Goal: Task Accomplishment & Management: Manage account settings

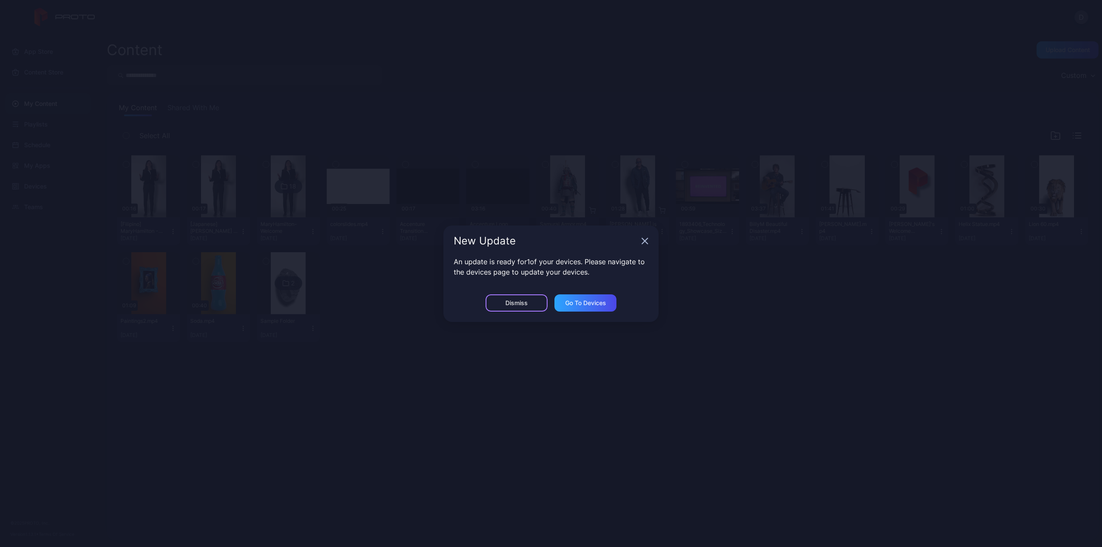
click at [527, 300] on div "Dismiss" at bounding box center [516, 303] width 22 height 7
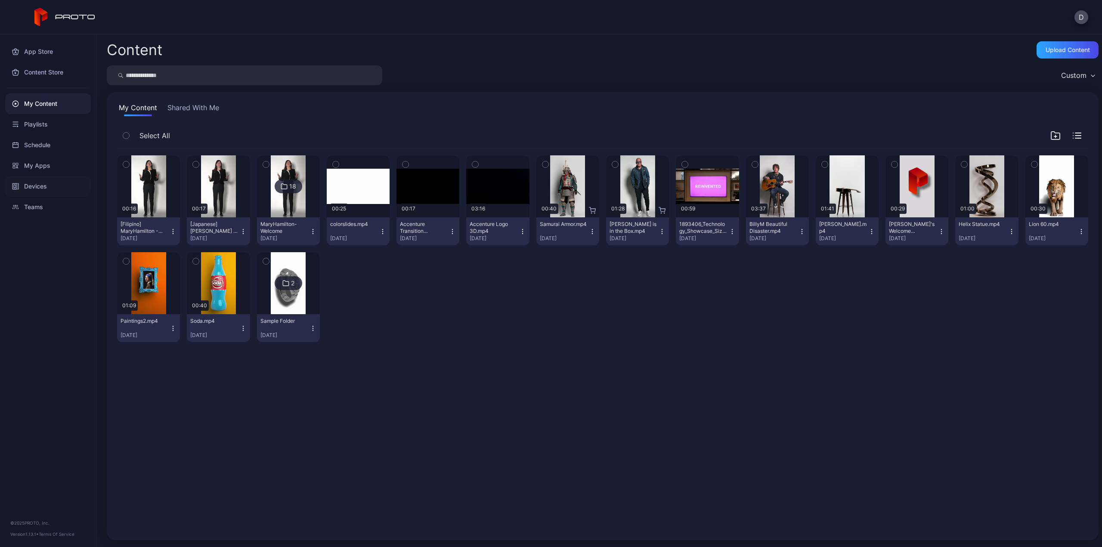
click at [40, 184] on div "Devices" at bounding box center [48, 186] width 86 height 21
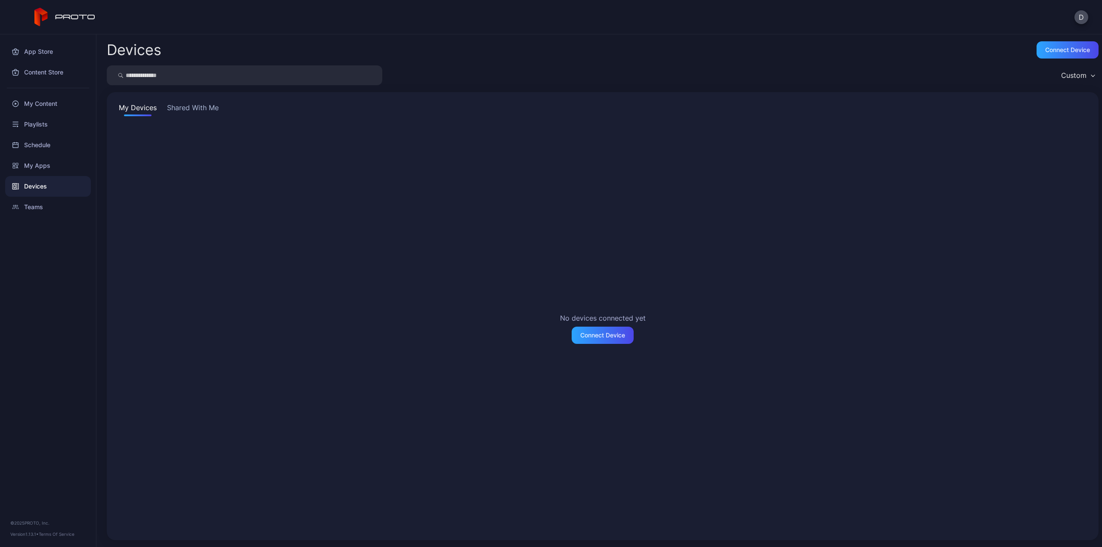
click at [198, 104] on button "Shared With Me" at bounding box center [192, 109] width 55 height 14
click at [47, 188] on div "Devices" at bounding box center [48, 186] width 86 height 21
click at [202, 99] on div "My Devices Shared With Me No devices connected yet Connect Device" at bounding box center [603, 316] width 992 height 448
click at [206, 107] on button "Shared With Me" at bounding box center [192, 109] width 55 height 14
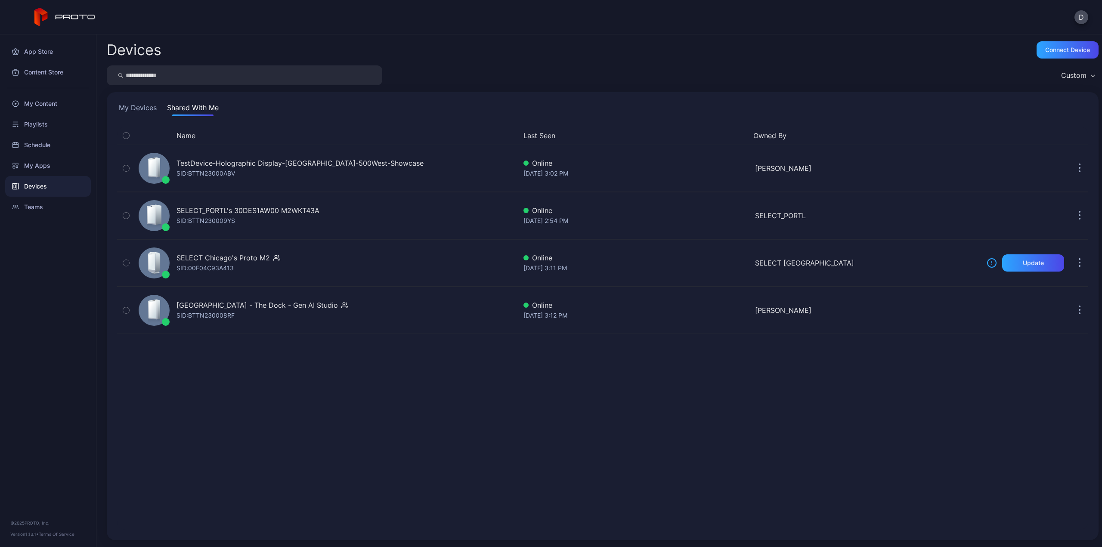
click at [188, 107] on button "Shared With Me" at bounding box center [192, 109] width 55 height 14
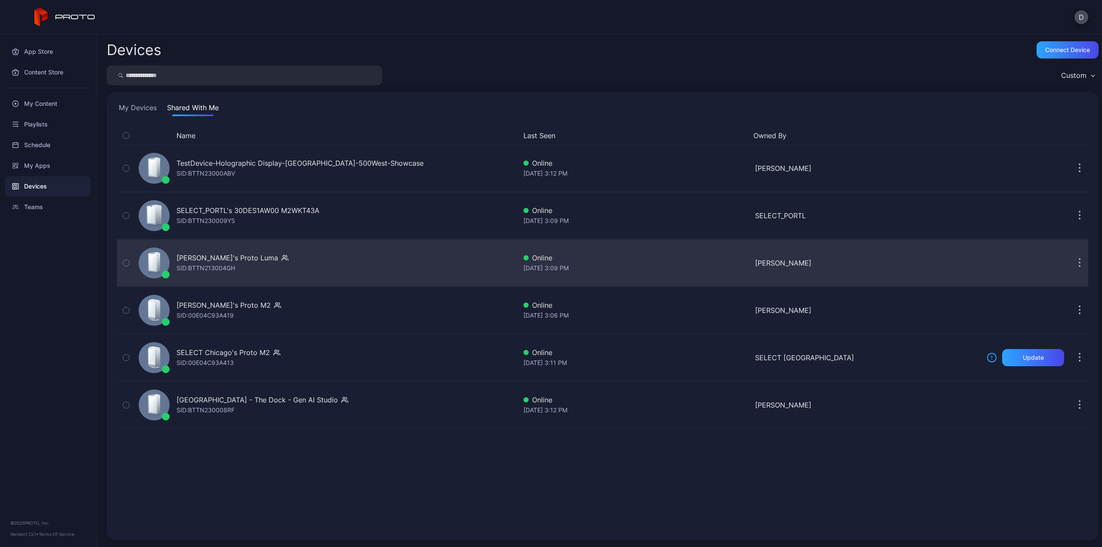
click at [359, 269] on div "[PERSON_NAME]'s Proto [PERSON_NAME]: BTTN213004GH" at bounding box center [325, 262] width 381 height 43
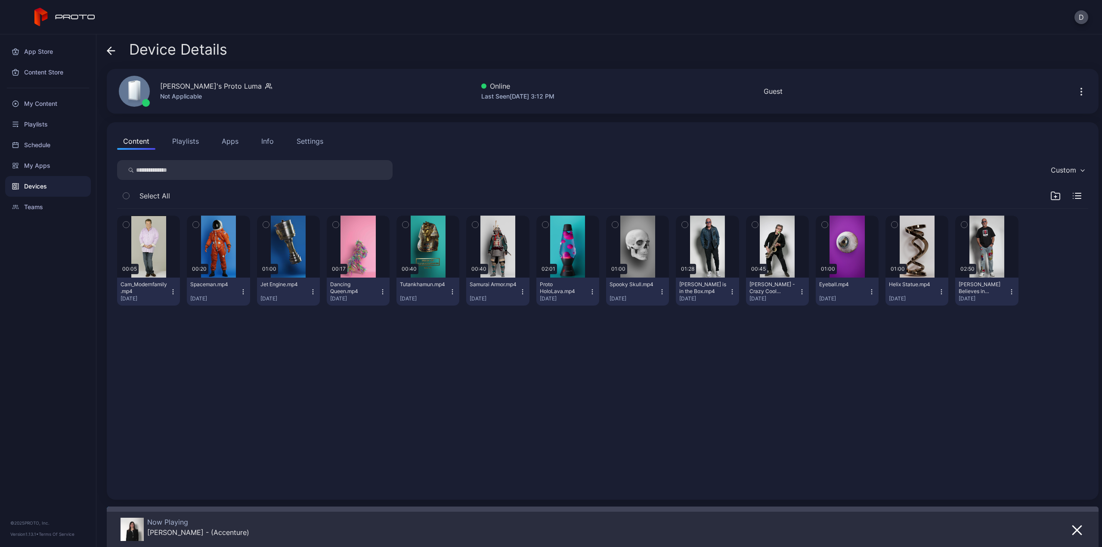
click at [111, 51] on icon at bounding box center [111, 51] width 7 height 0
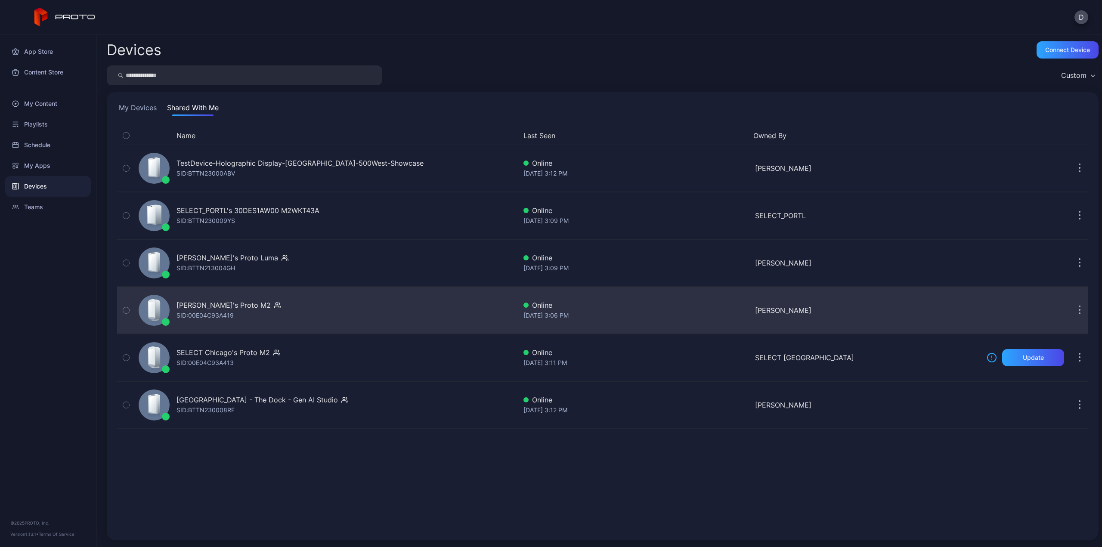
click at [202, 308] on div "[PERSON_NAME]'s Proto M2" at bounding box center [223, 305] width 94 height 10
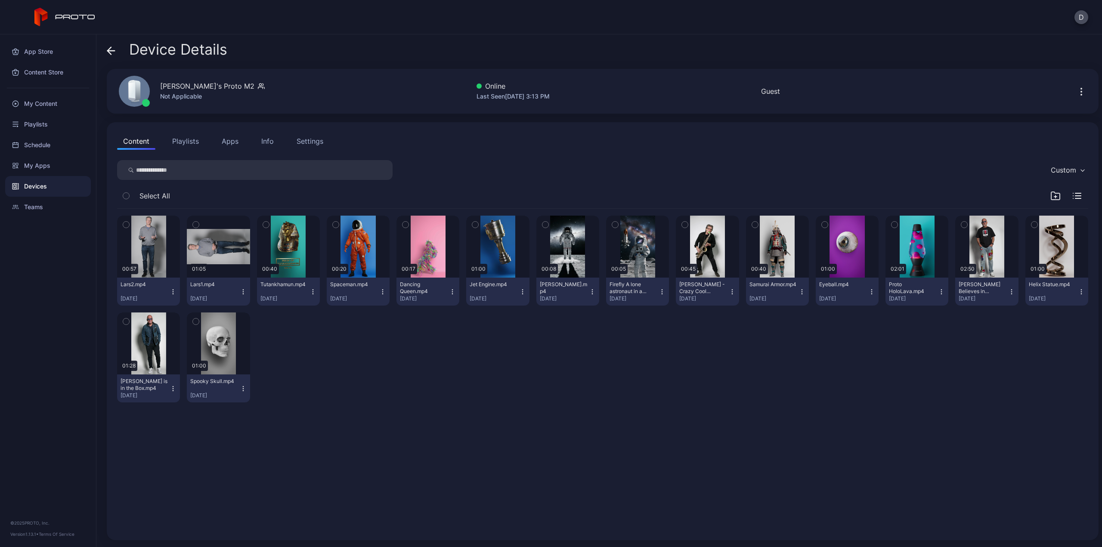
click at [173, 291] on icon "button" at bounding box center [173, 291] width 7 height 7
click at [151, 300] on div "Sep 11, 2025" at bounding box center [145, 298] width 49 height 7
click at [368, 402] on div "00:57 Lars2.mp4 Sep 11, 2025 01:05 Lars1.mp4 Sep 11, 2025 00:40 Tutankhamun.mp4…" at bounding box center [602, 309] width 971 height 201
click at [267, 141] on div "Info" at bounding box center [267, 141] width 12 height 10
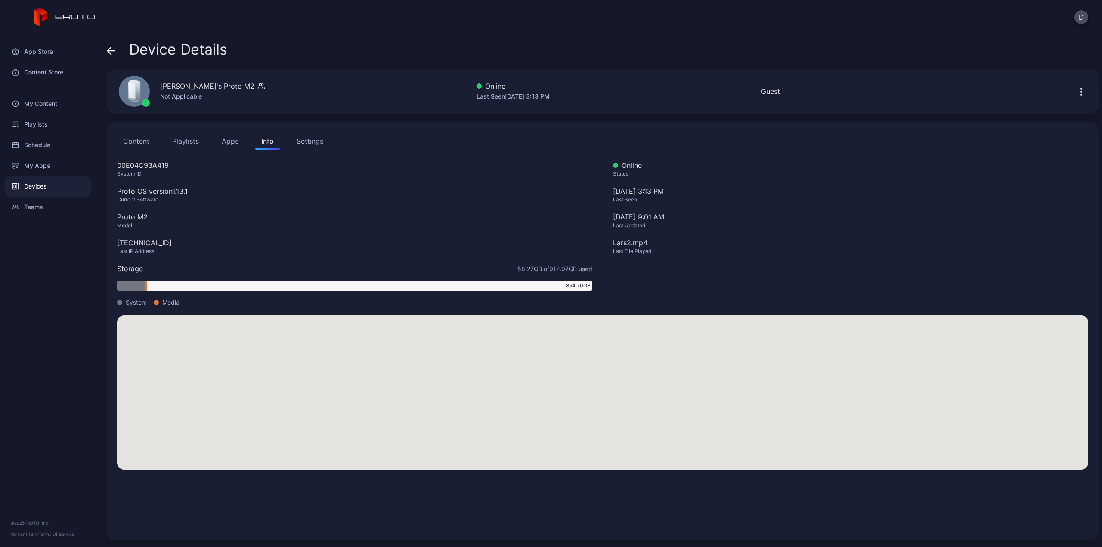
click at [312, 145] on div "Settings" at bounding box center [310, 141] width 27 height 10
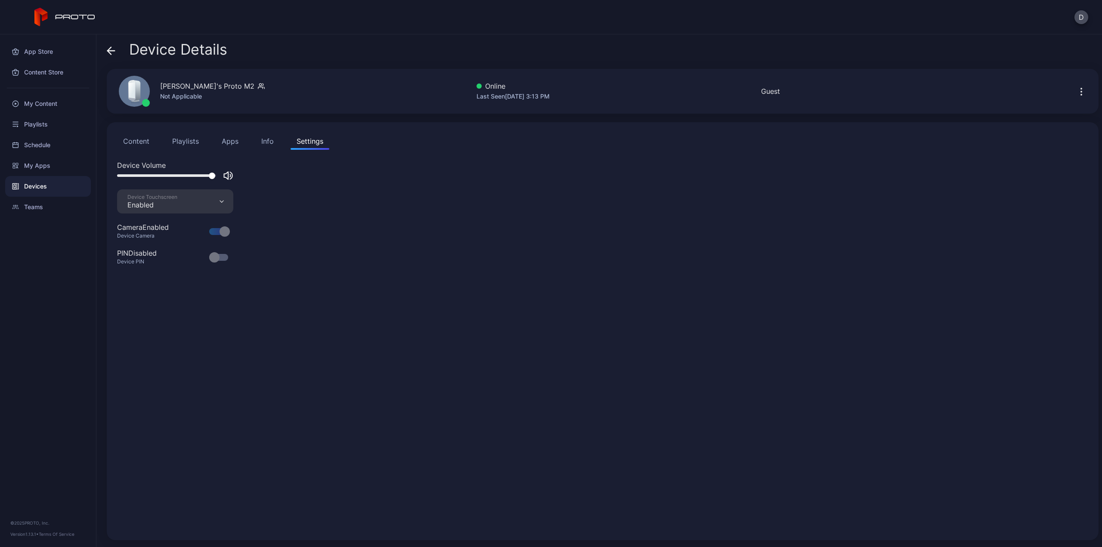
click at [184, 141] on button "Playlists" at bounding box center [185, 141] width 39 height 17
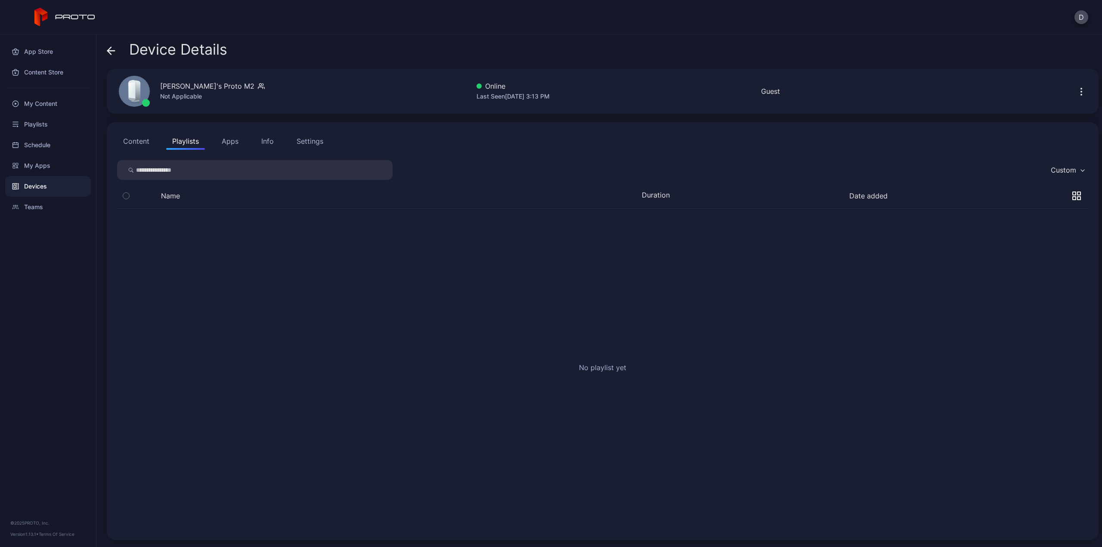
click at [140, 141] on button "Content" at bounding box center [136, 141] width 38 height 17
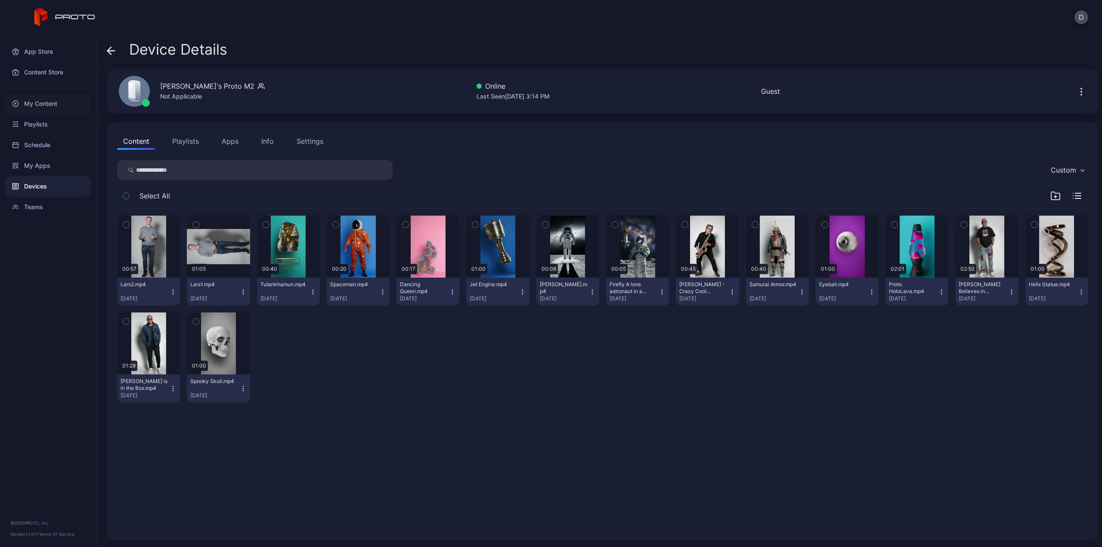
click at [59, 104] on div "My Content" at bounding box center [48, 103] width 86 height 21
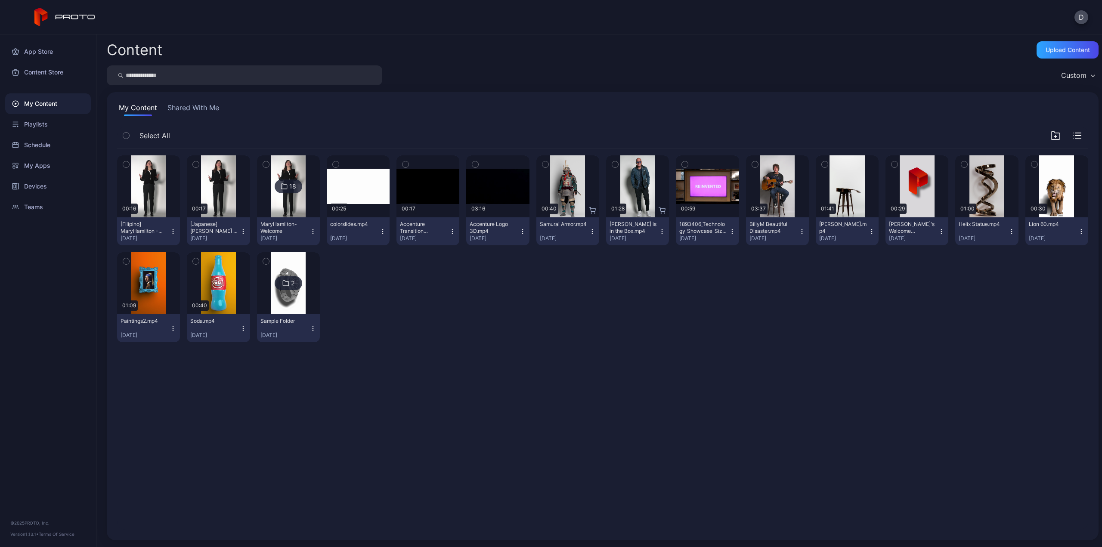
click at [191, 108] on button "Shared With Me" at bounding box center [193, 109] width 55 height 14
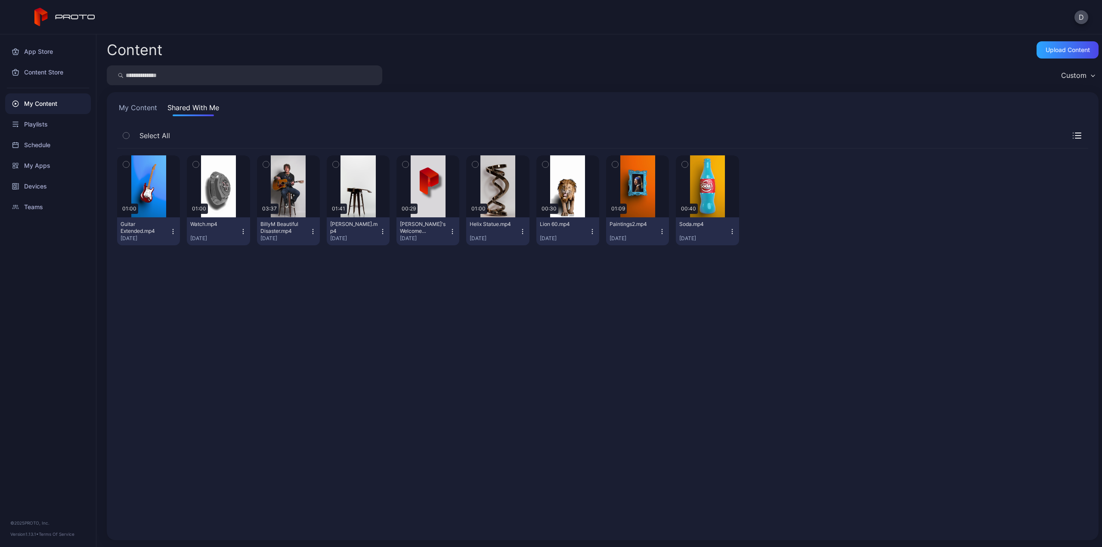
click at [144, 108] on button "My Content" at bounding box center [138, 109] width 42 height 14
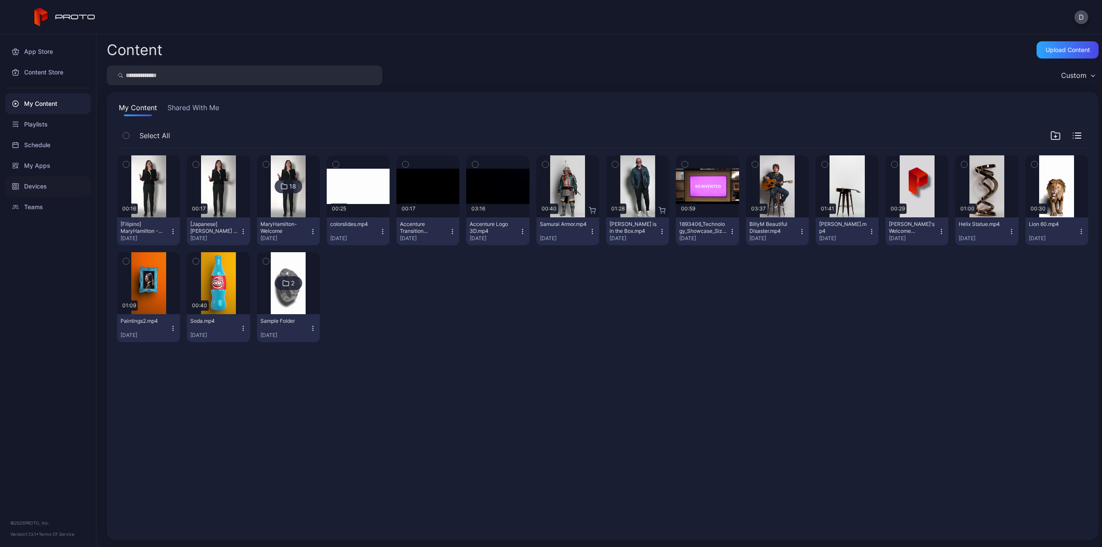
click at [46, 181] on div "Devices" at bounding box center [48, 186] width 86 height 21
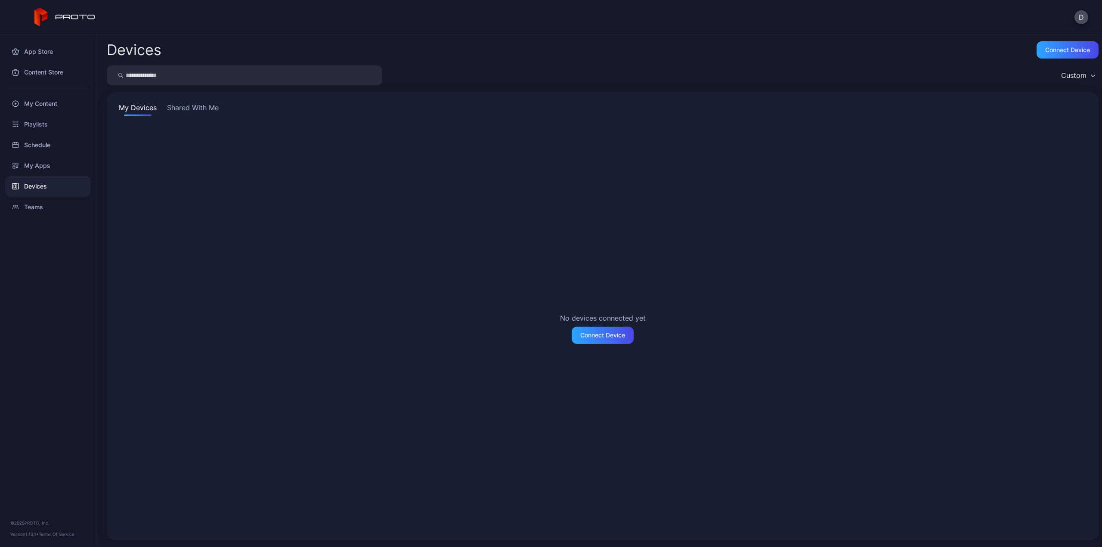
click at [199, 104] on button "Shared With Me" at bounding box center [192, 109] width 55 height 14
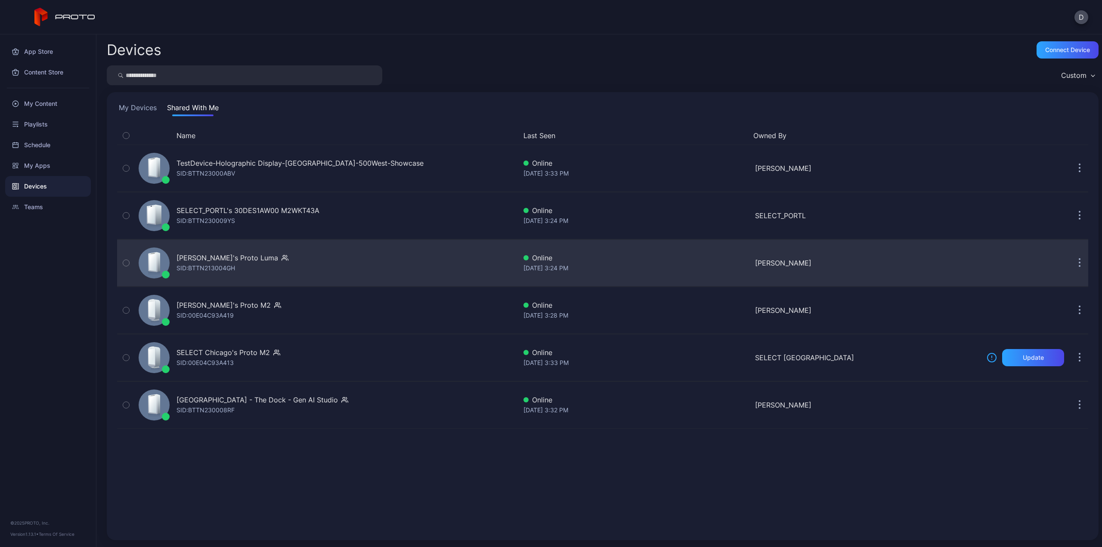
click at [249, 266] on div "Rick's Proto Luma SID: BTTN213004GH" at bounding box center [325, 262] width 381 height 43
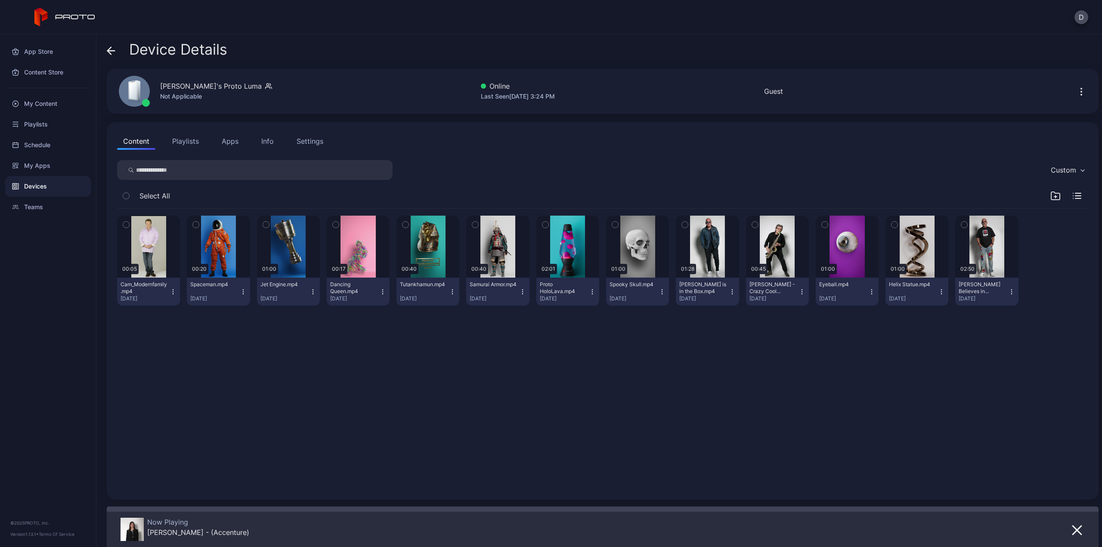
click at [312, 140] on div "Settings" at bounding box center [310, 141] width 27 height 10
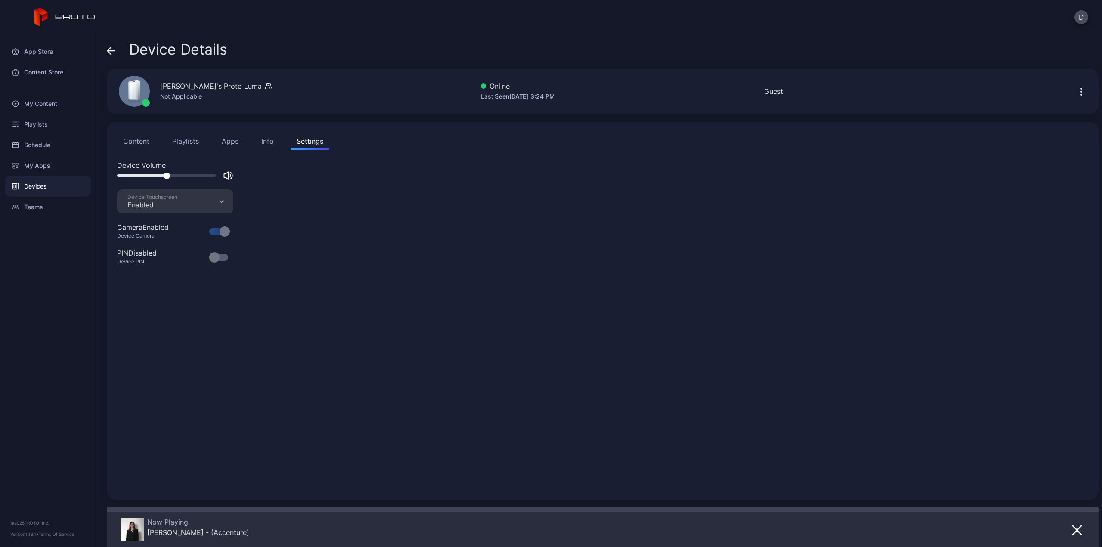
click at [266, 143] on div "Info" at bounding box center [267, 141] width 12 height 10
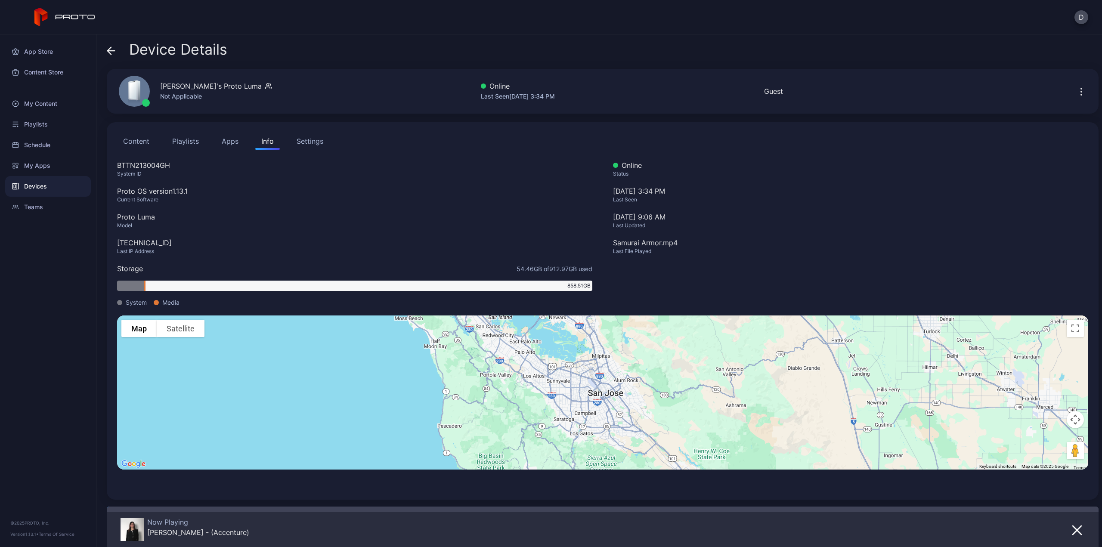
click at [230, 144] on button "Apps" at bounding box center [230, 141] width 29 height 17
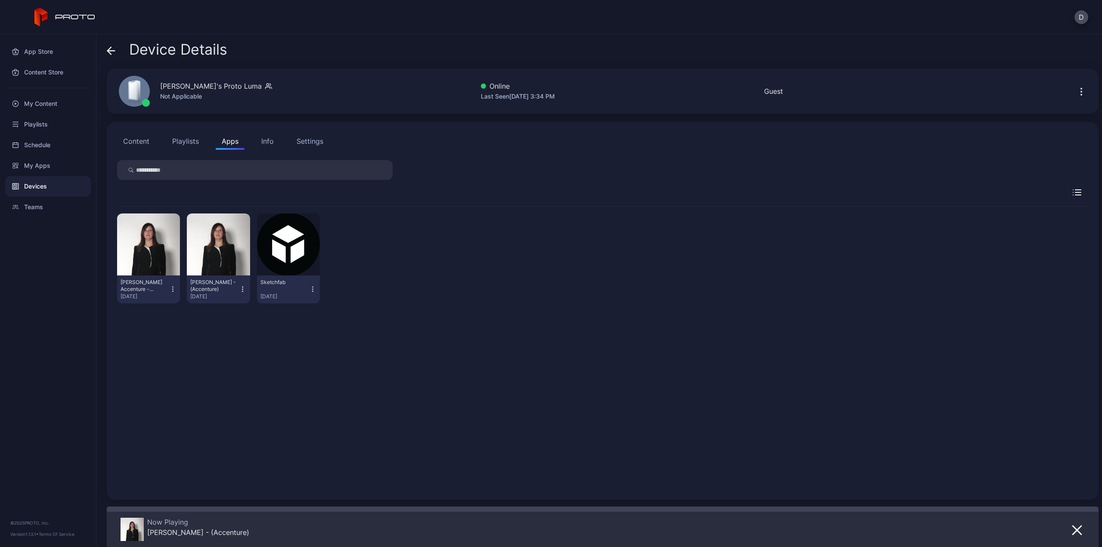
click at [136, 142] on button "Content" at bounding box center [136, 141] width 38 height 17
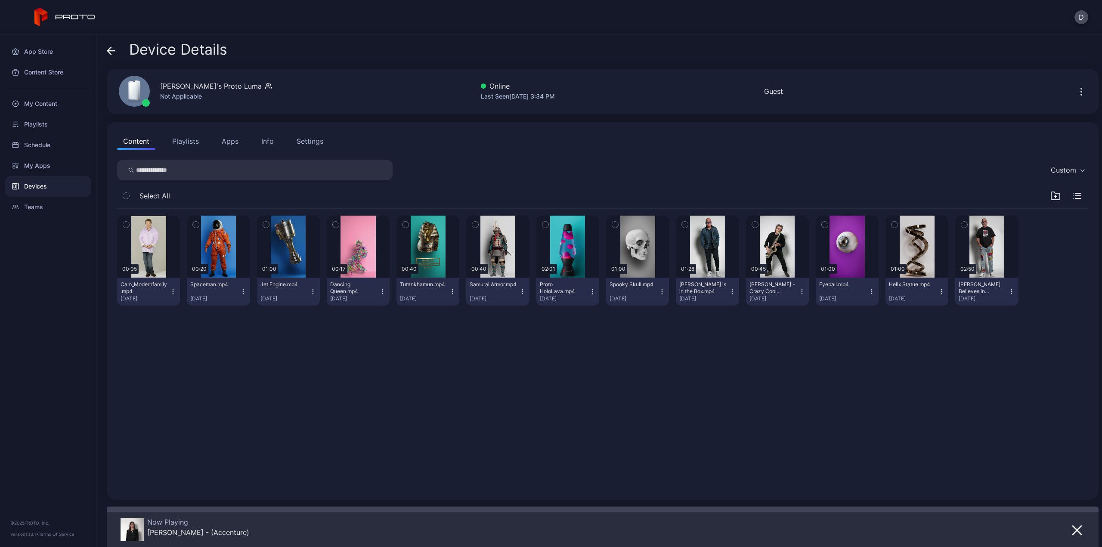
click at [224, 142] on button "Apps" at bounding box center [230, 141] width 29 height 17
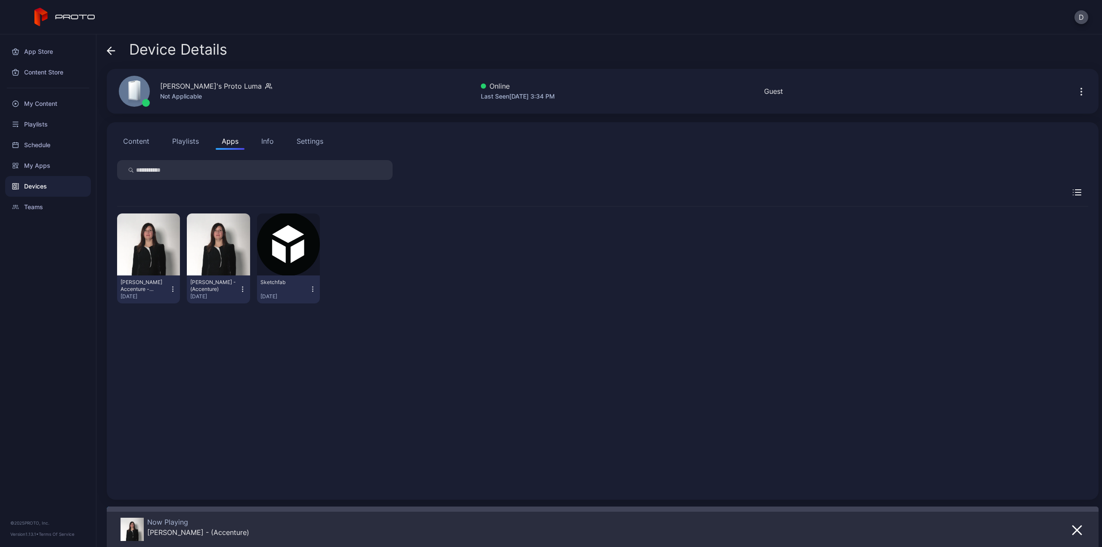
click at [140, 141] on button "Content" at bounding box center [136, 141] width 38 height 17
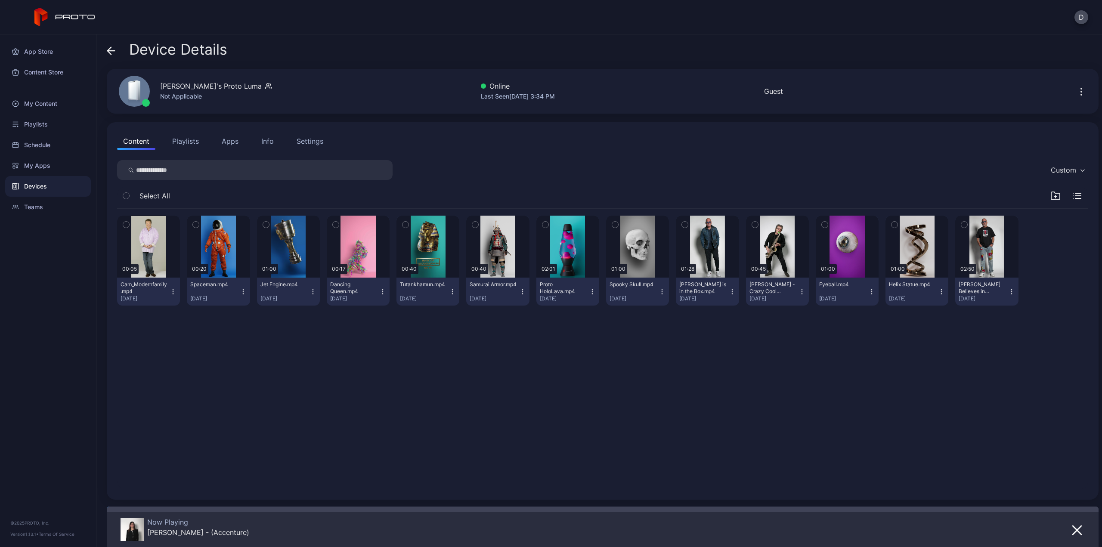
click at [274, 383] on div "00:05 Cam_Modernfamily.mp4 Aug 28, 2025 00:20 Spaceman.mp4 Aug 21, 2025 01:00 J…" at bounding box center [602, 349] width 985 height 294
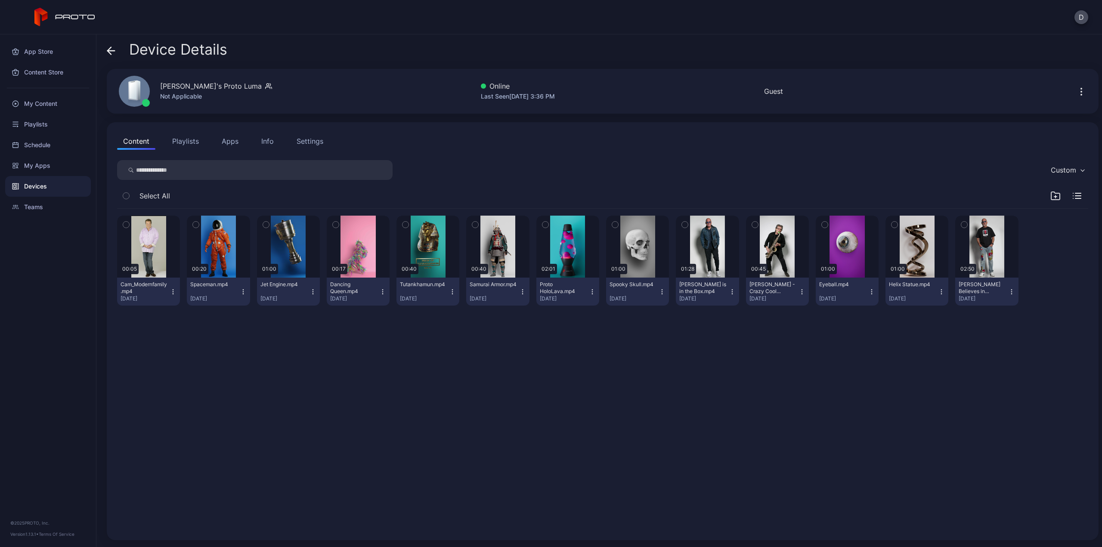
click at [137, 138] on button "Content" at bounding box center [136, 141] width 38 height 17
click at [147, 249] on div "button" at bounding box center [149, 247] width 28 height 14
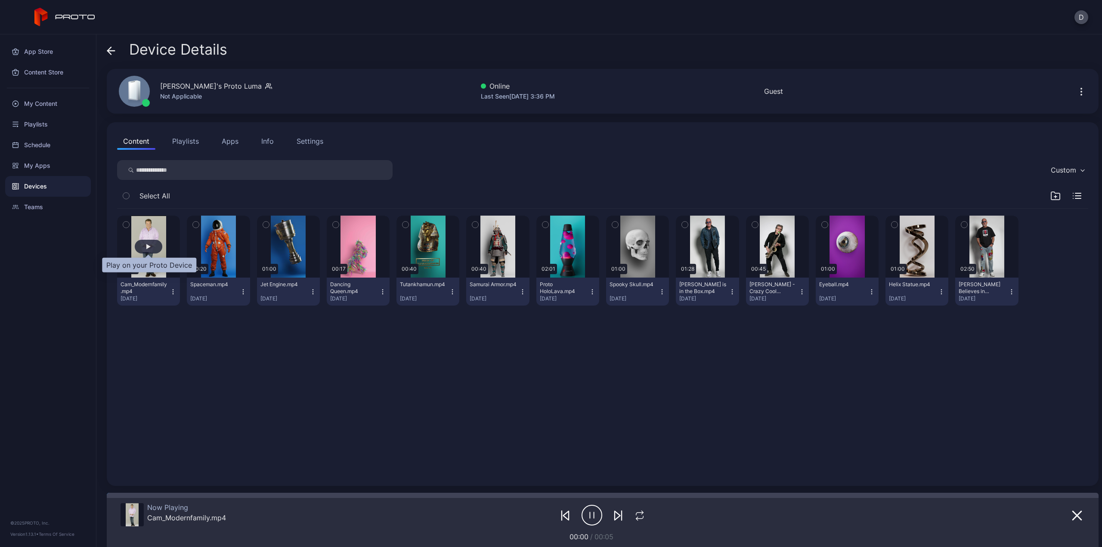
click at [147, 247] on div "button" at bounding box center [148, 246] width 4 height 5
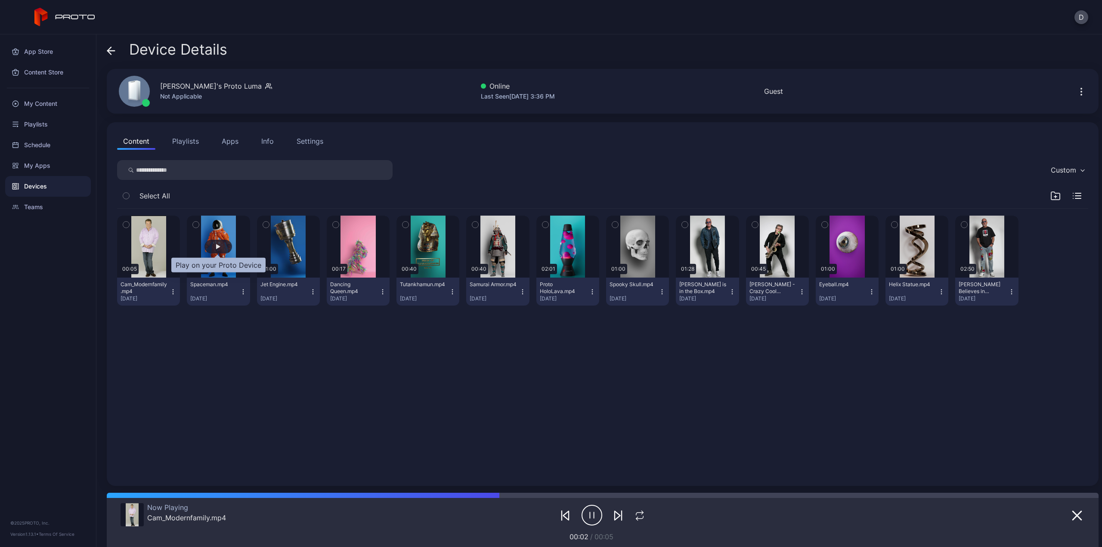
click at [219, 247] on div "button" at bounding box center [218, 246] width 4 height 5
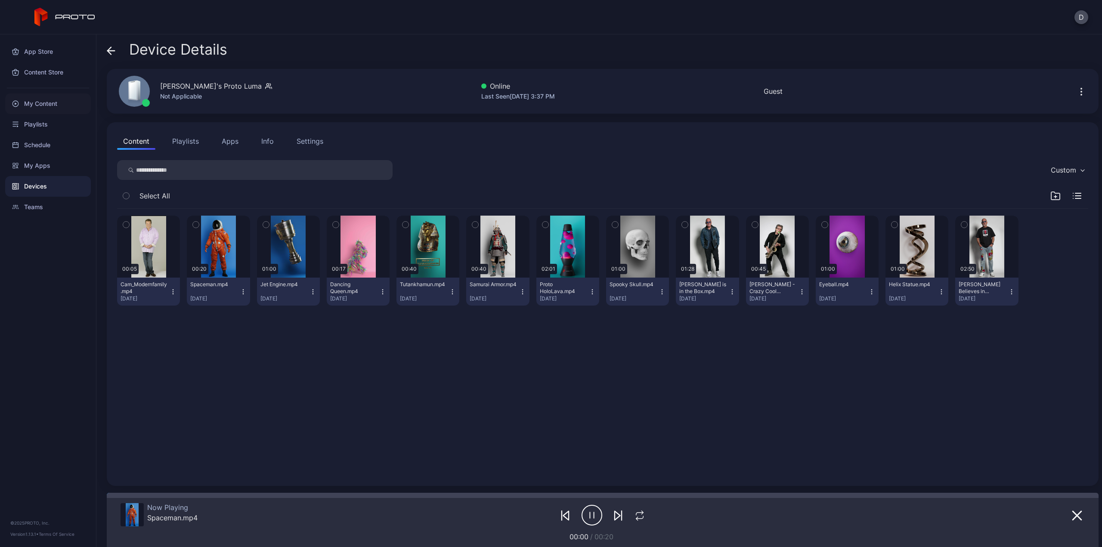
click at [51, 103] on div "My Content" at bounding box center [48, 103] width 86 height 21
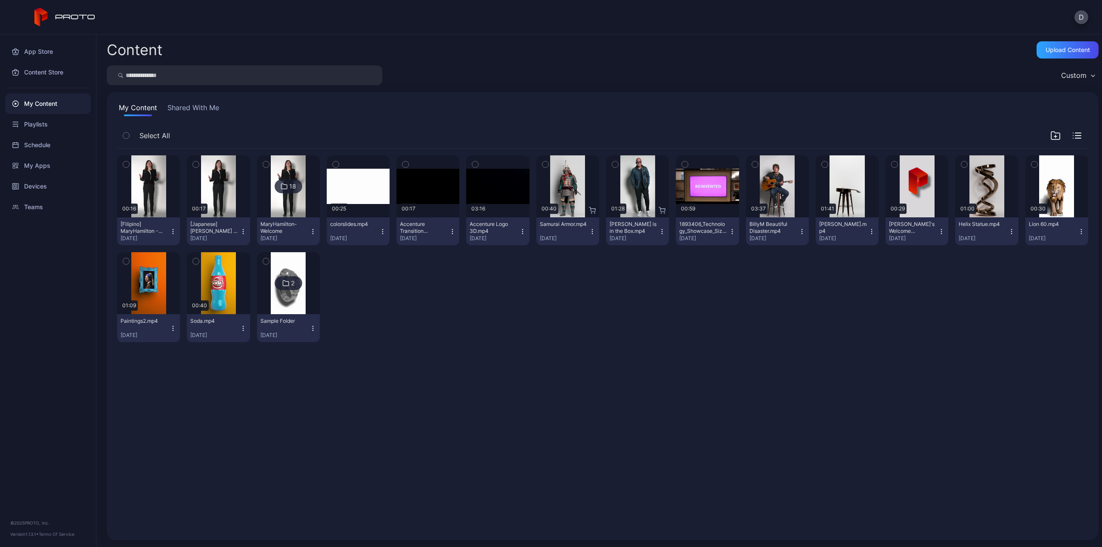
click at [289, 186] on div "18" at bounding box center [292, 186] width 7 height 8
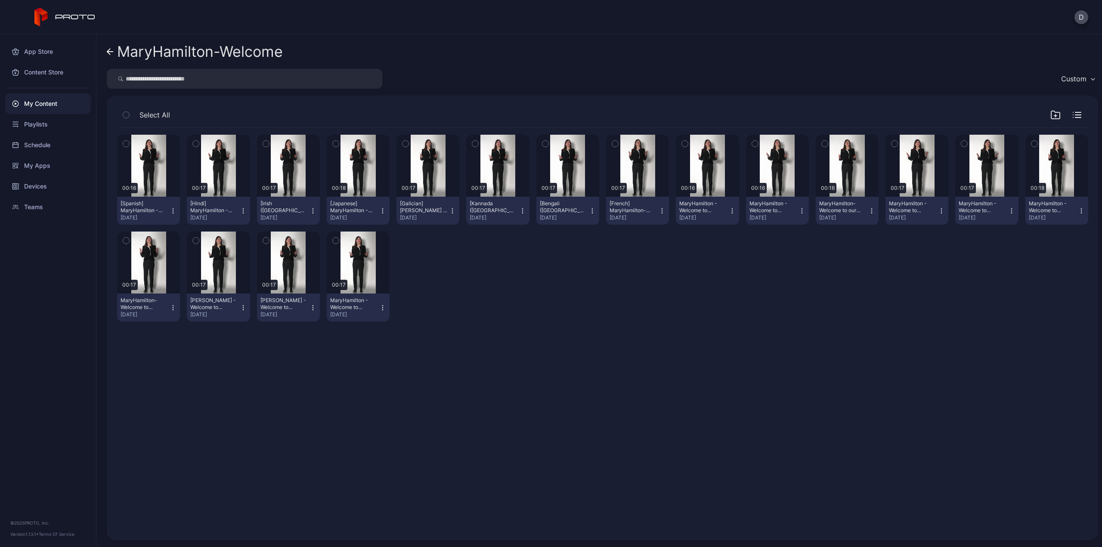
click at [1078, 211] on icon "button" at bounding box center [1081, 210] width 7 height 7
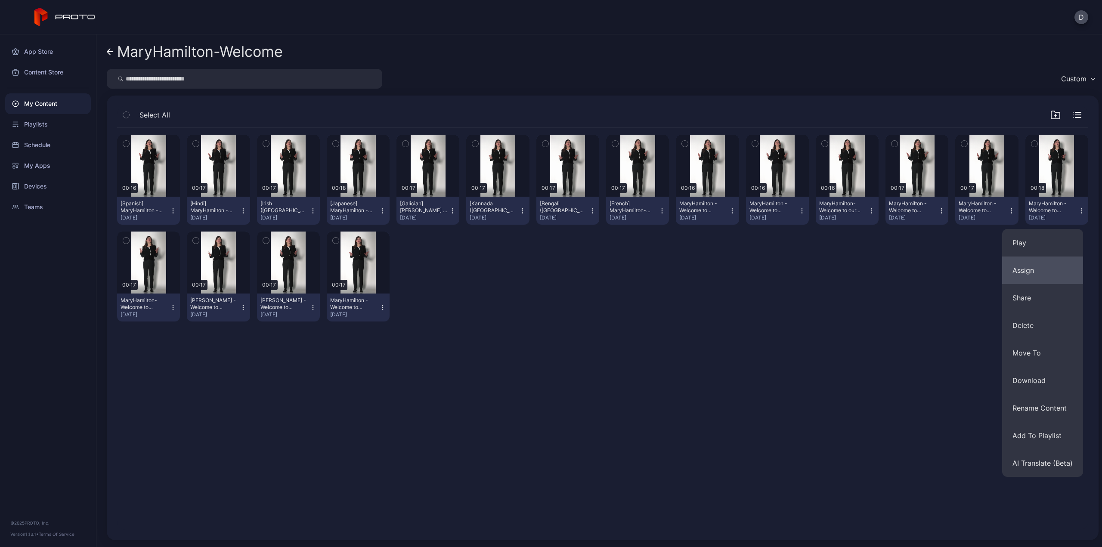
click at [1044, 272] on button "Assign" at bounding box center [1042, 271] width 81 height 28
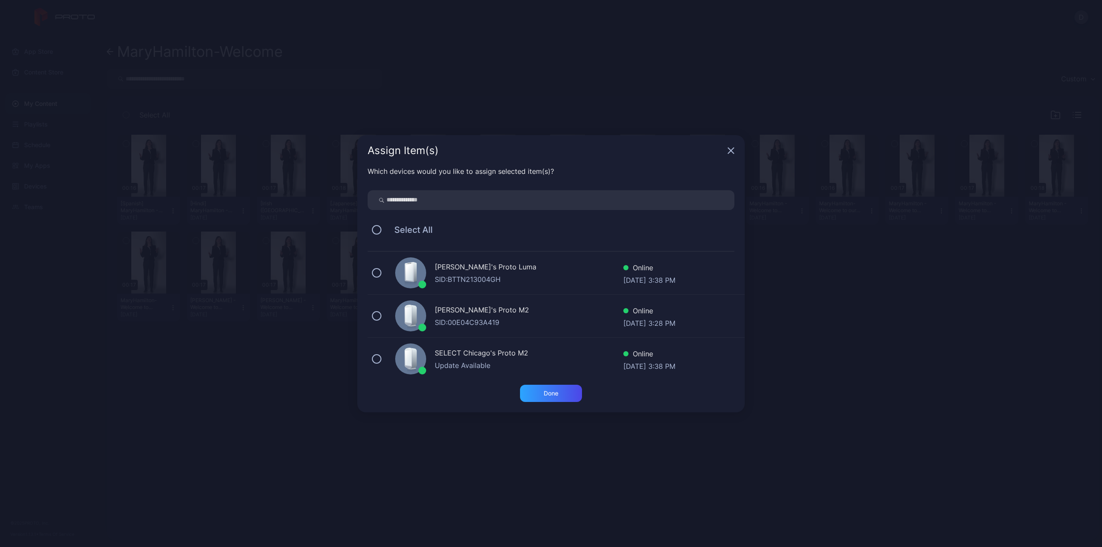
click at [476, 320] on div "SID: 00E04C93A419" at bounding box center [529, 322] width 189 height 10
click at [377, 270] on button at bounding box center [376, 272] width 9 height 9
click at [547, 393] on div "Done" at bounding box center [551, 393] width 15 height 7
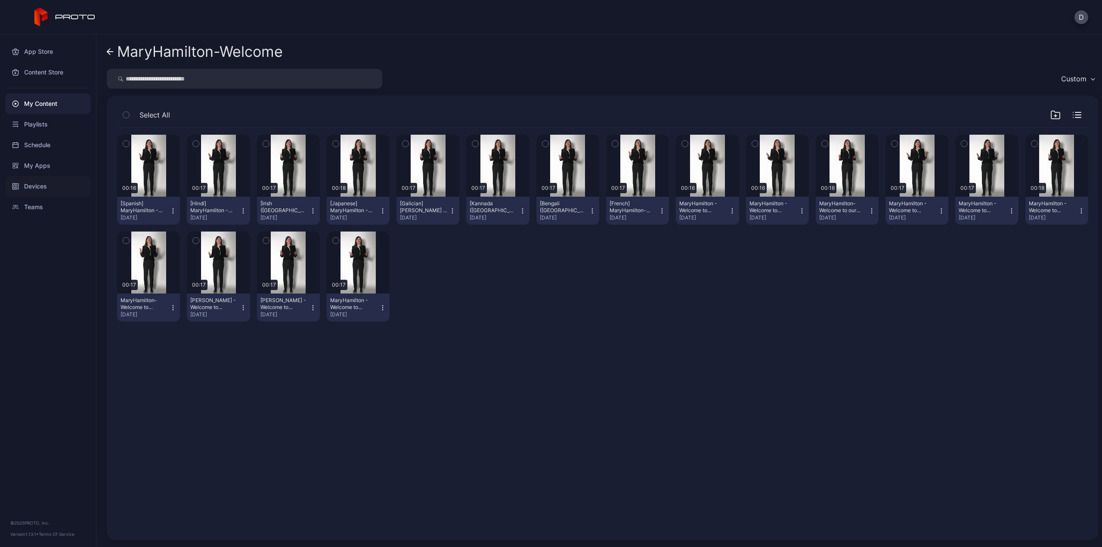
click at [34, 186] on div "Devices" at bounding box center [48, 186] width 86 height 21
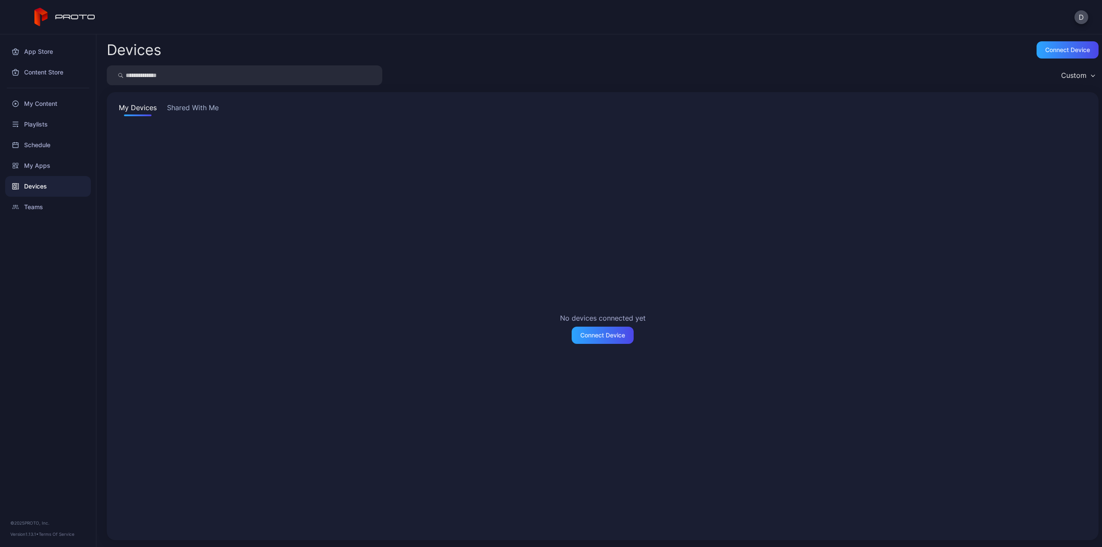
click at [200, 100] on div "My Devices Shared With Me No devices connected yet Connect Device" at bounding box center [603, 316] width 992 height 448
click at [203, 105] on button "Shared With Me" at bounding box center [192, 109] width 55 height 14
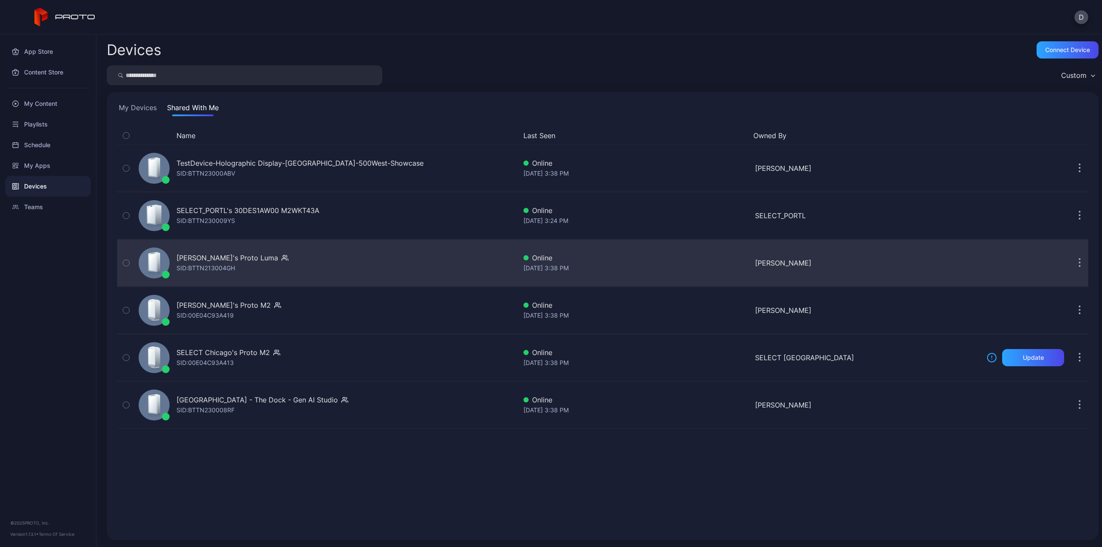
click at [224, 255] on div "Rick's Proto Luma" at bounding box center [227, 258] width 102 height 10
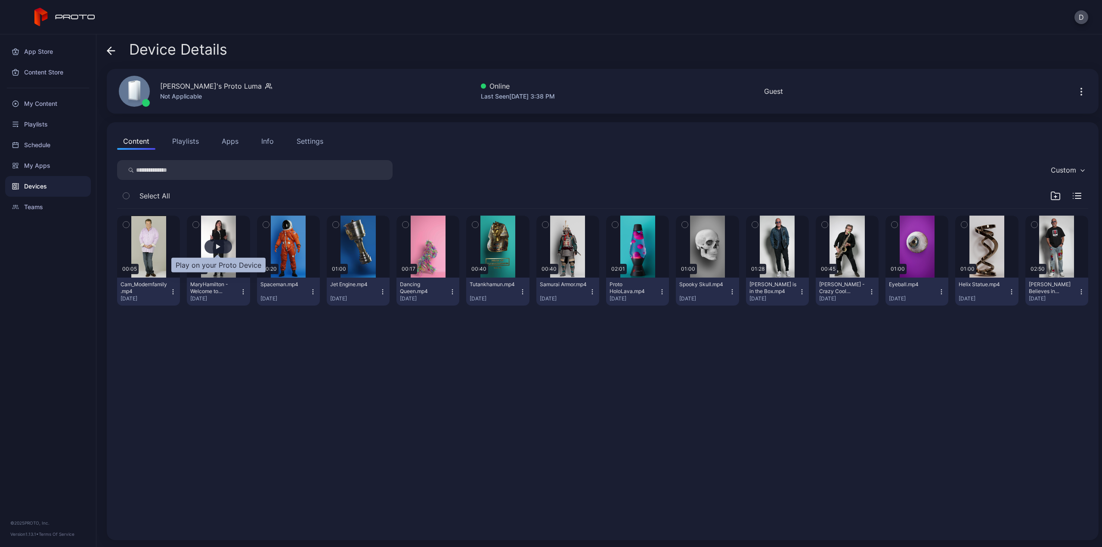
click at [217, 246] on div "button" at bounding box center [218, 246] width 4 height 5
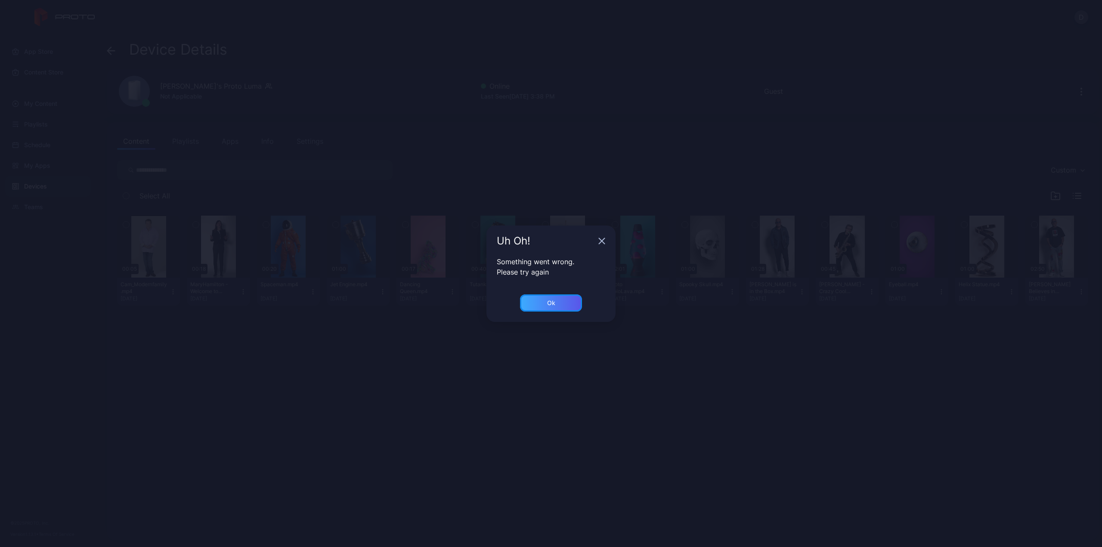
click at [557, 304] on div "Ok" at bounding box center [551, 302] width 62 height 17
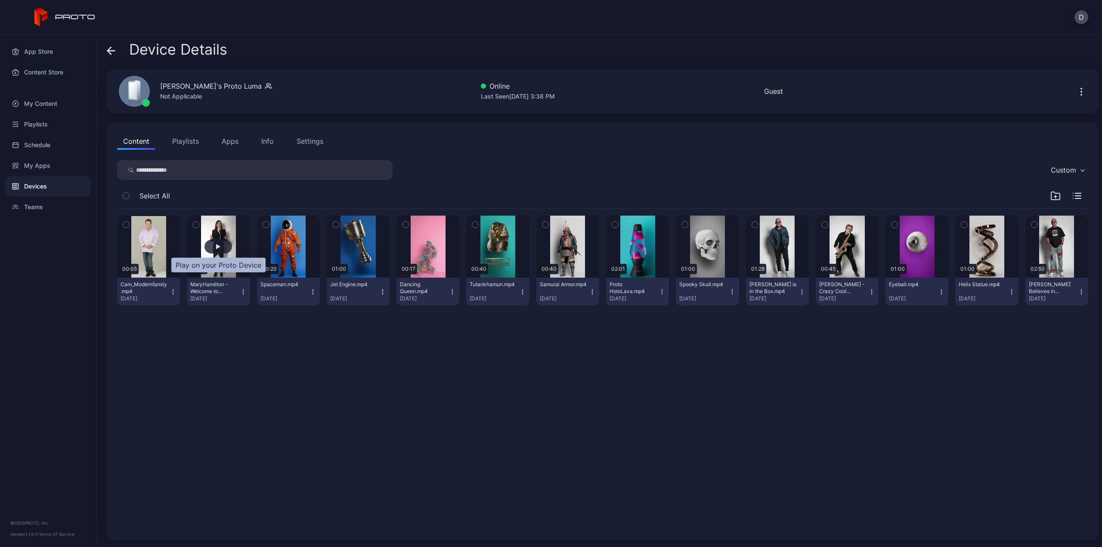
click at [217, 246] on div "button" at bounding box center [218, 246] width 4 height 5
click at [39, 188] on div "Devices" at bounding box center [48, 186] width 86 height 21
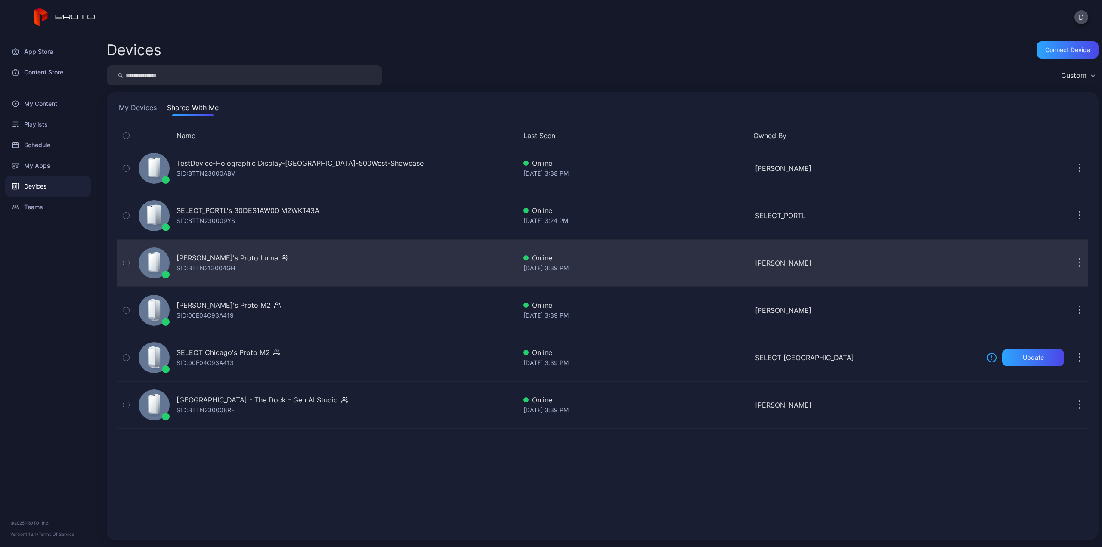
click at [209, 259] on div "Rick's Proto Luma" at bounding box center [227, 258] width 102 height 10
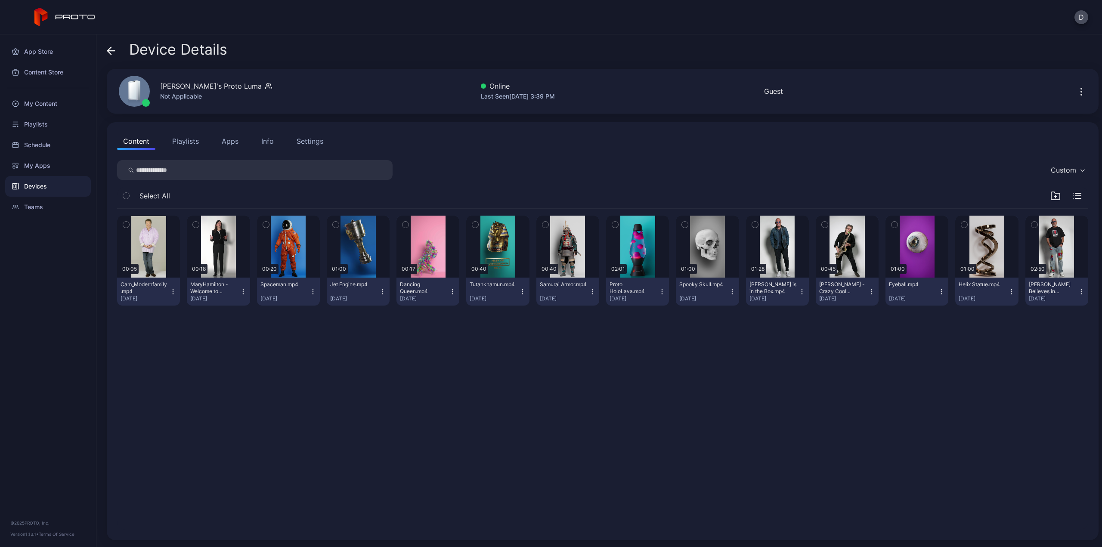
click at [243, 290] on icon "button" at bounding box center [243, 291] width 7 height 7
click at [195, 225] on icon "button" at bounding box center [196, 224] width 2 height 1
click at [196, 225] on icon "button" at bounding box center [195, 224] width 7 height 9
click at [195, 145] on button "Playlists" at bounding box center [185, 141] width 39 height 17
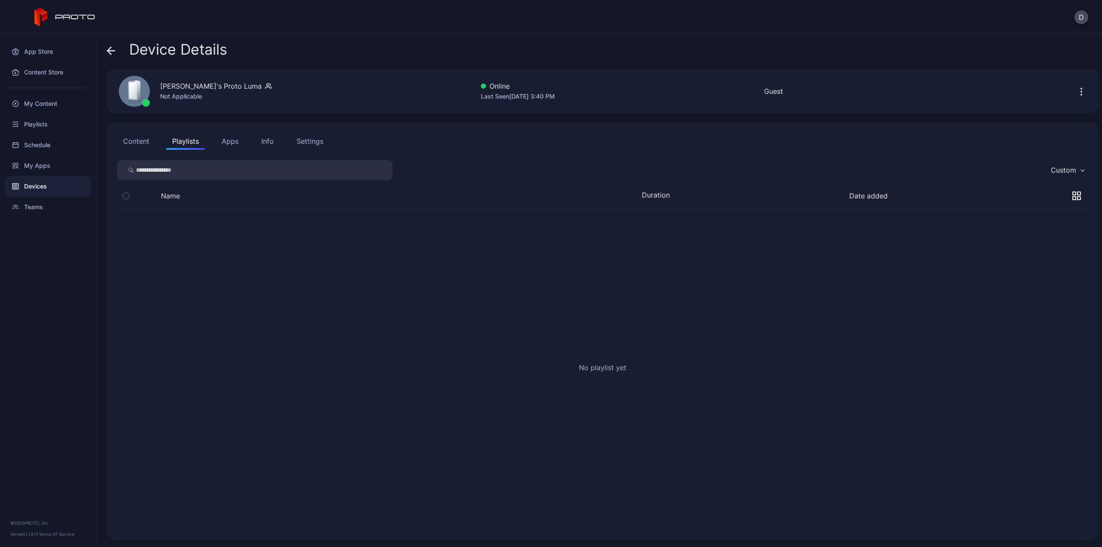
click at [231, 142] on button "Apps" at bounding box center [230, 141] width 29 height 17
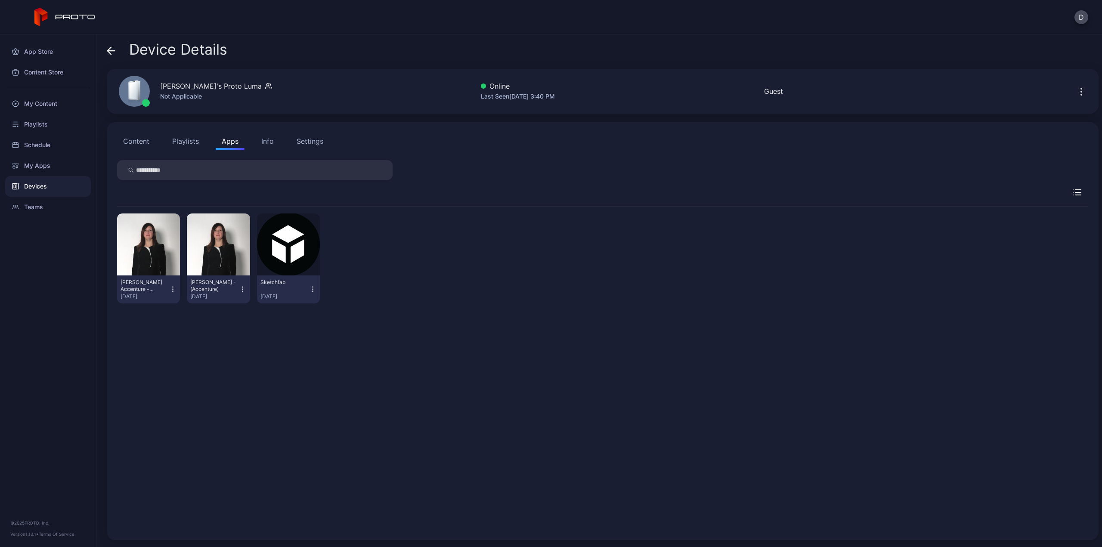
click at [263, 142] on div "Info" at bounding box center [267, 141] width 12 height 10
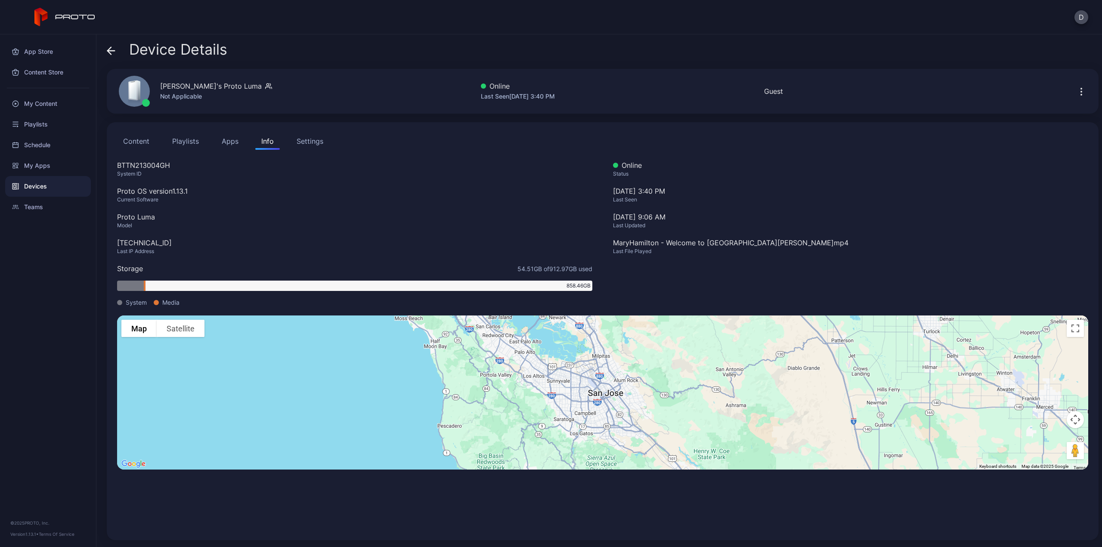
click at [143, 140] on button "Content" at bounding box center [136, 141] width 38 height 17
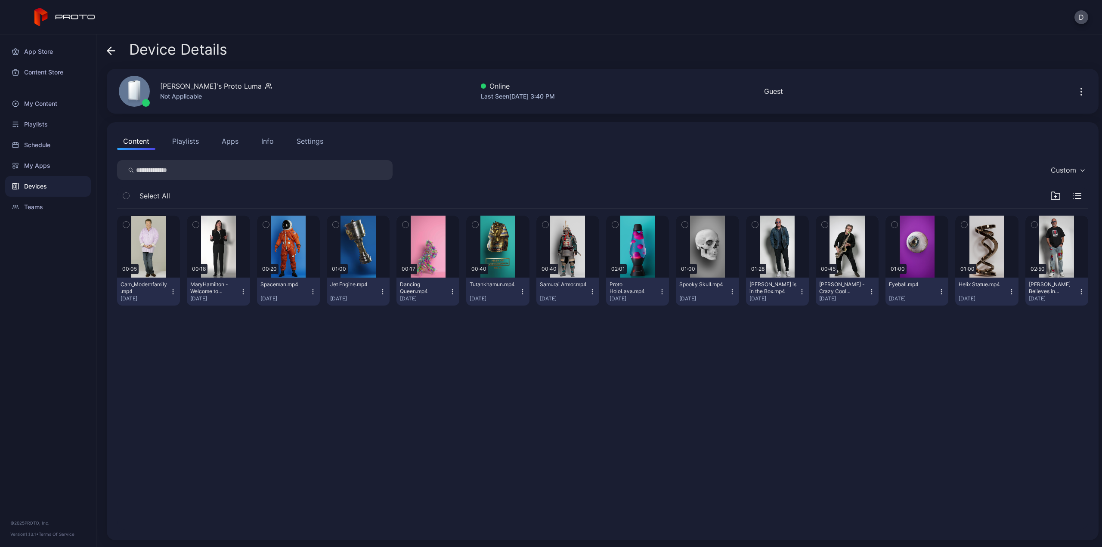
click at [241, 293] on icon "button" at bounding box center [243, 291] width 7 height 7
click at [197, 226] on icon "button" at bounding box center [196, 224] width 6 height 9
drag, startPoint x: 197, startPoint y: 226, endPoint x: 189, endPoint y: 248, distance: 22.9
click at [189, 248] on button "button" at bounding box center [218, 247] width 63 height 62
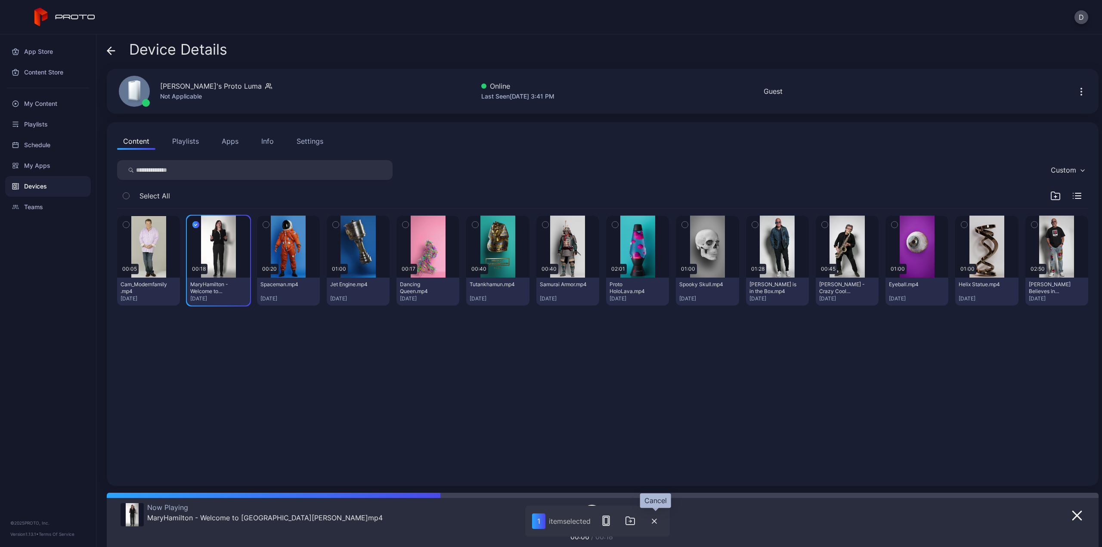
click at [656, 523] on icon "button" at bounding box center [654, 521] width 4 height 4
click at [586, 516] on icon "button" at bounding box center [591, 515] width 21 height 22
click at [243, 291] on icon "button" at bounding box center [243, 291] width 0 height 0
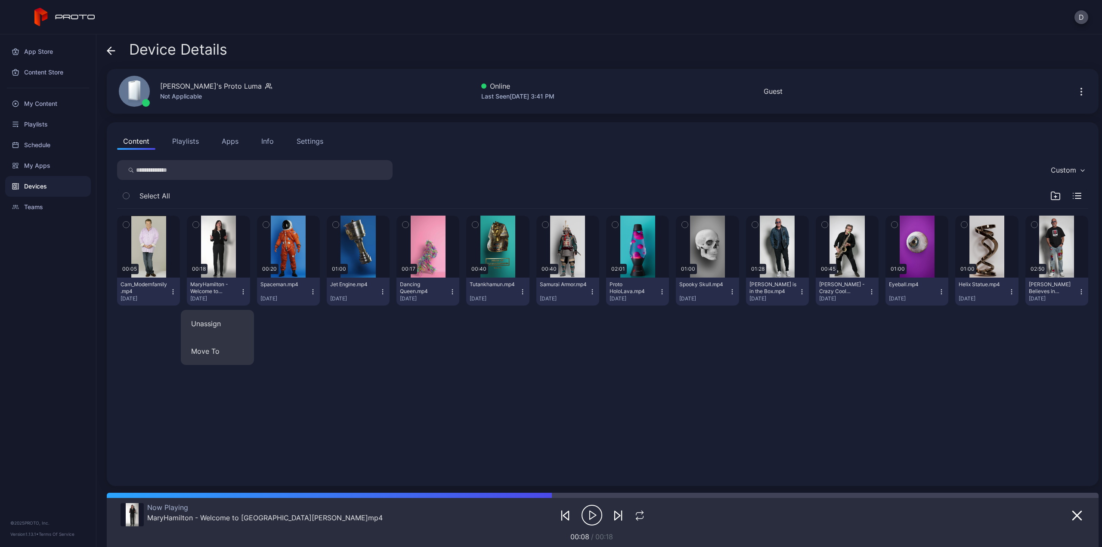
click at [243, 291] on icon "button" at bounding box center [243, 291] width 0 height 0
click at [45, 101] on div "My Content" at bounding box center [48, 103] width 86 height 21
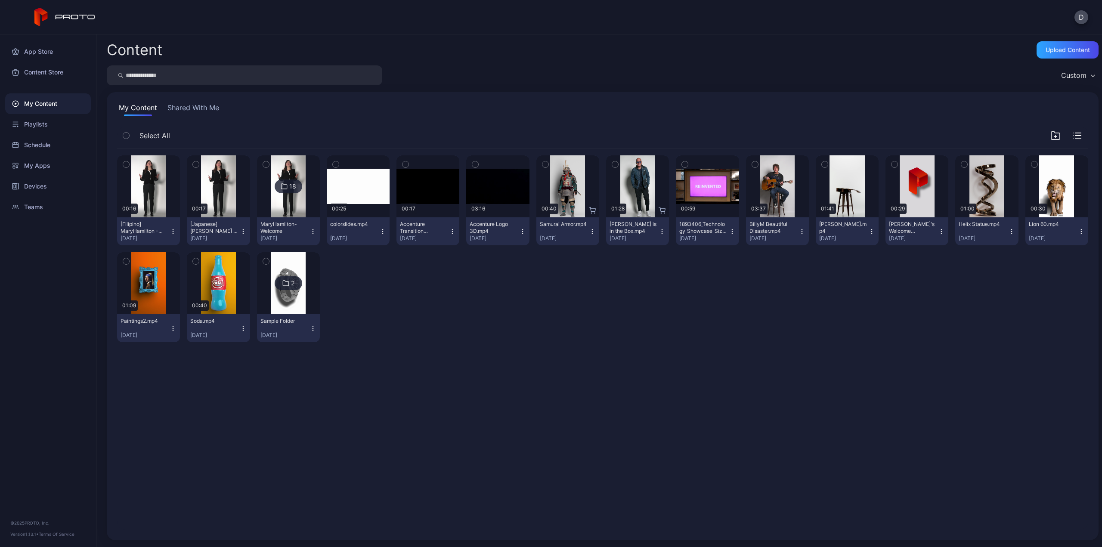
click at [289, 189] on div "18" at bounding box center [292, 186] width 7 height 8
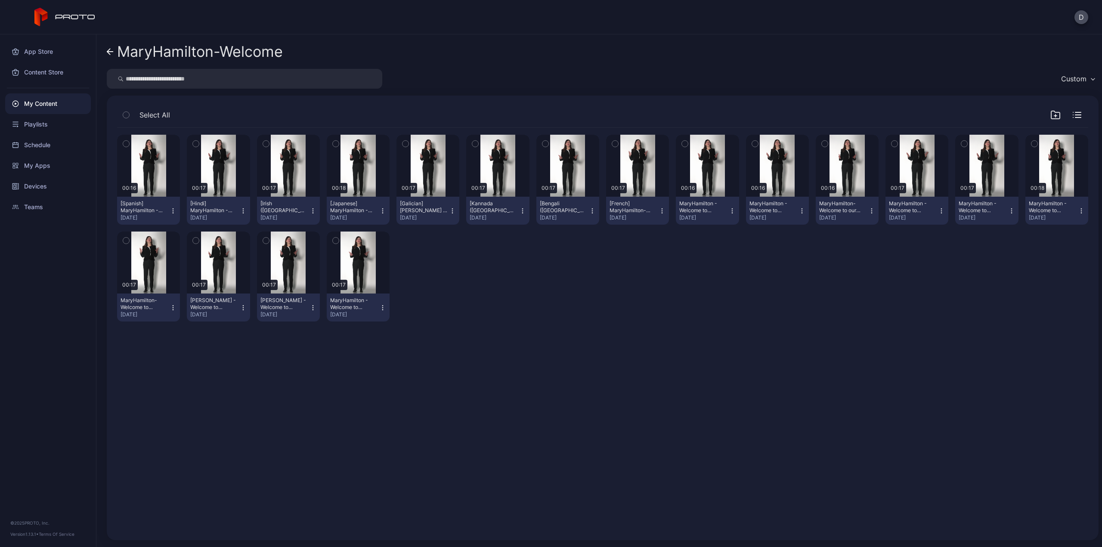
click at [1081, 210] on icon "button" at bounding box center [1081, 210] width 0 height 0
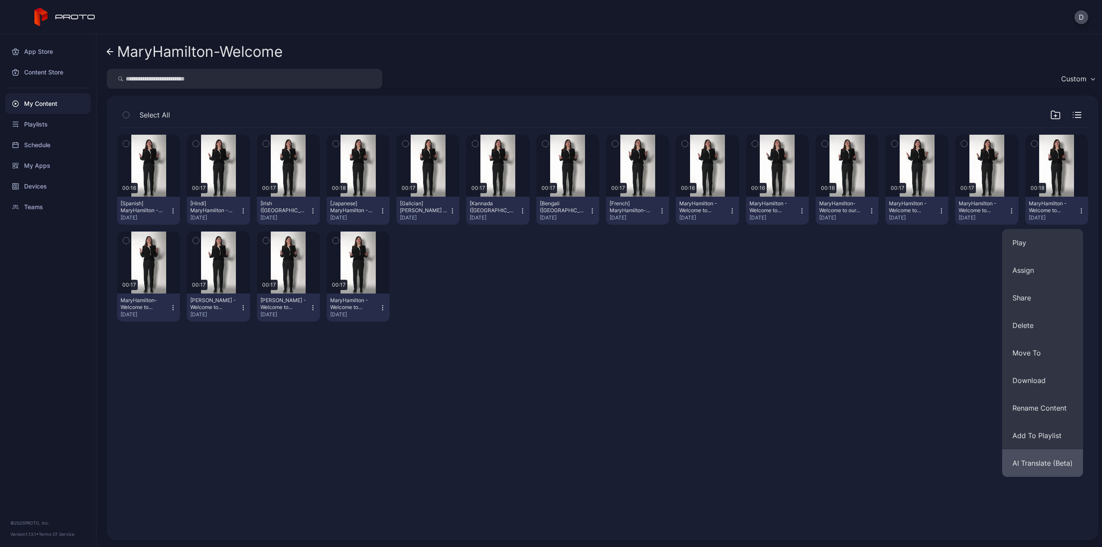
click at [1035, 461] on button "AI Translate (Beta)" at bounding box center [1042, 463] width 81 height 28
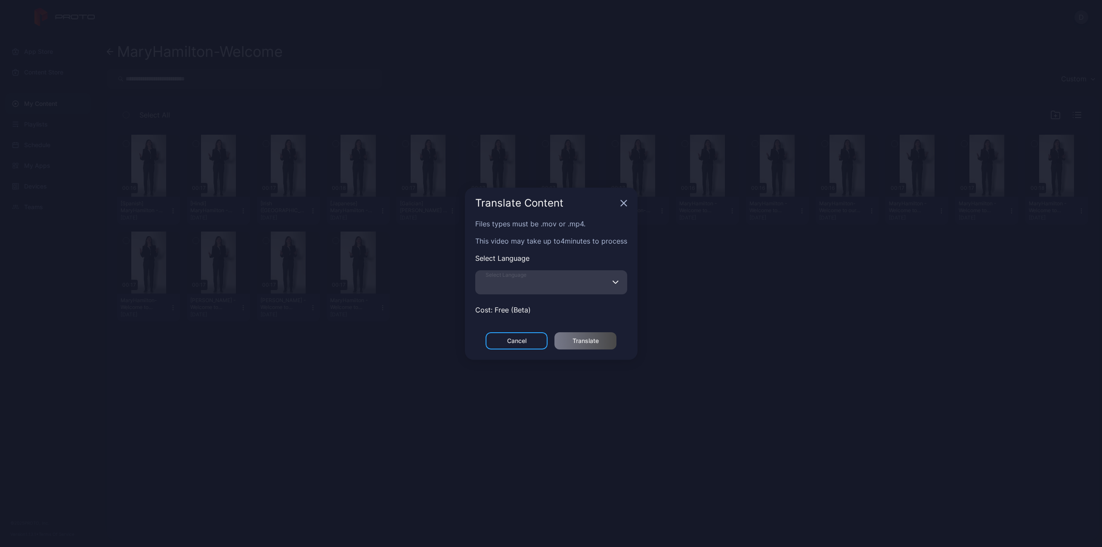
click at [612, 286] on input "Select Language" at bounding box center [551, 282] width 152 height 24
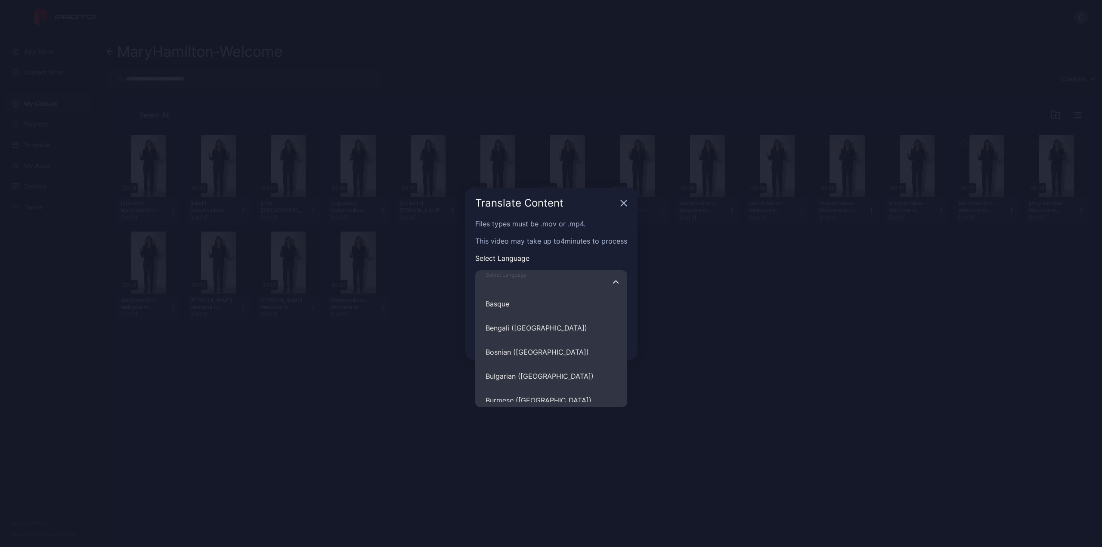
scroll to position [1291, 0]
click at [515, 340] on button "Bengali (India)" at bounding box center [551, 341] width 152 height 24
type input "**********"
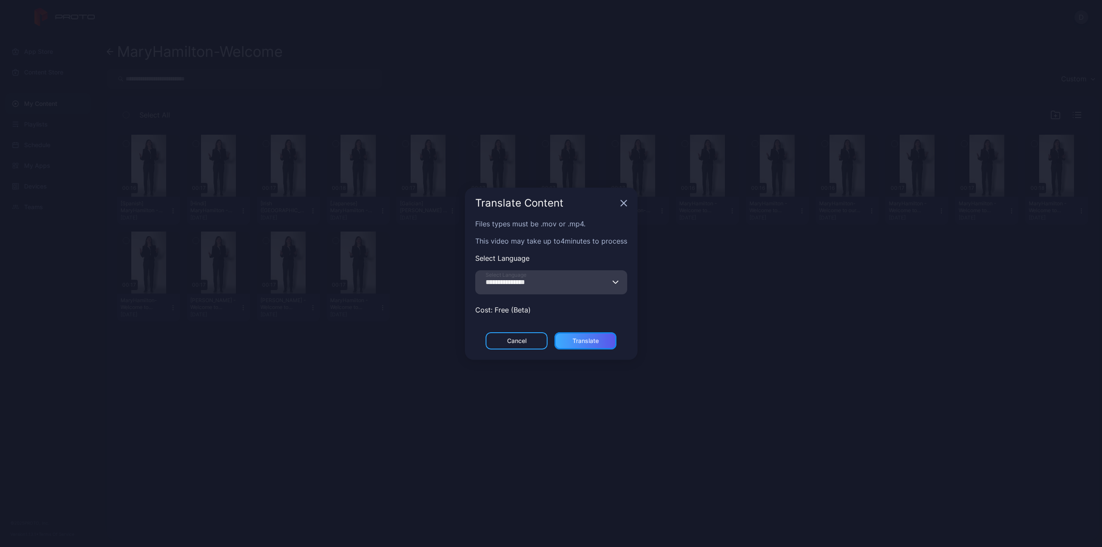
click at [594, 343] on div "Translate" at bounding box center [585, 340] width 26 height 7
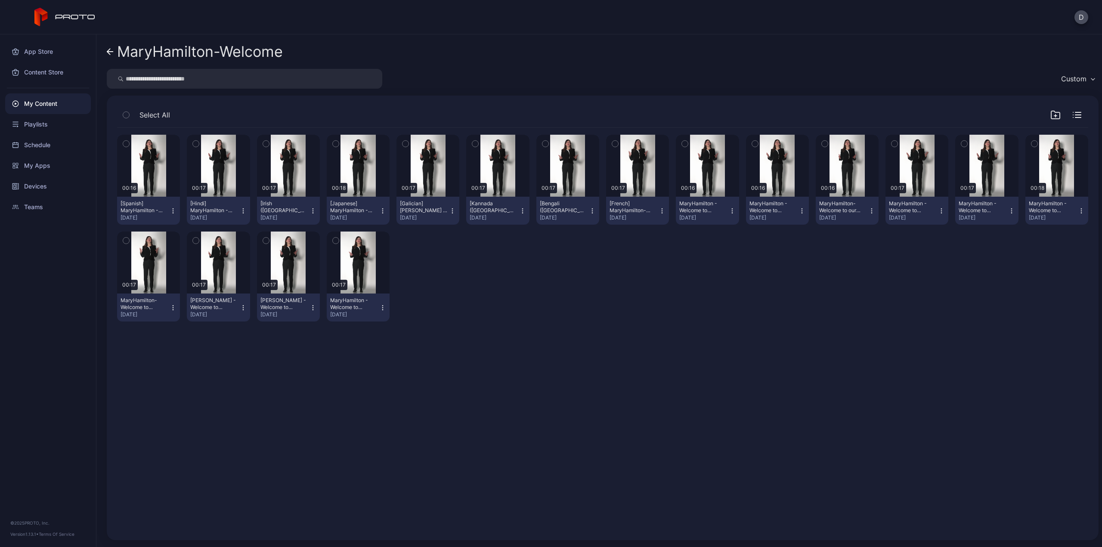
click at [1081, 213] on icon "button" at bounding box center [1081, 213] width 0 height 0
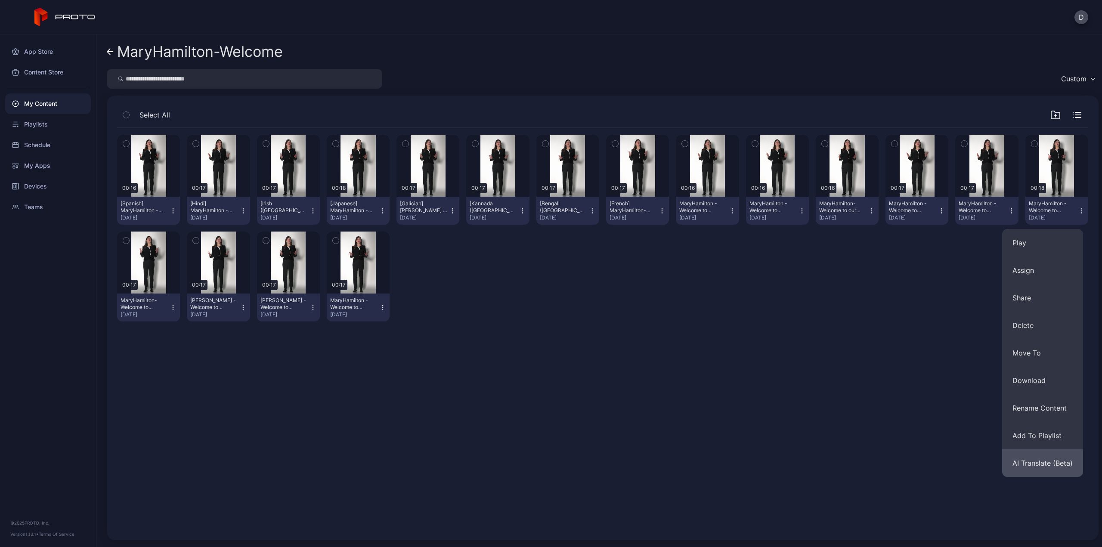
click at [1041, 460] on button "AI Translate (Beta)" at bounding box center [1042, 463] width 81 height 28
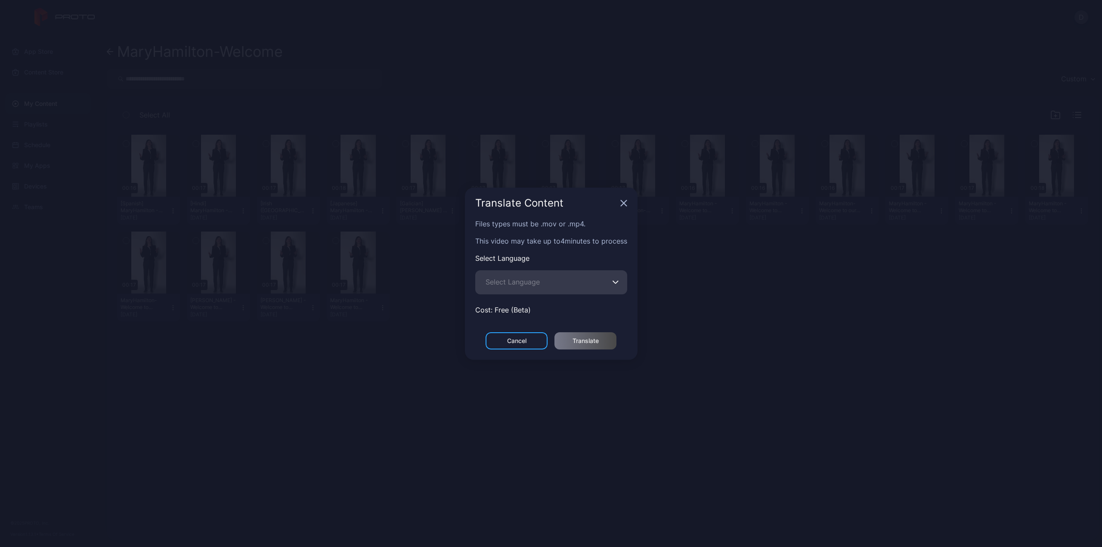
click at [617, 282] on icon "button" at bounding box center [615, 281] width 6 height 3
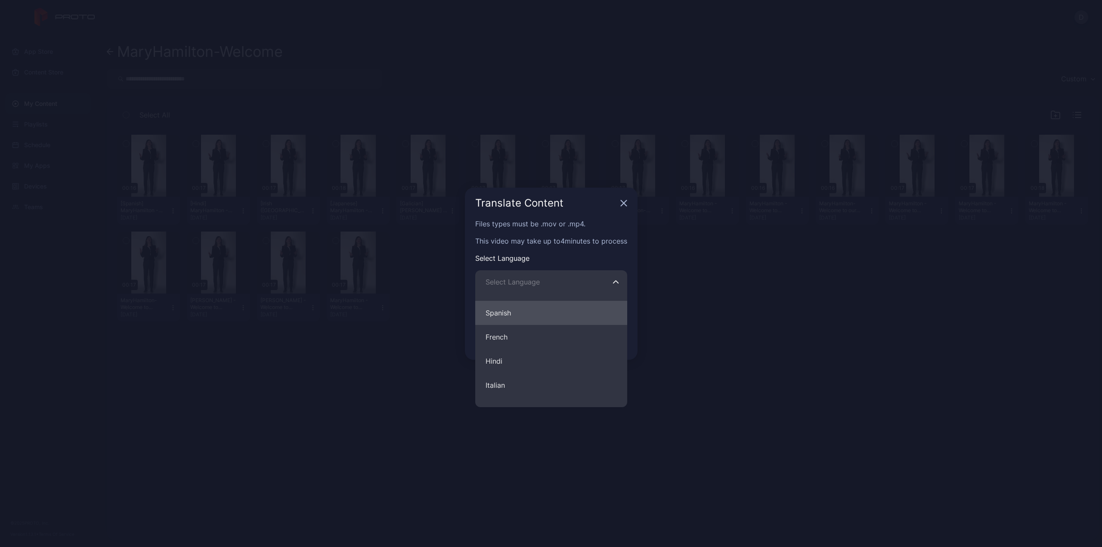
scroll to position [43, 0]
click at [514, 334] on button "Hindi" at bounding box center [551, 336] width 152 height 24
type input "*****"
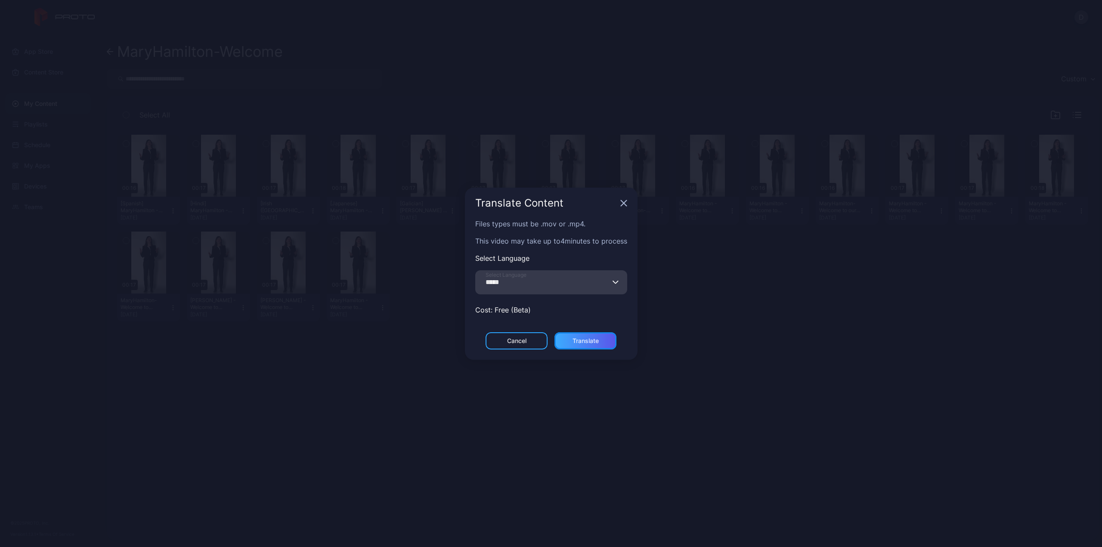
click at [594, 342] on div "Translate" at bounding box center [585, 340] width 26 height 7
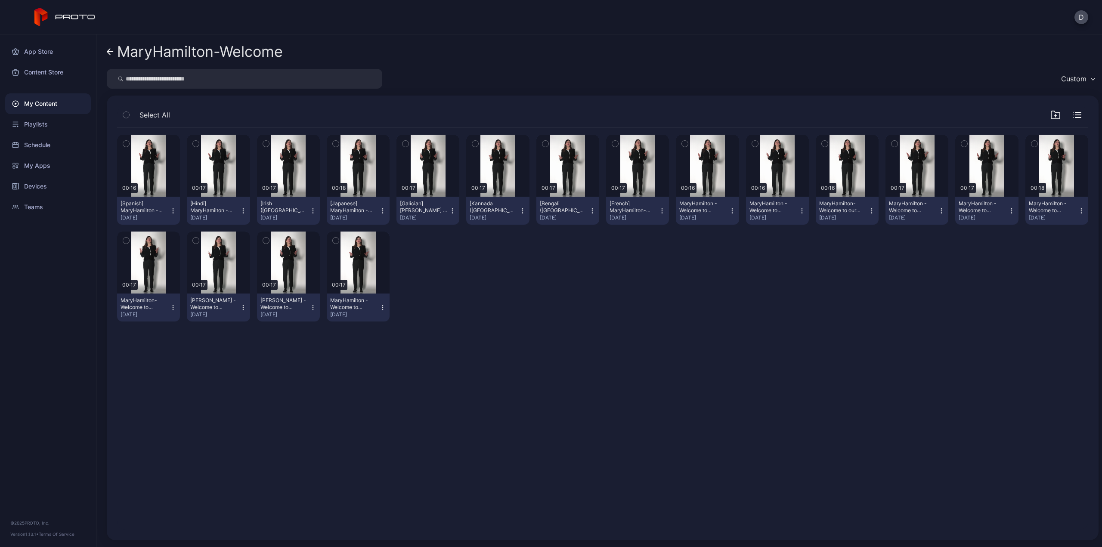
click at [44, 102] on div "My Content" at bounding box center [48, 103] width 86 height 21
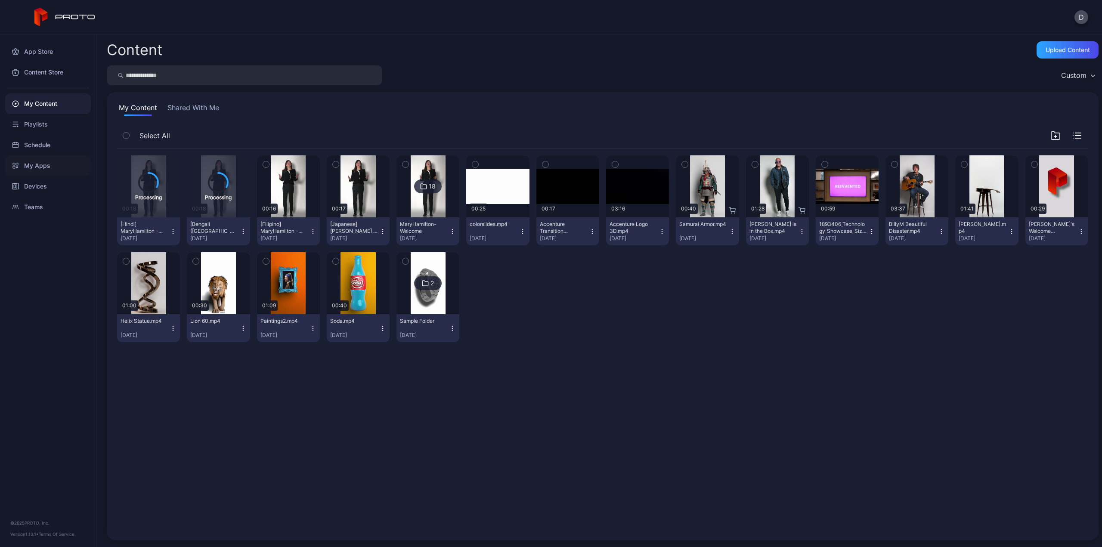
click at [45, 163] on div "My Apps" at bounding box center [48, 165] width 86 height 21
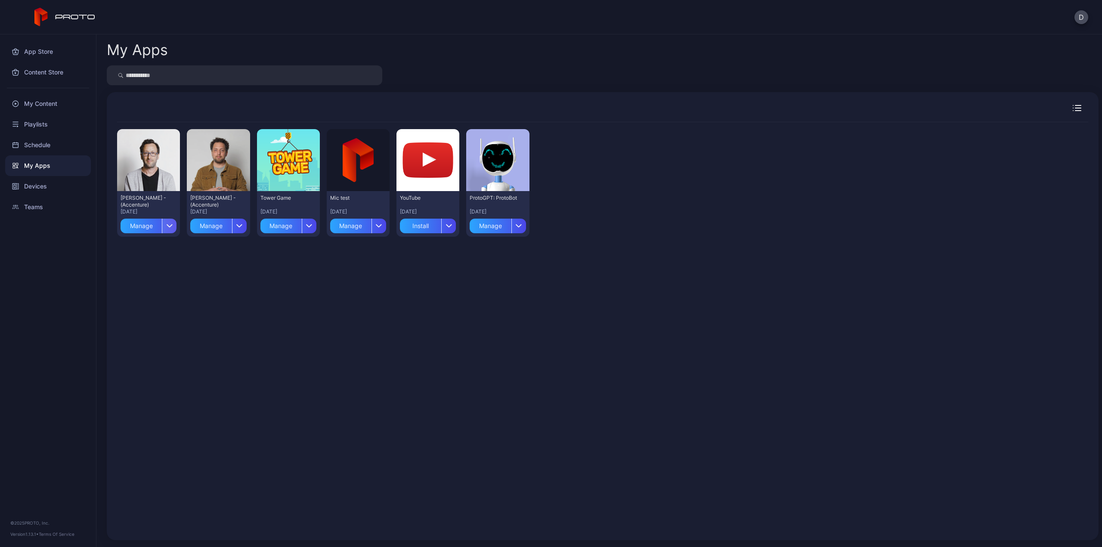
click at [168, 229] on div "button" at bounding box center [169, 226] width 15 height 15
click at [240, 229] on div "button" at bounding box center [239, 226] width 15 height 15
click at [44, 189] on div "Devices" at bounding box center [48, 186] width 86 height 21
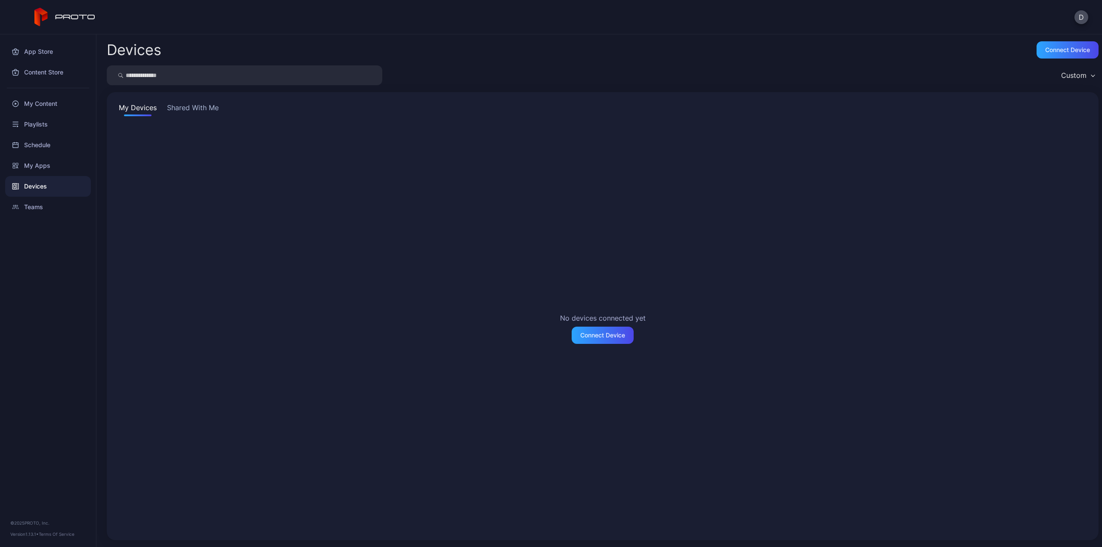
click at [196, 110] on button "Shared With Me" at bounding box center [192, 109] width 55 height 14
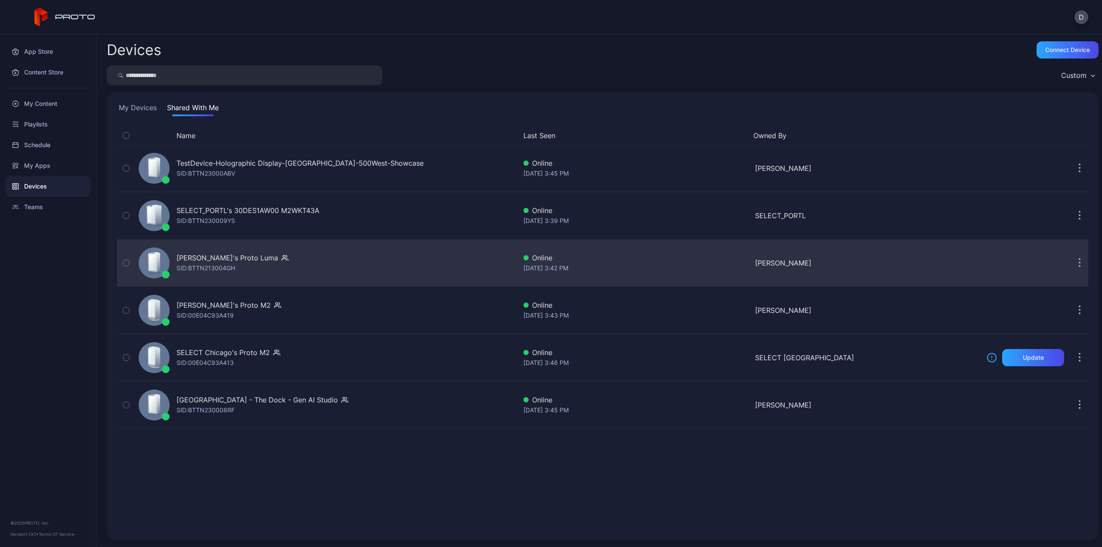
click at [246, 258] on div "Rick's Proto Luma SID: BTTN213004GH" at bounding box center [325, 262] width 381 height 43
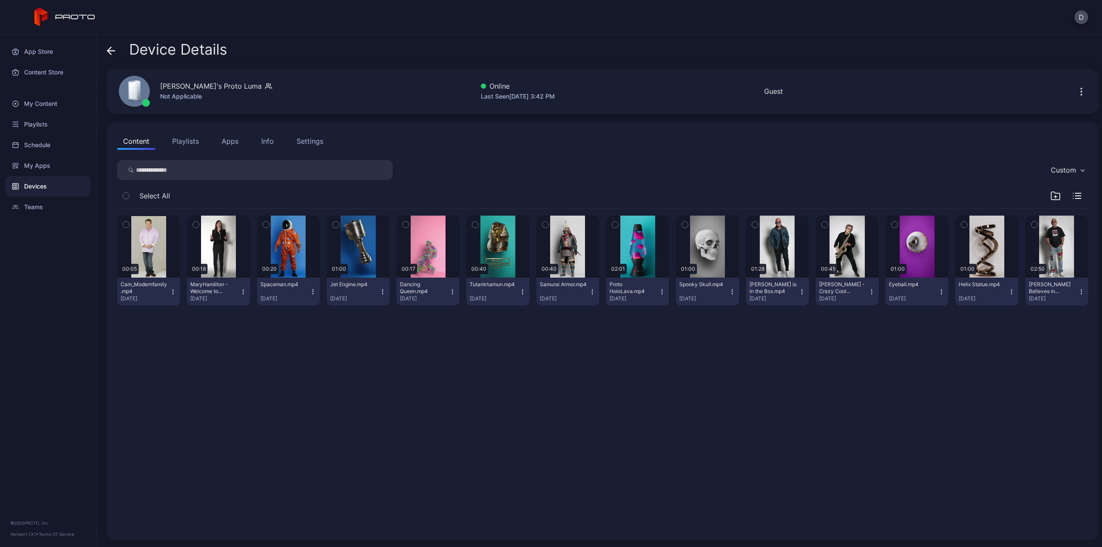
click at [232, 143] on button "Apps" at bounding box center [230, 141] width 29 height 17
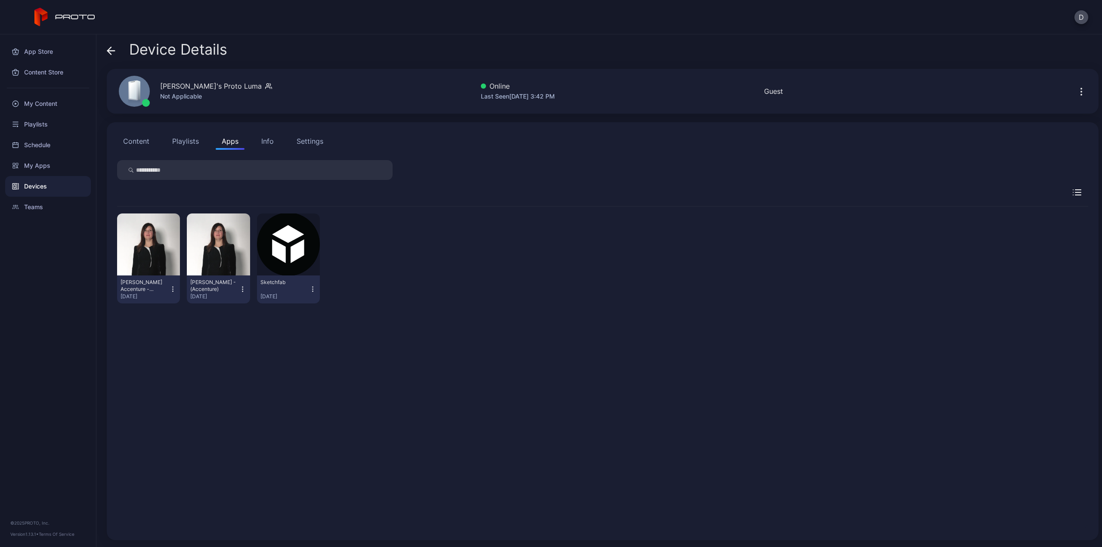
click at [1075, 192] on icon "button" at bounding box center [1078, 192] width 6 height 0
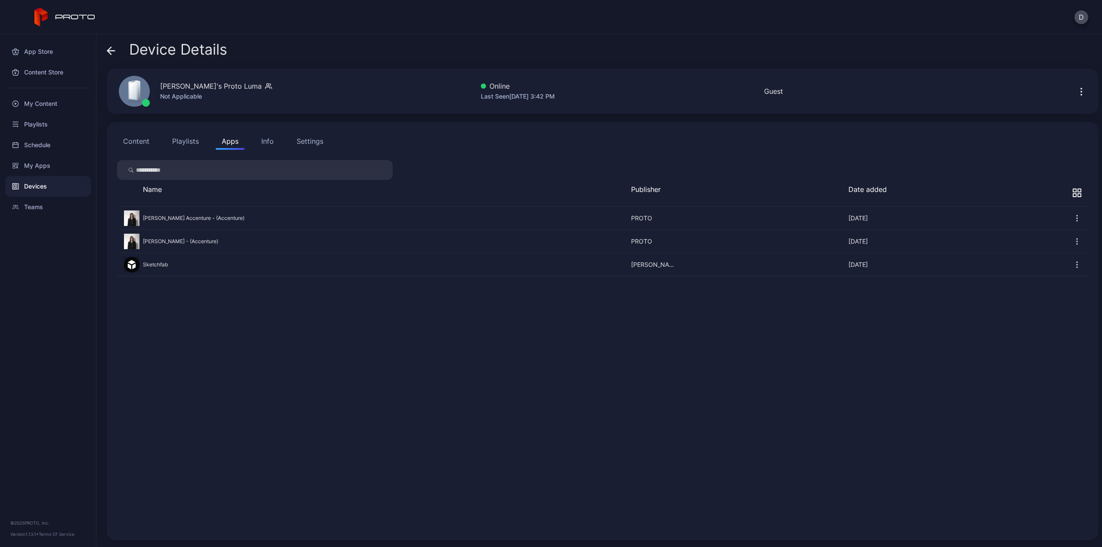
click at [265, 170] on input "search" at bounding box center [254, 170] width 275 height 20
type input "****"
drag, startPoint x: 151, startPoint y: 170, endPoint x: 137, endPoint y: 171, distance: 13.8
click at [137, 170] on input "****" at bounding box center [254, 170] width 275 height 20
click at [192, 270] on div "No search results" at bounding box center [602, 368] width 971 height 323
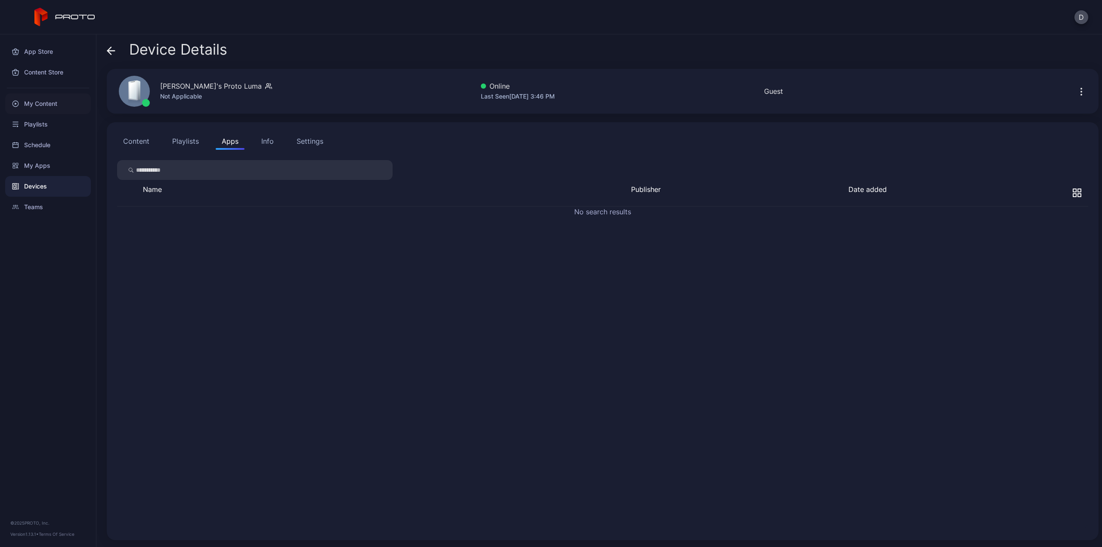
click at [53, 107] on div "My Content" at bounding box center [48, 103] width 86 height 21
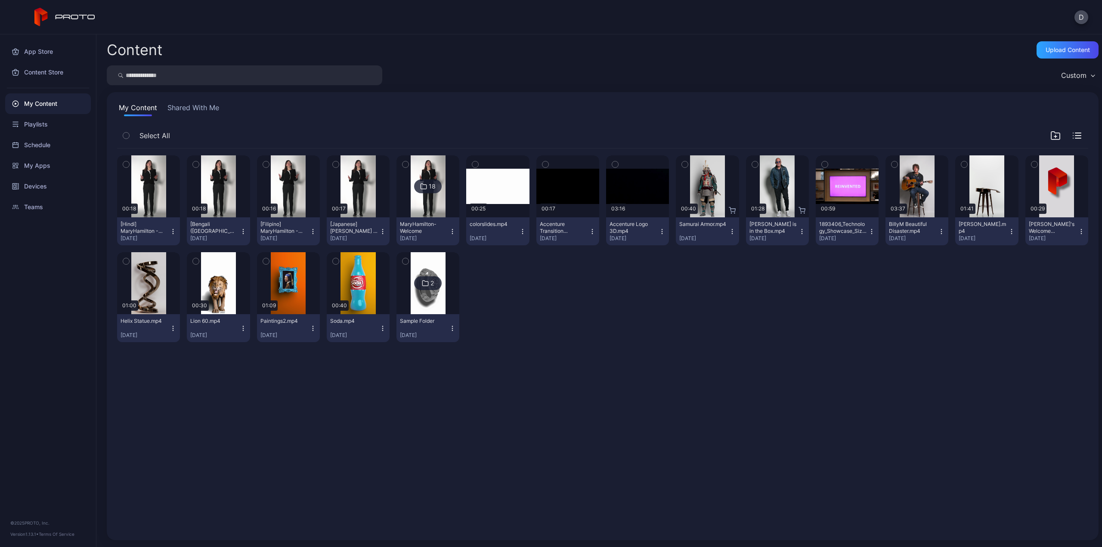
click at [173, 232] on icon "button" at bounding box center [173, 231] width 7 height 7
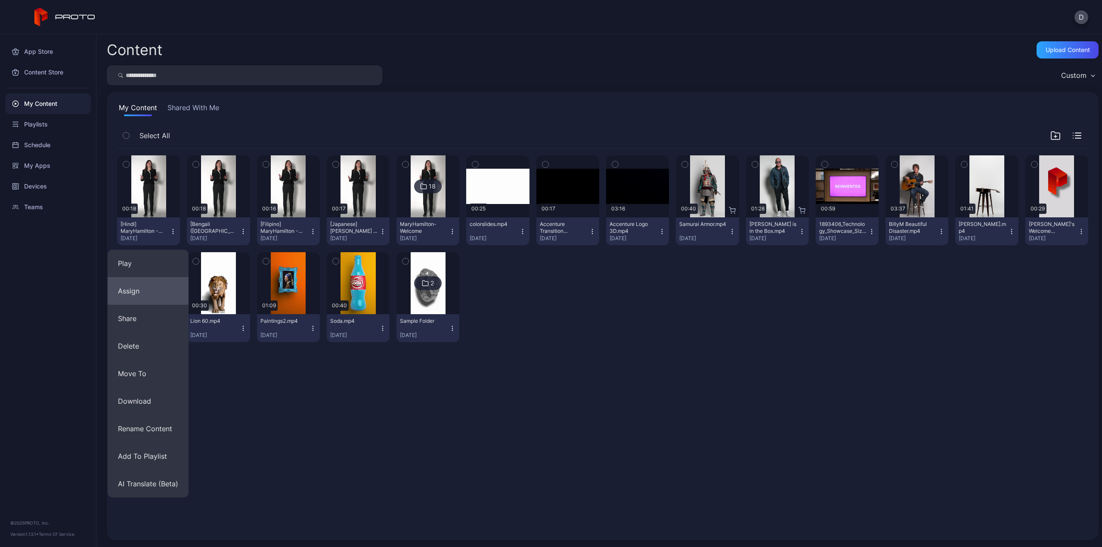
click at [158, 288] on button "Assign" at bounding box center [148, 291] width 81 height 28
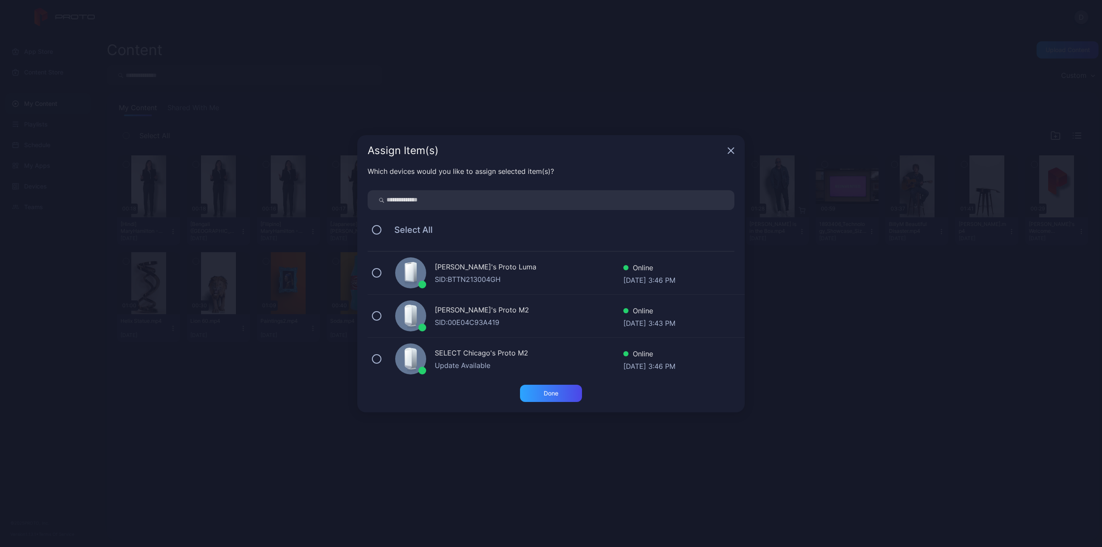
click at [470, 271] on div "Rick's Proto Luma" at bounding box center [529, 268] width 189 height 12
click at [378, 315] on button at bounding box center [376, 315] width 9 height 9
click at [536, 391] on div "Done" at bounding box center [551, 393] width 62 height 17
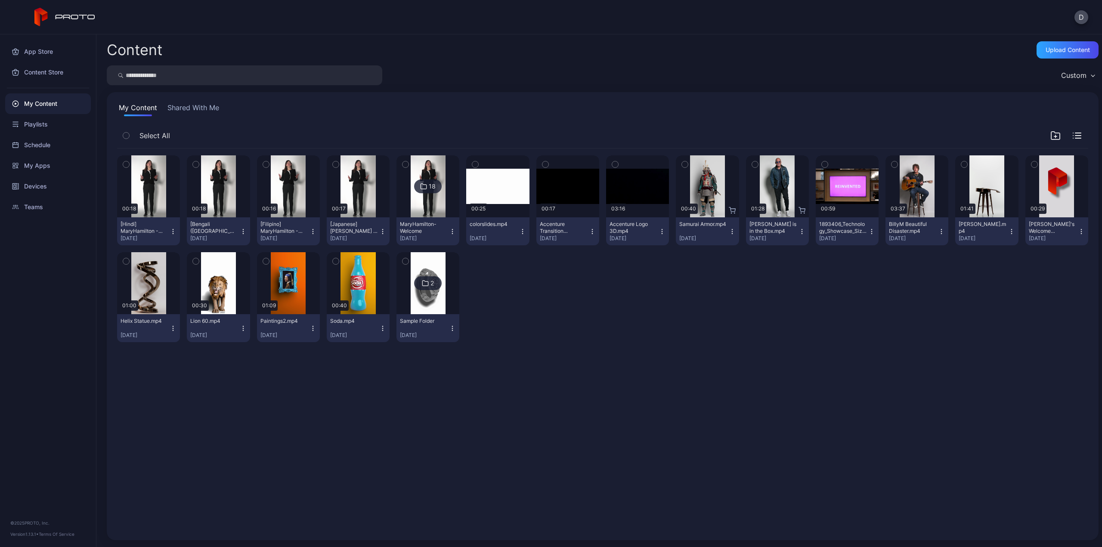
click at [241, 232] on icon "button" at bounding box center [243, 231] width 7 height 7
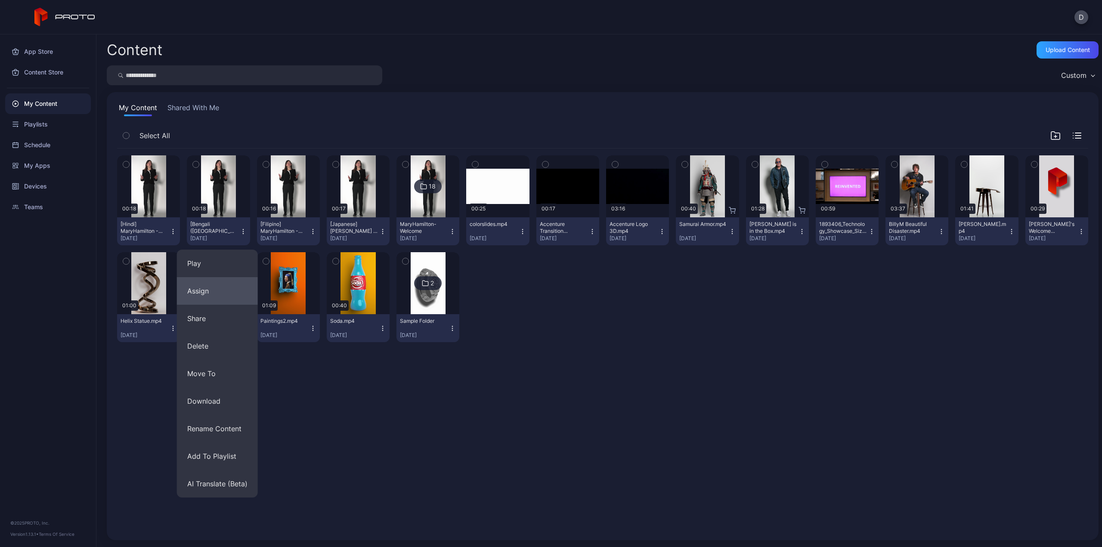
click at [225, 293] on button "Assign" at bounding box center [217, 291] width 81 height 28
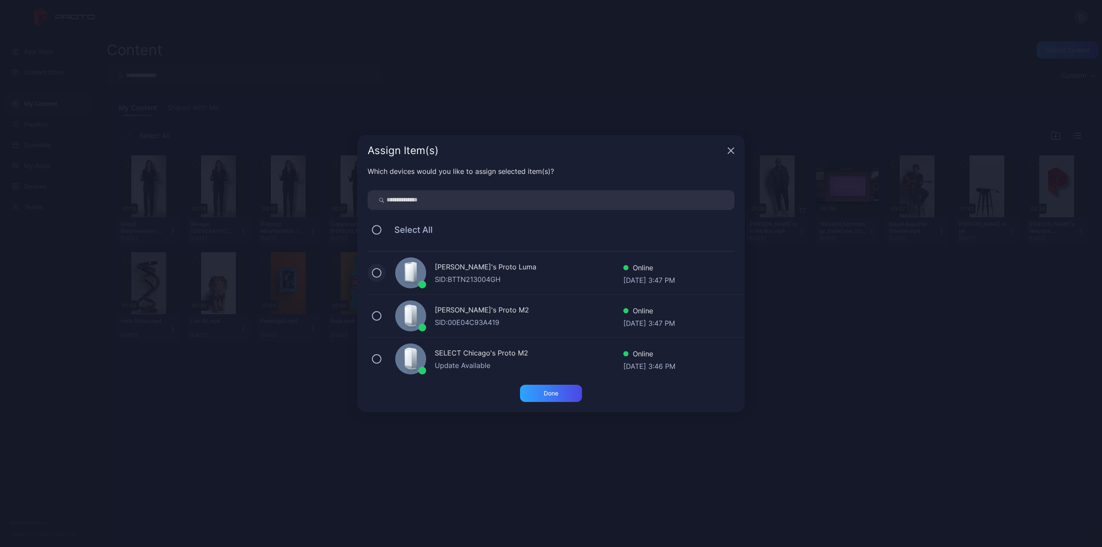
click at [380, 273] on button at bounding box center [376, 272] width 9 height 9
click at [379, 315] on button at bounding box center [376, 315] width 9 height 9
click at [539, 393] on div "Done" at bounding box center [551, 393] width 62 height 17
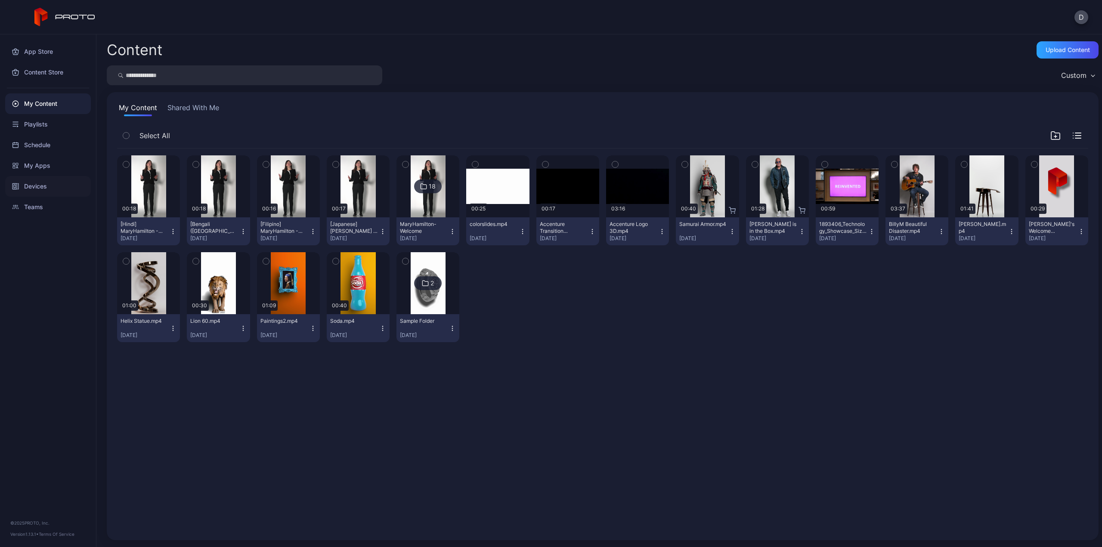
click at [33, 186] on div "Devices" at bounding box center [48, 186] width 86 height 21
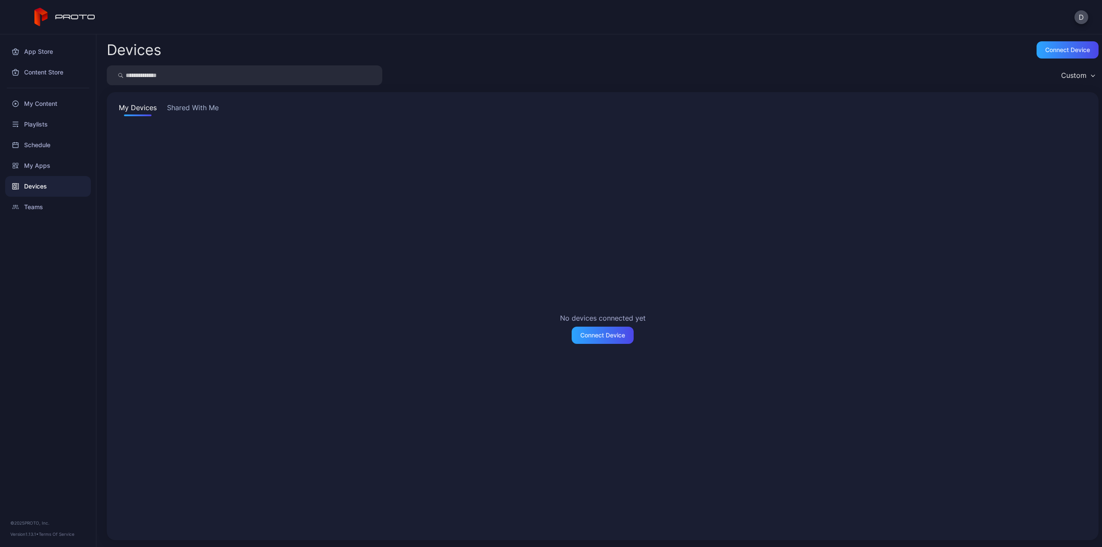
click at [192, 108] on button "Shared With Me" at bounding box center [192, 109] width 55 height 14
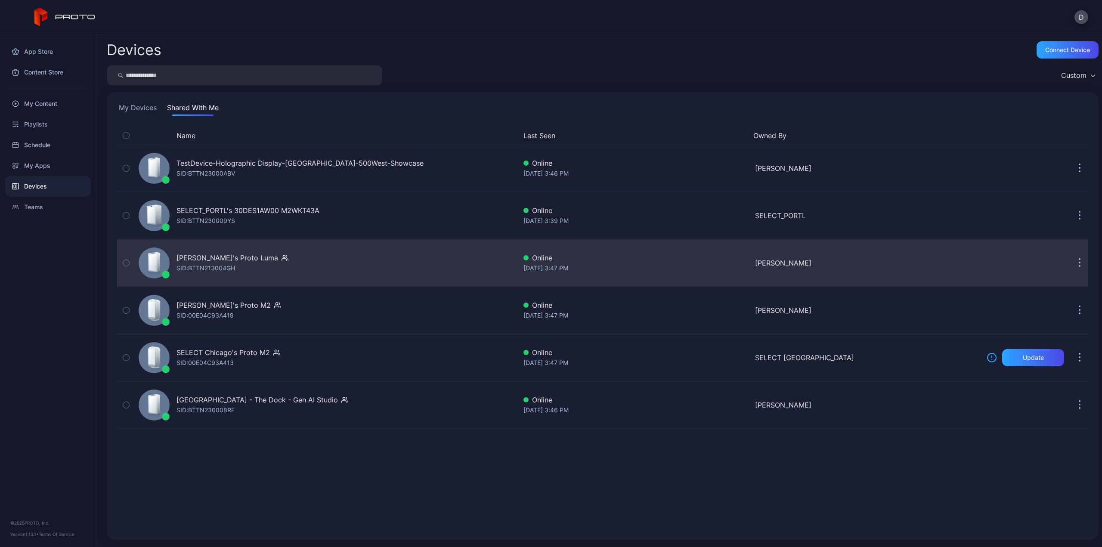
click at [232, 267] on div "SID: BTTN213004GH" at bounding box center [205, 268] width 59 height 10
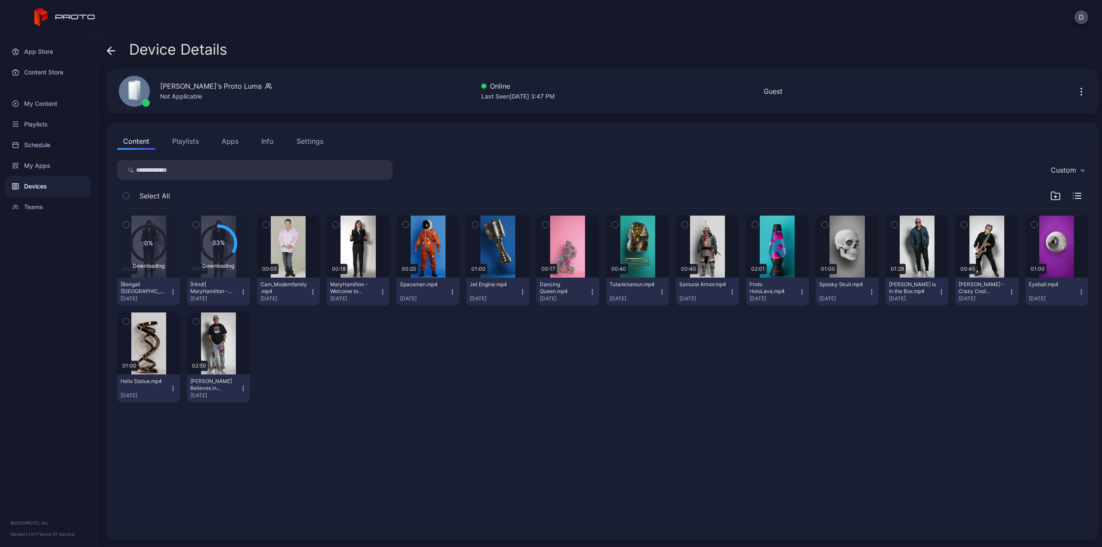
click at [216, 248] on icon at bounding box center [218, 243] width 35 height 35
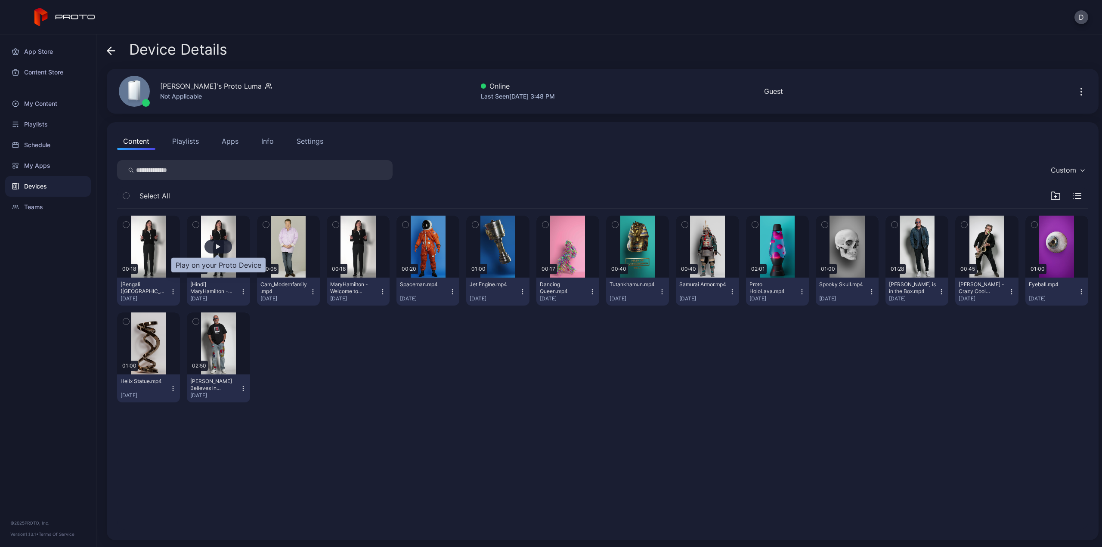
click at [214, 246] on div "button" at bounding box center [218, 247] width 28 height 14
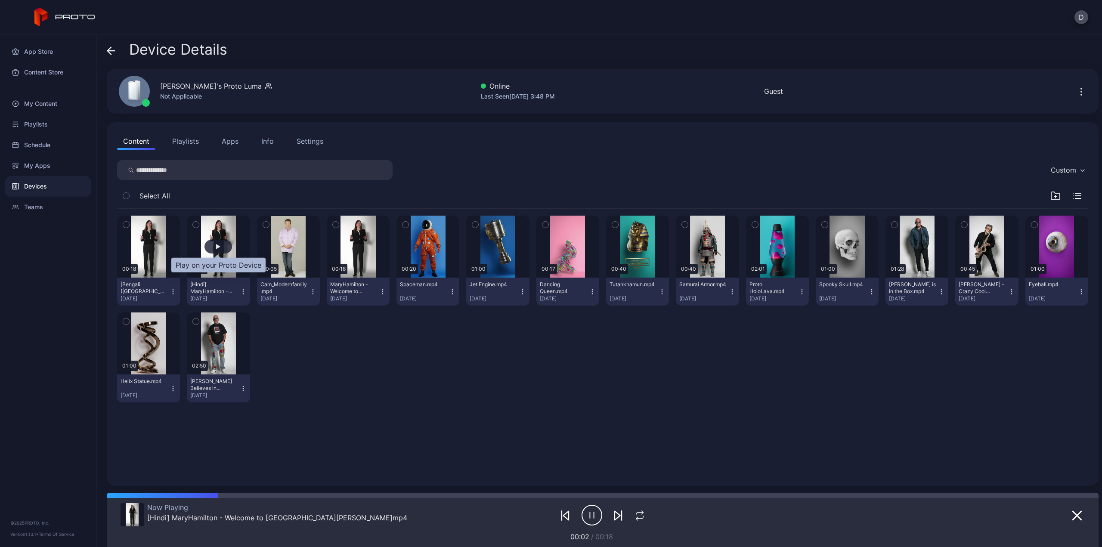
click at [214, 246] on div "button" at bounding box center [218, 247] width 28 height 14
click at [149, 246] on div "button" at bounding box center [148, 246] width 4 height 5
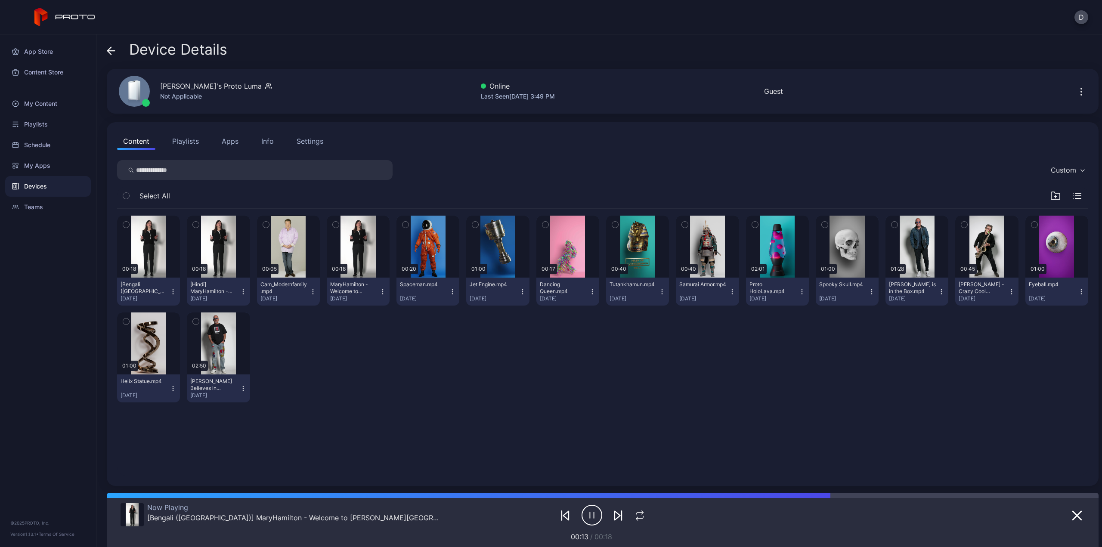
click at [590, 519] on icon "button" at bounding box center [591, 515] width 21 height 22
click at [37, 108] on div "My Content" at bounding box center [48, 103] width 86 height 21
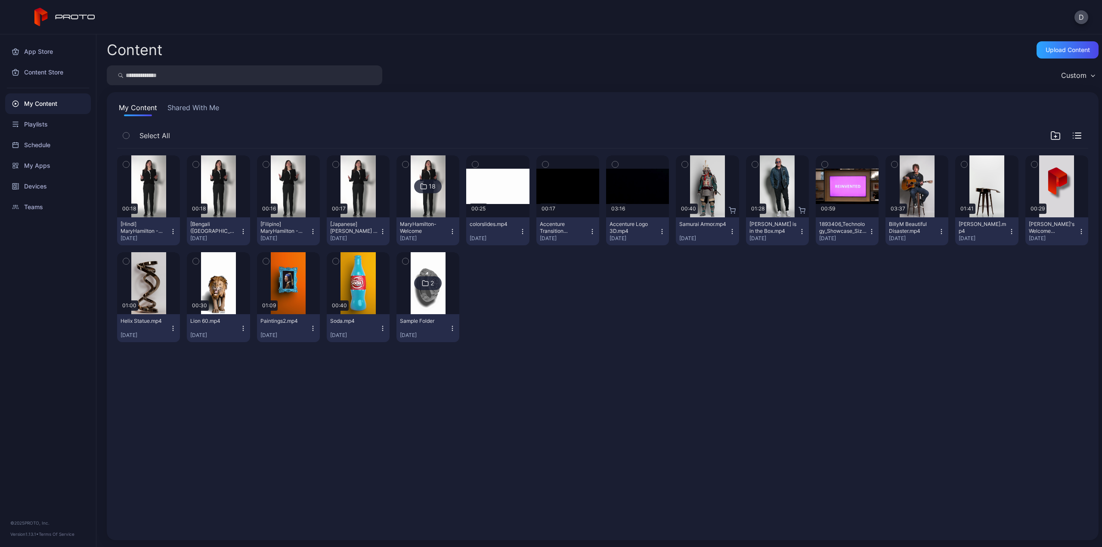
click at [421, 182] on icon at bounding box center [423, 186] width 7 height 10
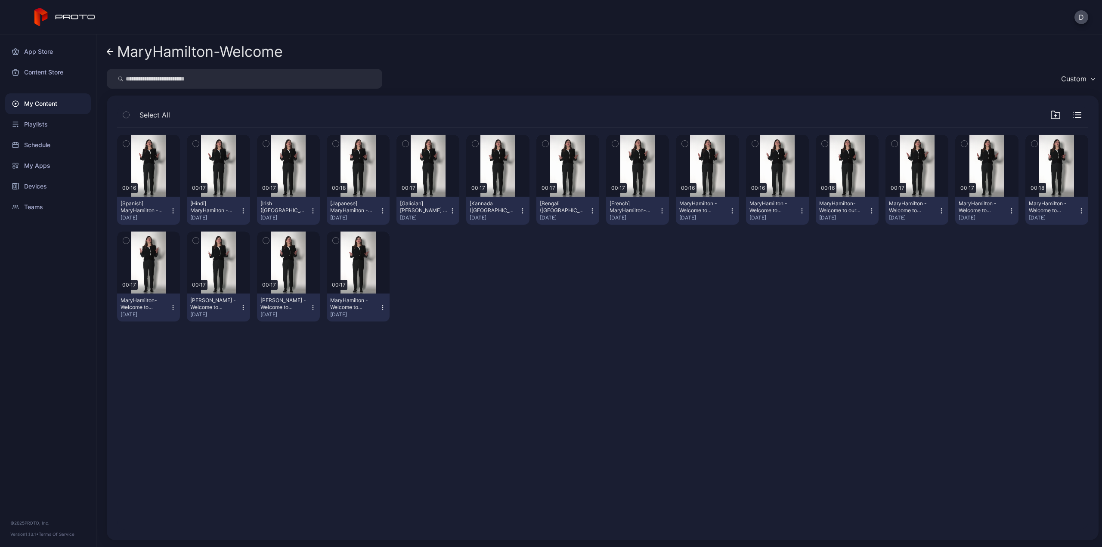
click at [1078, 211] on icon "button" at bounding box center [1081, 210] width 7 height 7
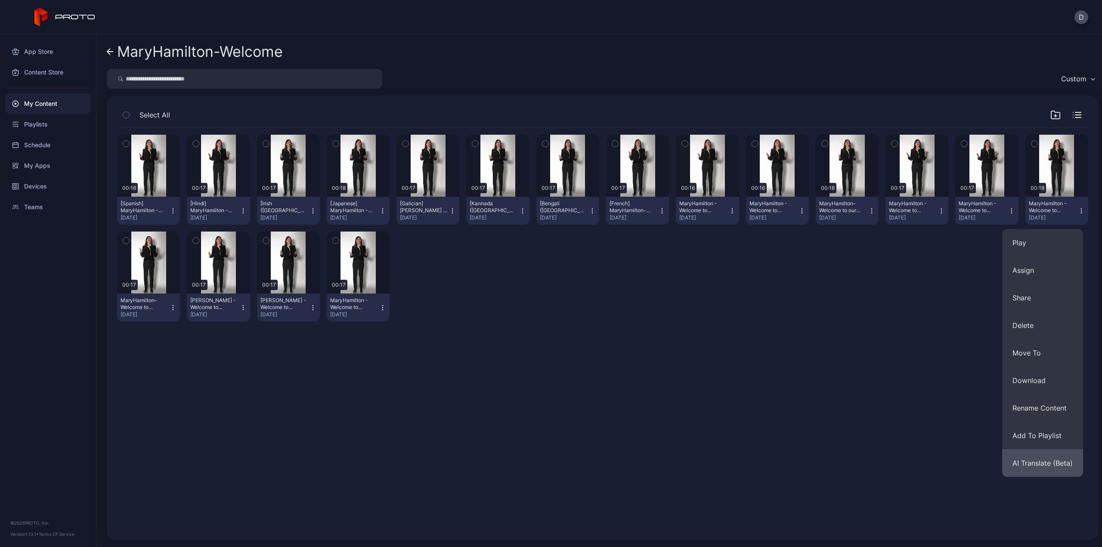
click at [1039, 458] on button "AI Translate (Beta)" at bounding box center [1042, 463] width 81 height 28
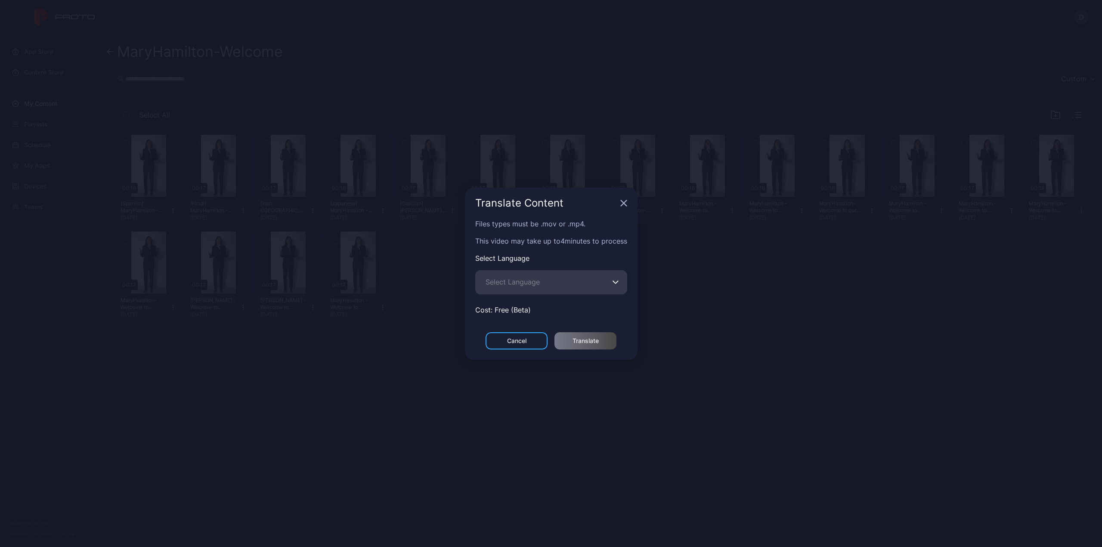
click at [617, 286] on button "Select Language" at bounding box center [615, 282] width 7 height 24
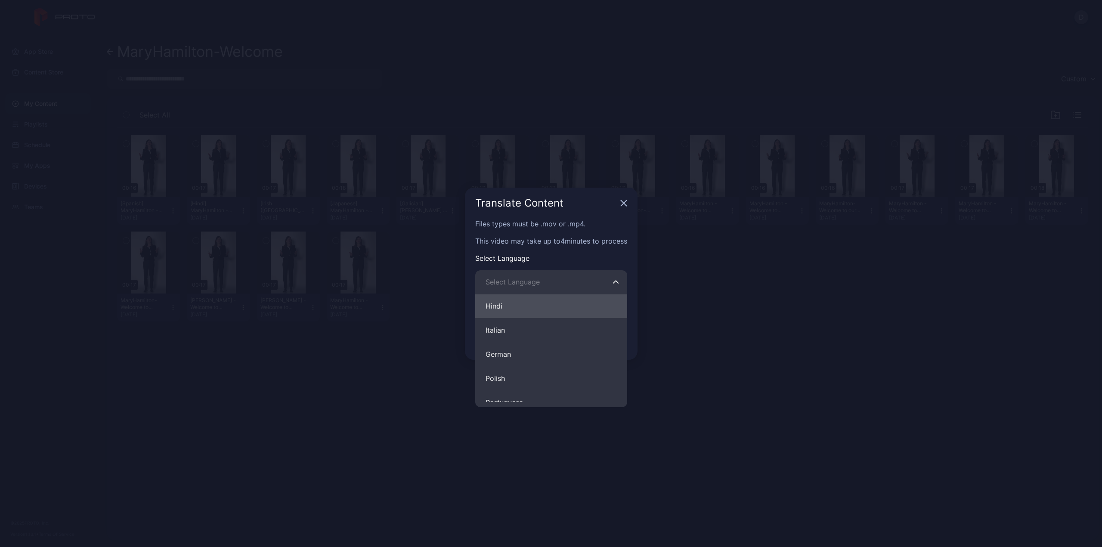
scroll to position [86, 0]
click at [498, 340] on button "German" at bounding box center [551, 341] width 152 height 24
type input "******"
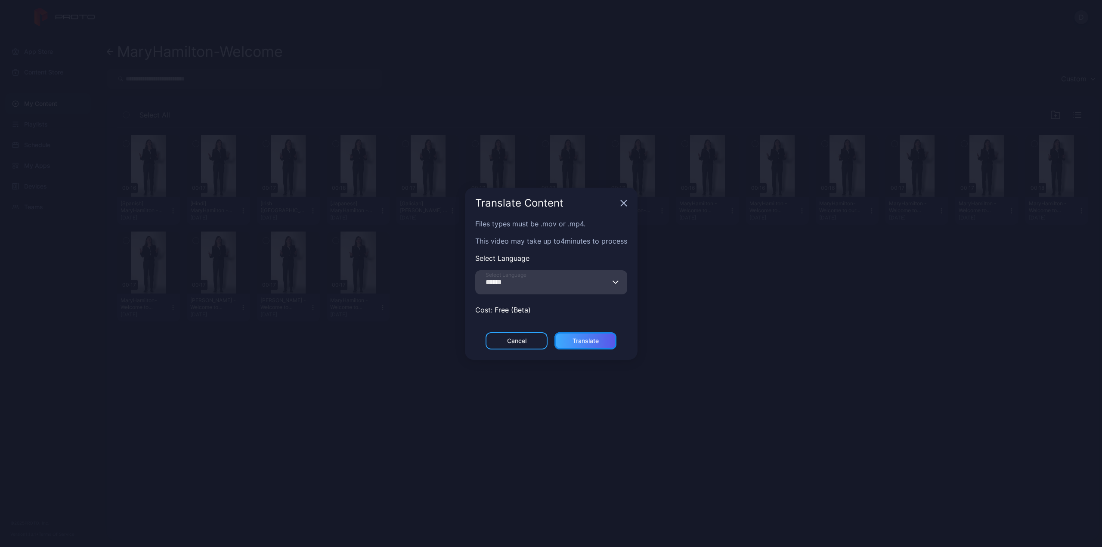
click at [596, 342] on div "Translate" at bounding box center [585, 340] width 26 height 7
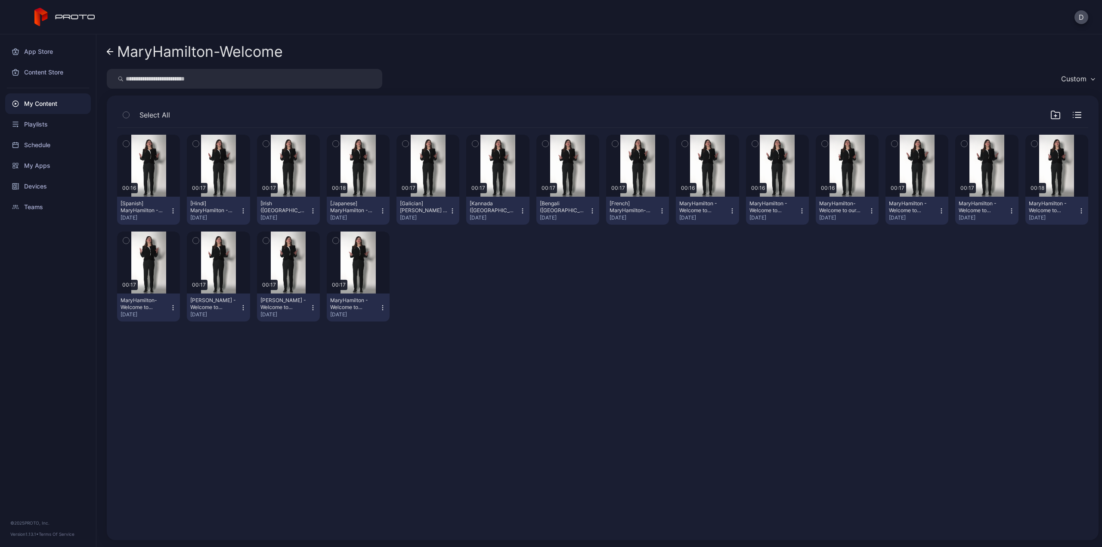
click at [1078, 212] on icon "button" at bounding box center [1081, 210] width 7 height 7
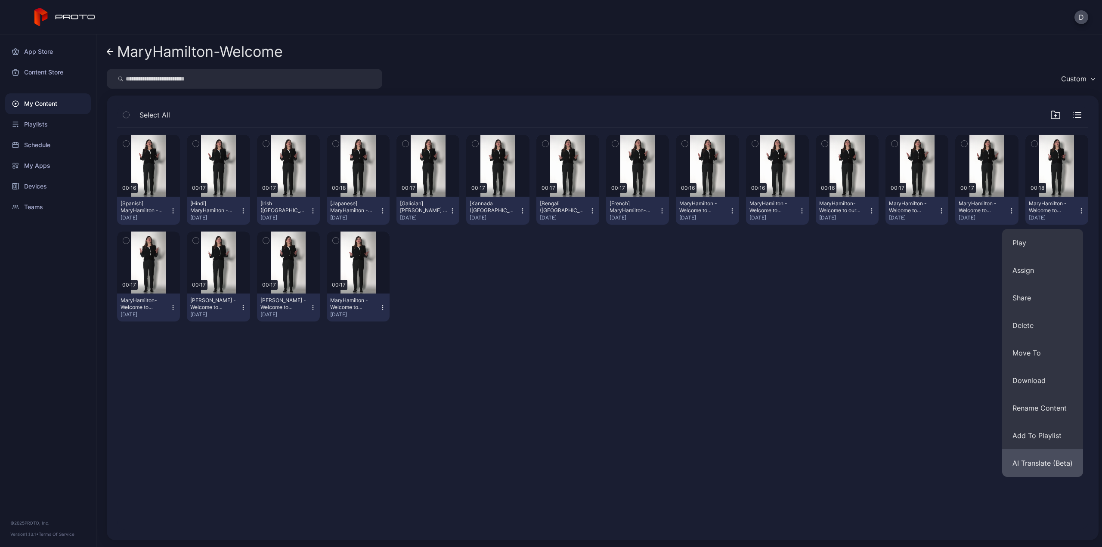
click at [1040, 457] on button "AI Translate (Beta)" at bounding box center [1042, 463] width 81 height 28
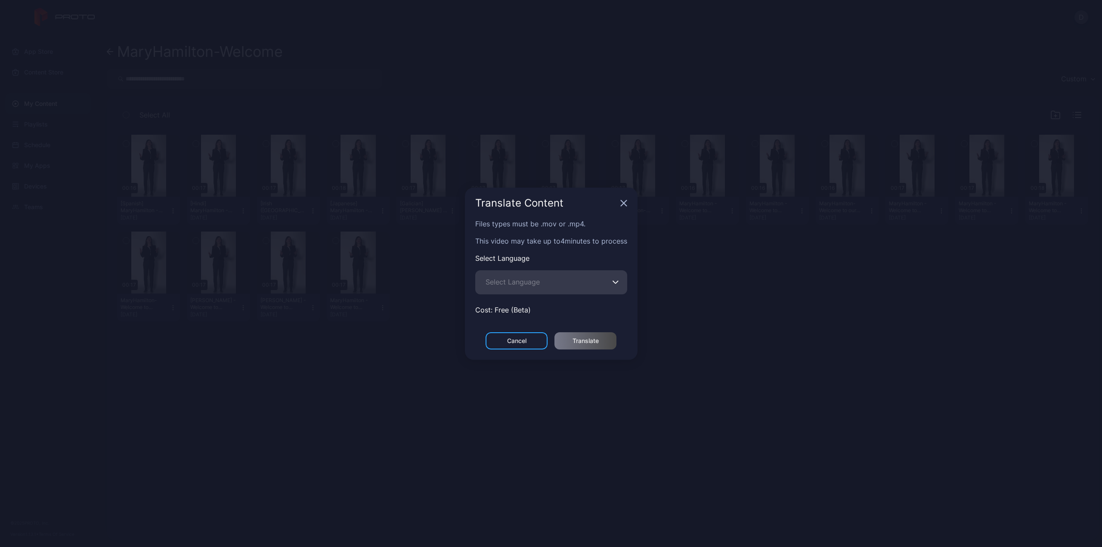
click at [618, 284] on button "Select Language" at bounding box center [615, 282] width 7 height 24
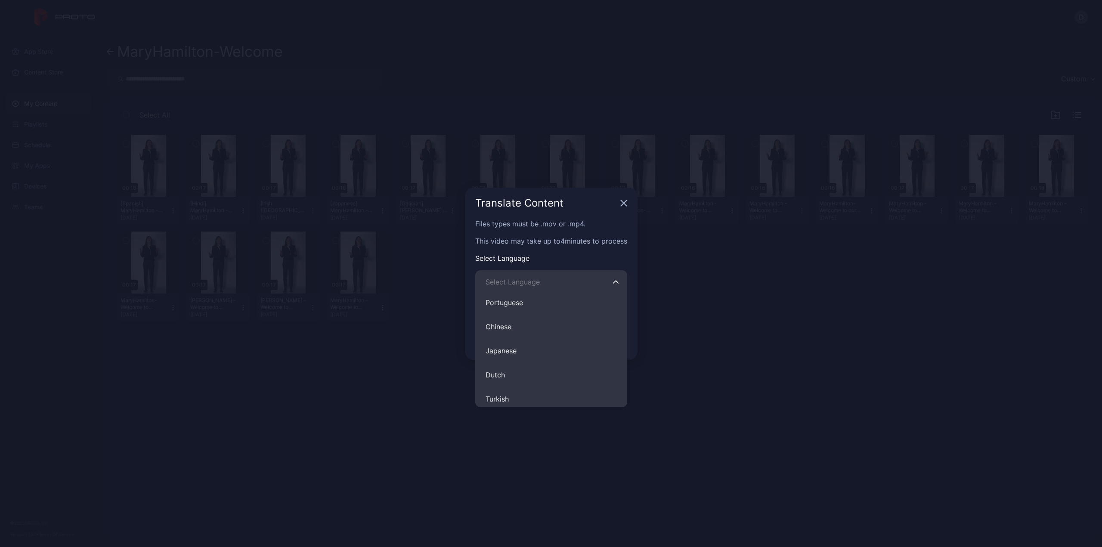
scroll to position [215, 0]
click at [504, 306] on button "Japanese" at bounding box center [551, 308] width 152 height 24
type input "********"
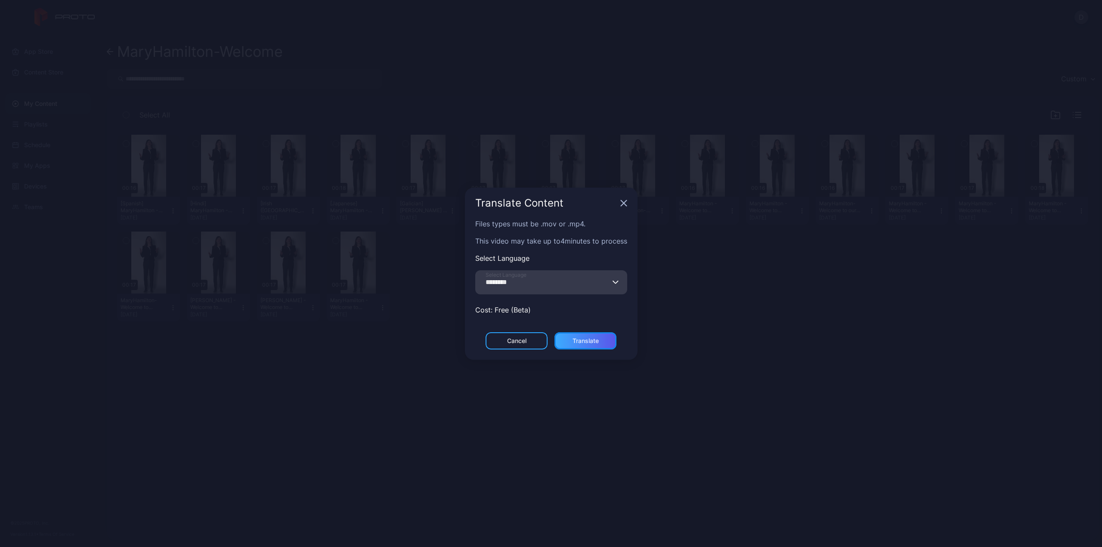
click at [591, 342] on div "Translate" at bounding box center [585, 340] width 26 height 7
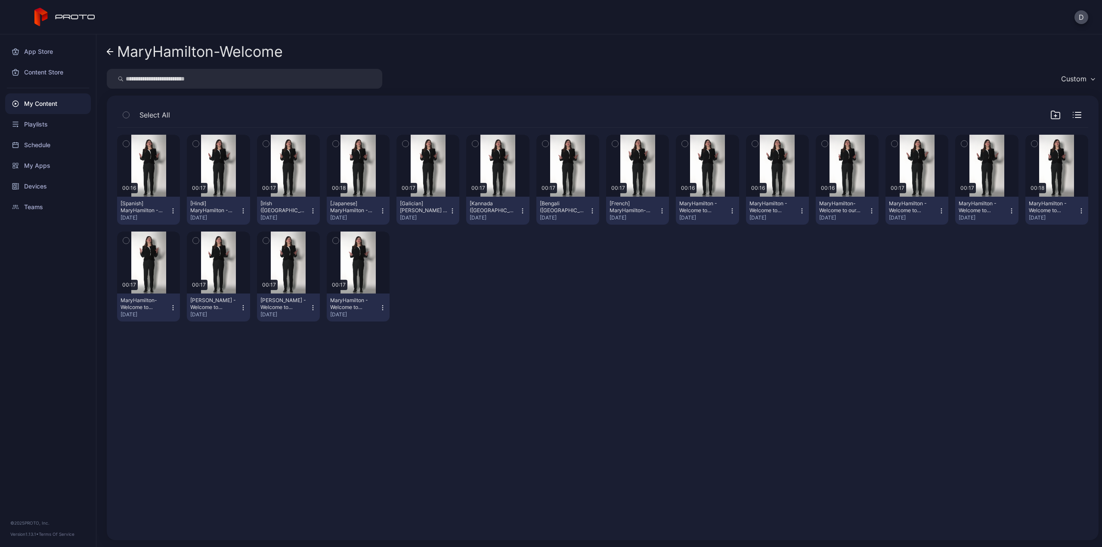
click at [62, 101] on div "My Content" at bounding box center [48, 103] width 86 height 21
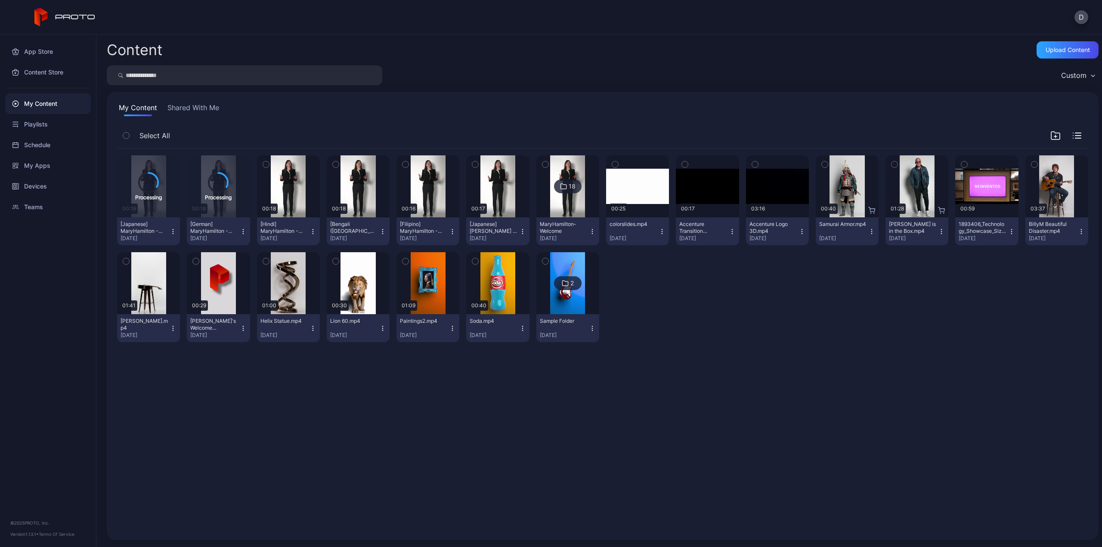
click at [241, 232] on icon "button" at bounding box center [243, 231] width 7 height 7
click at [234, 395] on div "Processing 00:18 [Japanese] MaryHamilton - Welcome to San Fransisco(1).mp4 Sep …" at bounding box center [602, 339] width 985 height 395
click at [36, 190] on div "Devices" at bounding box center [48, 186] width 86 height 21
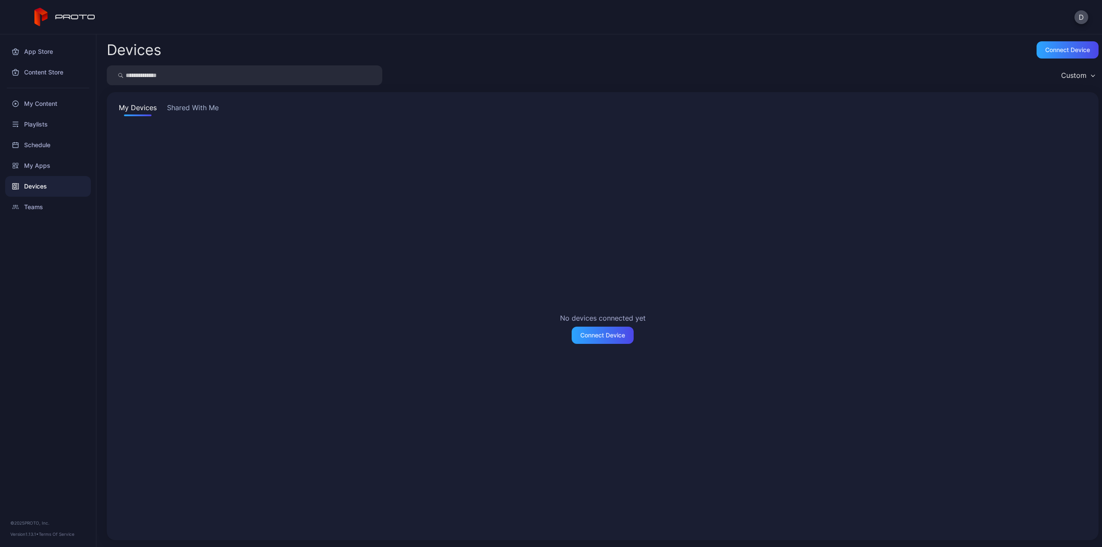
click at [186, 111] on button "Shared With Me" at bounding box center [192, 109] width 55 height 14
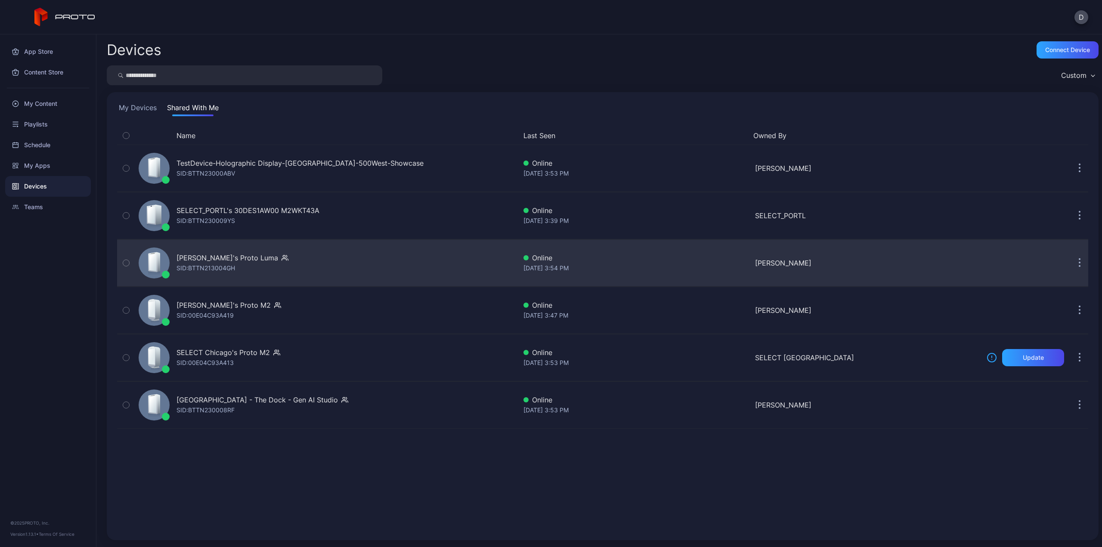
click at [224, 260] on div "Rick's Proto Luma" at bounding box center [227, 258] width 102 height 10
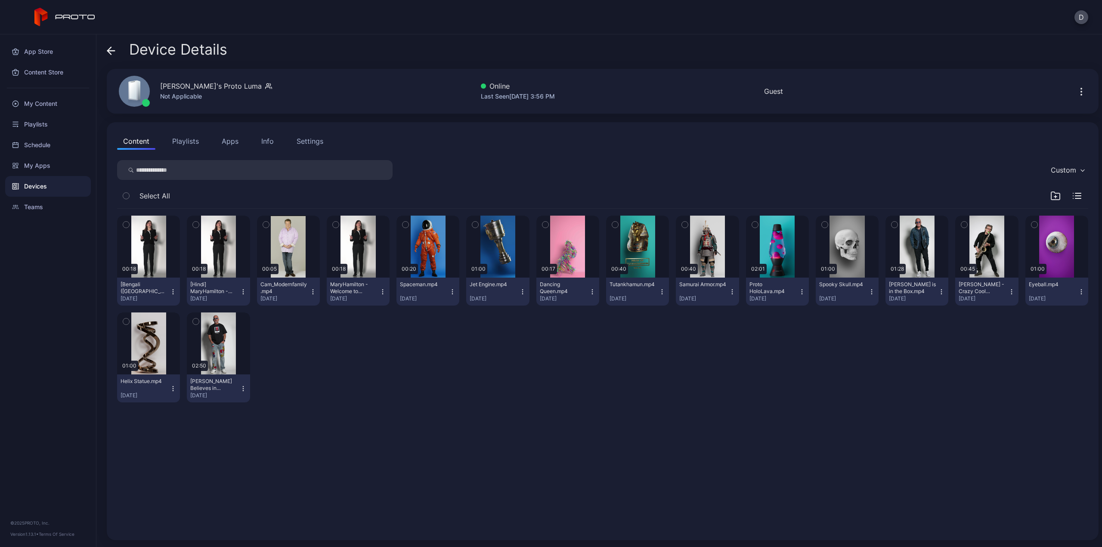
click at [134, 142] on button "Content" at bounding box center [136, 141] width 38 height 17
click at [36, 105] on div "My Content" at bounding box center [48, 103] width 86 height 21
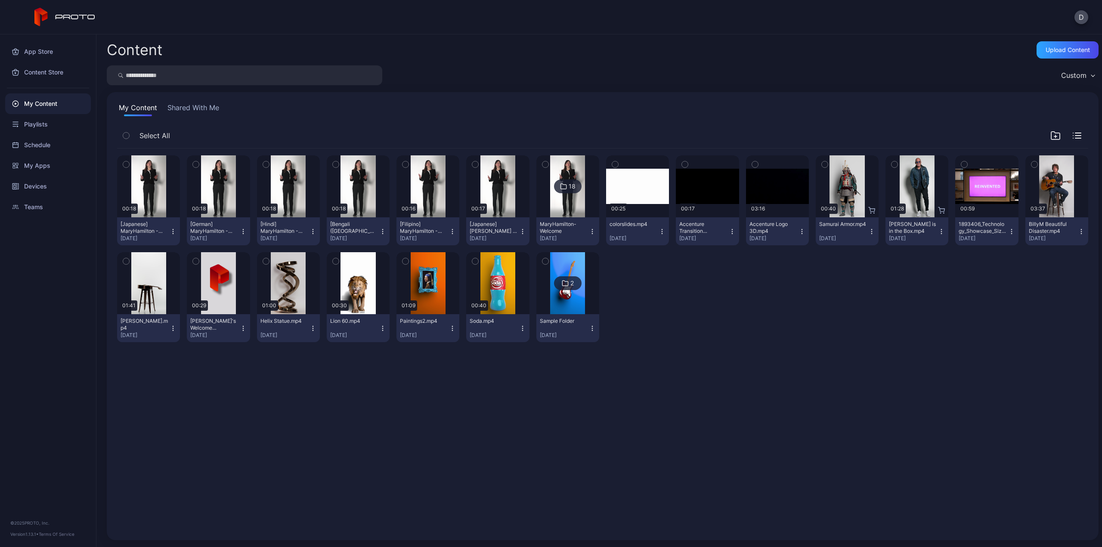
click at [241, 232] on icon "button" at bounding box center [243, 231] width 7 height 7
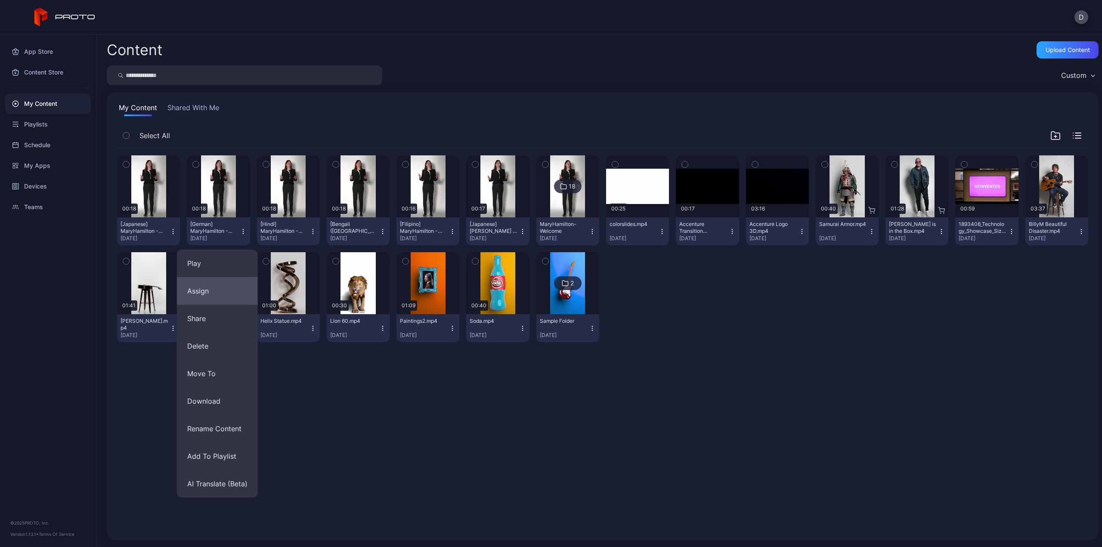
click at [219, 292] on button "Assign" at bounding box center [217, 291] width 81 height 28
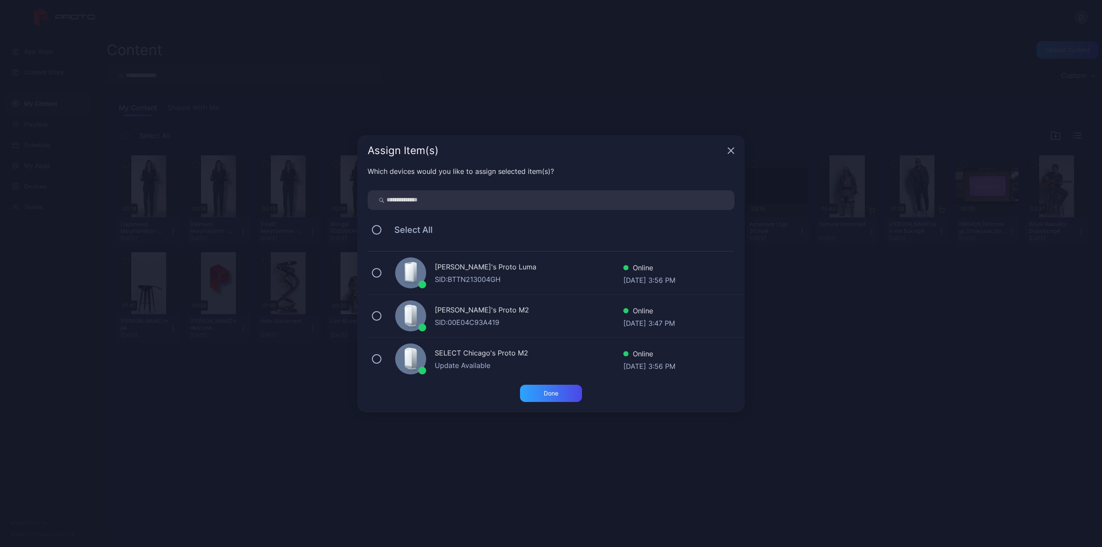
click at [454, 276] on div "SID: BTTN213004GH" at bounding box center [529, 279] width 189 height 10
click at [399, 309] on div at bounding box center [410, 315] width 31 height 31
click at [544, 396] on div "Done" at bounding box center [551, 393] width 15 height 7
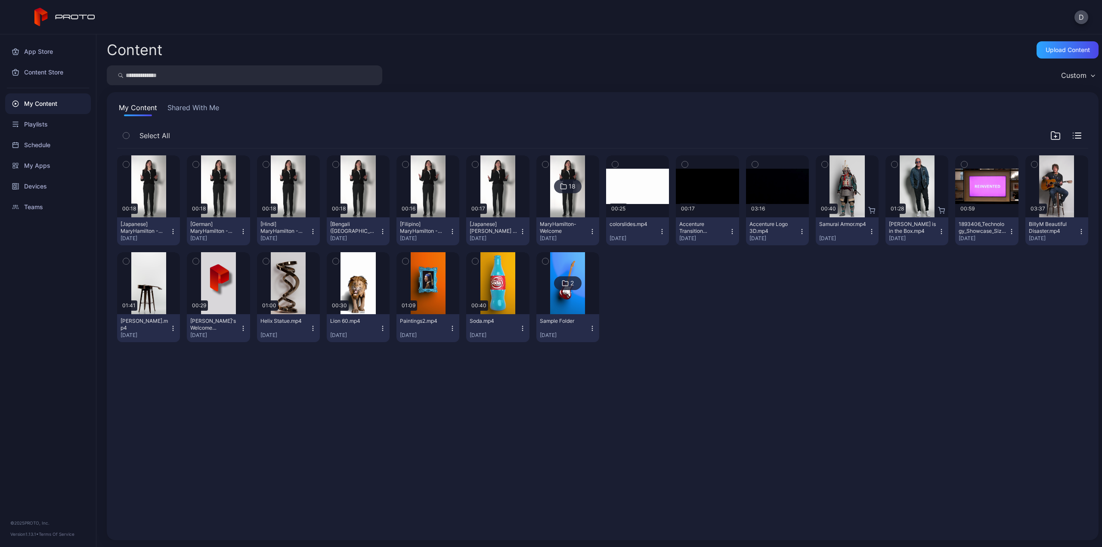
click at [173, 233] on icon "button" at bounding box center [173, 233] width 0 height 0
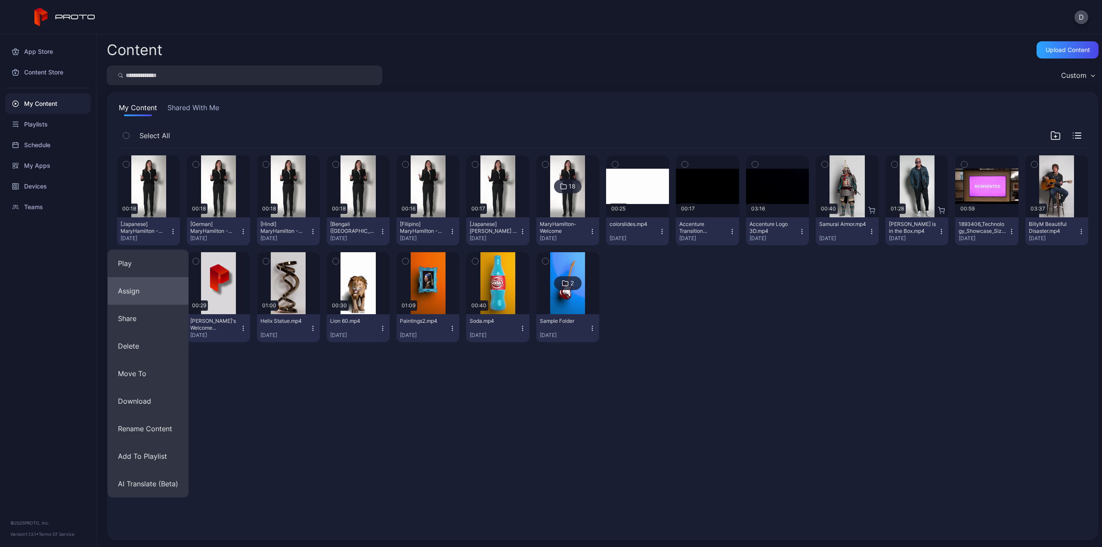
click at [152, 294] on button "Assign" at bounding box center [148, 291] width 81 height 28
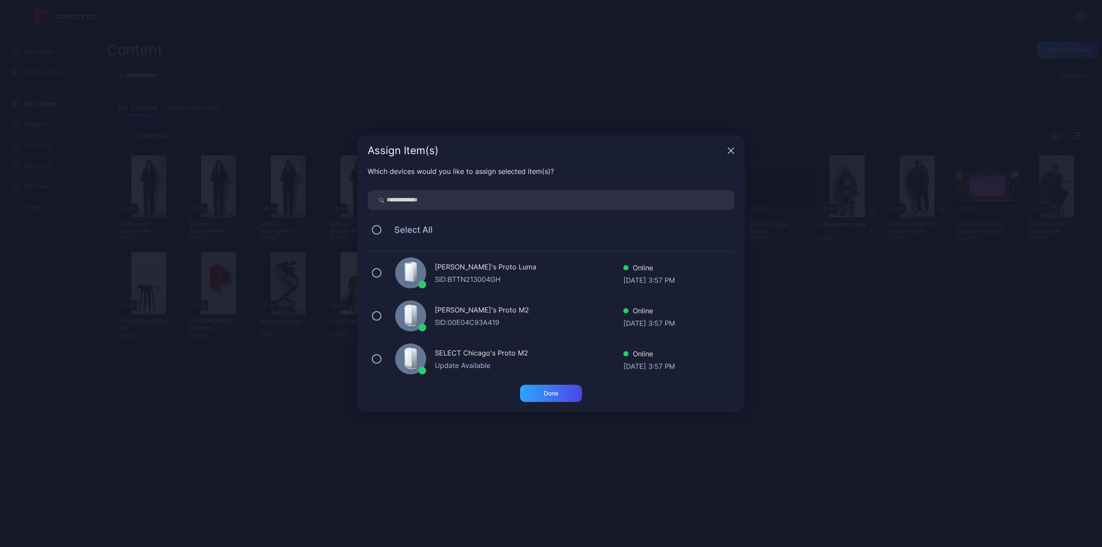
click at [451, 280] on div "SID: BTTN213004GH" at bounding box center [529, 279] width 189 height 10
click at [452, 307] on div "Rick's Proto M2" at bounding box center [529, 311] width 189 height 12
click at [547, 392] on div "Done" at bounding box center [551, 393] width 15 height 7
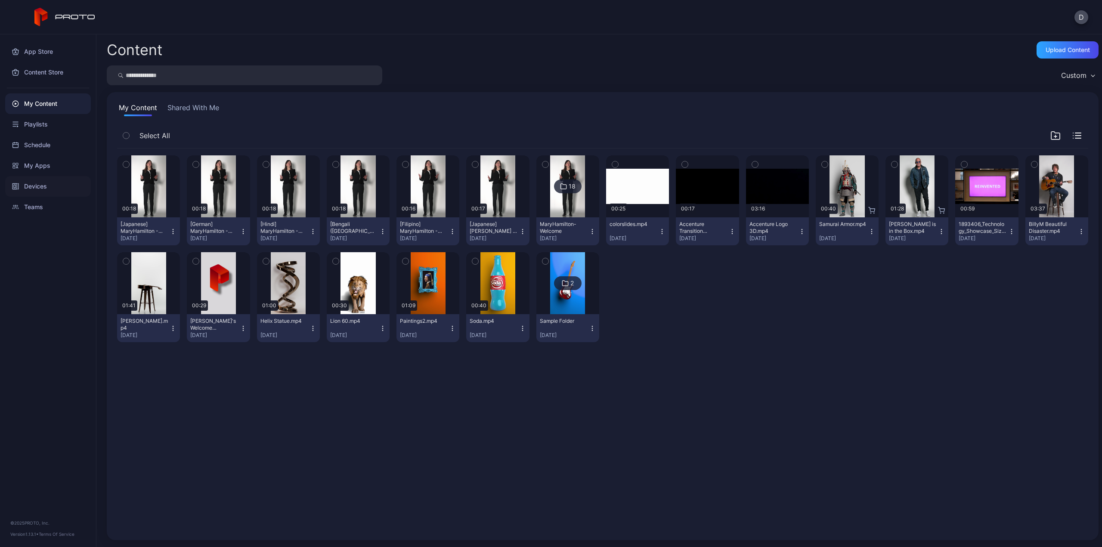
click at [36, 186] on div "Devices" at bounding box center [48, 186] width 86 height 21
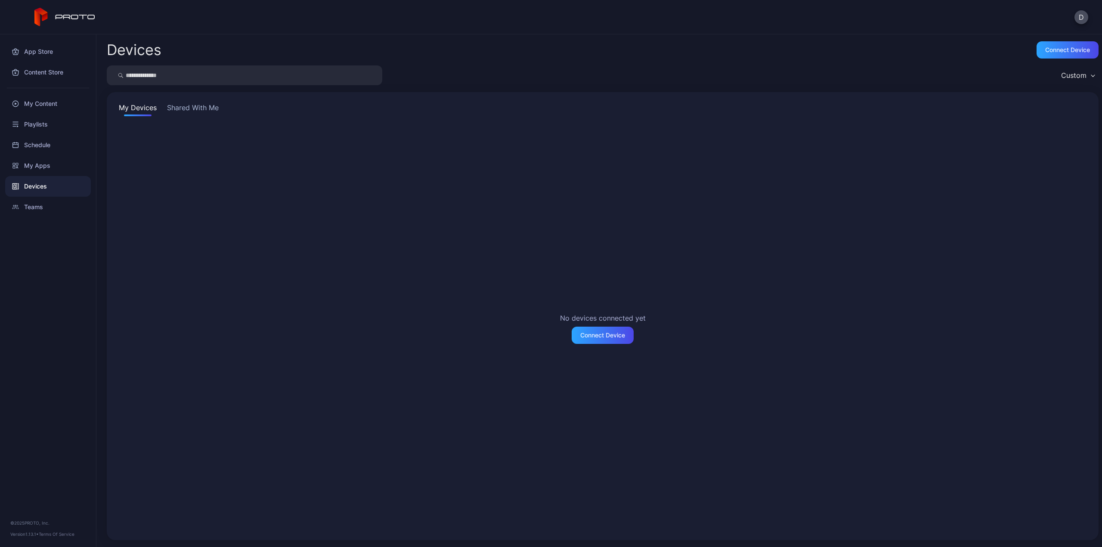
click at [183, 104] on button "Shared With Me" at bounding box center [192, 109] width 55 height 14
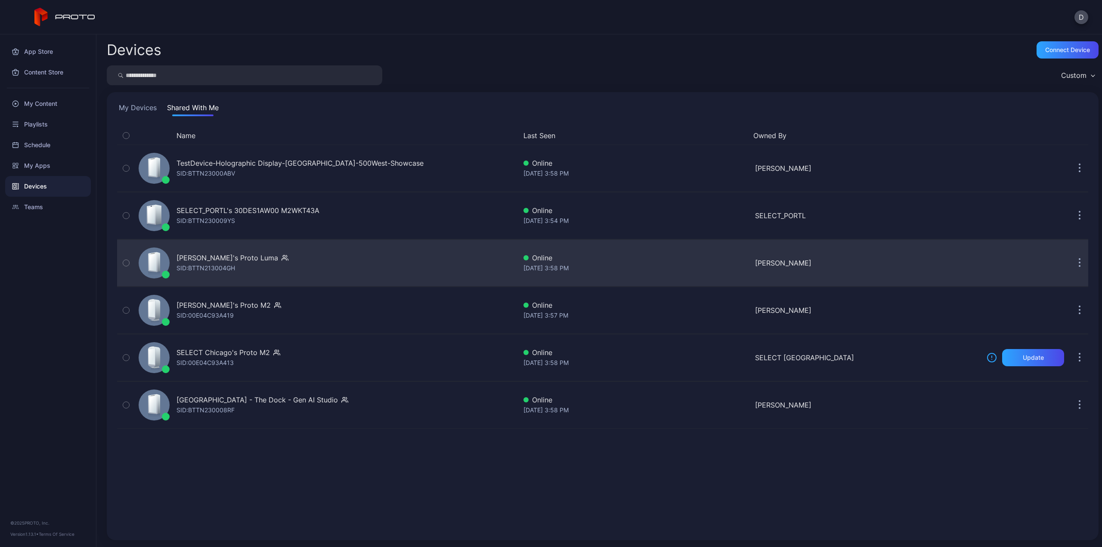
click at [143, 260] on div at bounding box center [154, 262] width 31 height 31
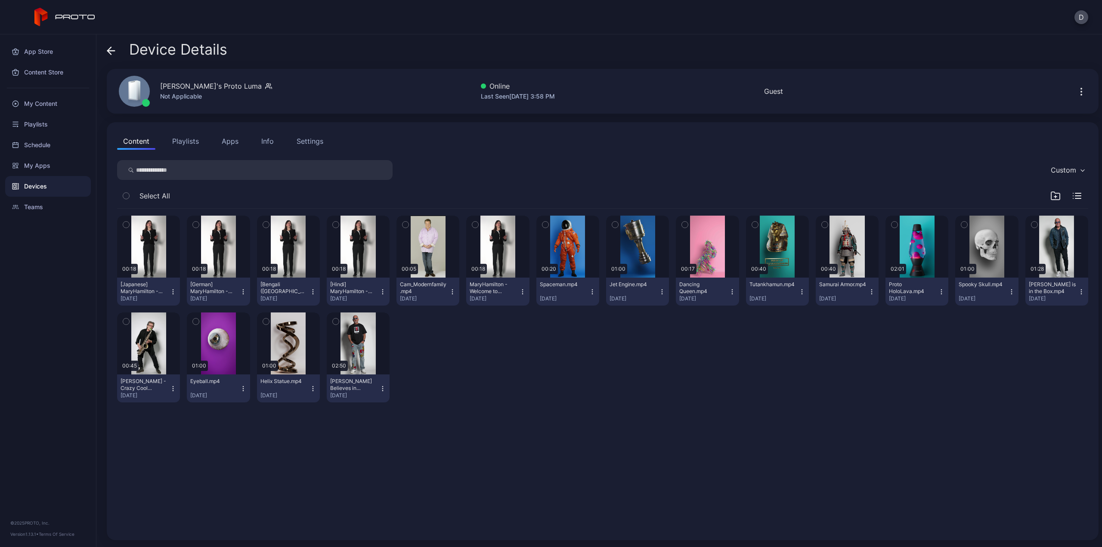
click at [126, 226] on icon "button" at bounding box center [126, 224] width 6 height 9
click at [126, 225] on icon "button" at bounding box center [126, 224] width 7 height 9
click at [474, 225] on icon "button" at bounding box center [475, 224] width 2 height 1
click at [125, 224] on icon "button" at bounding box center [126, 224] width 6 height 9
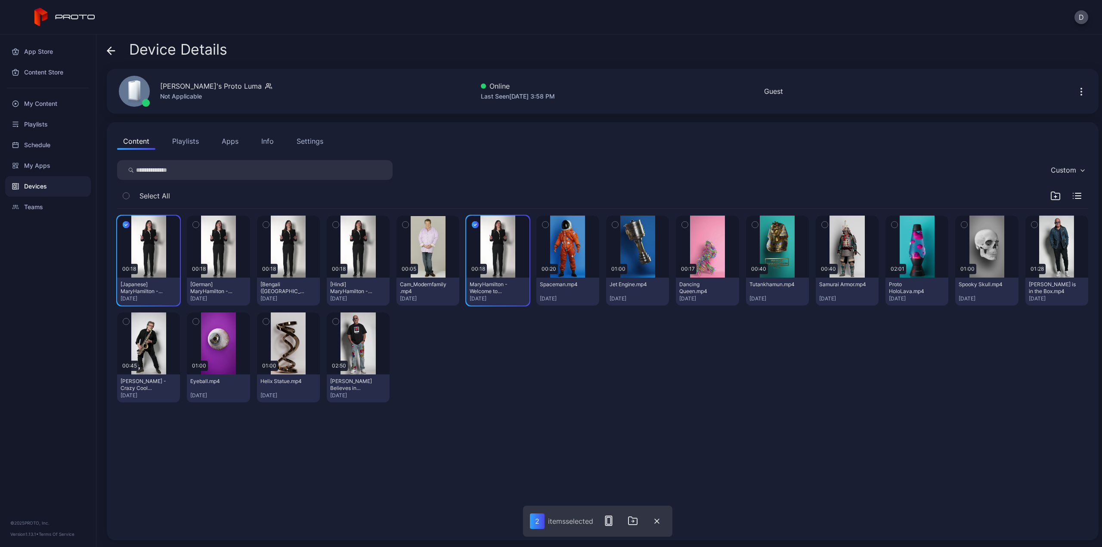
click at [334, 225] on icon "button" at bounding box center [336, 224] width 6 height 9
click at [193, 224] on icon "button" at bounding box center [196, 224] width 6 height 9
click at [269, 225] on button "button" at bounding box center [266, 225] width 18 height 18
click at [182, 140] on button "Playlists" at bounding box center [185, 141] width 39 height 17
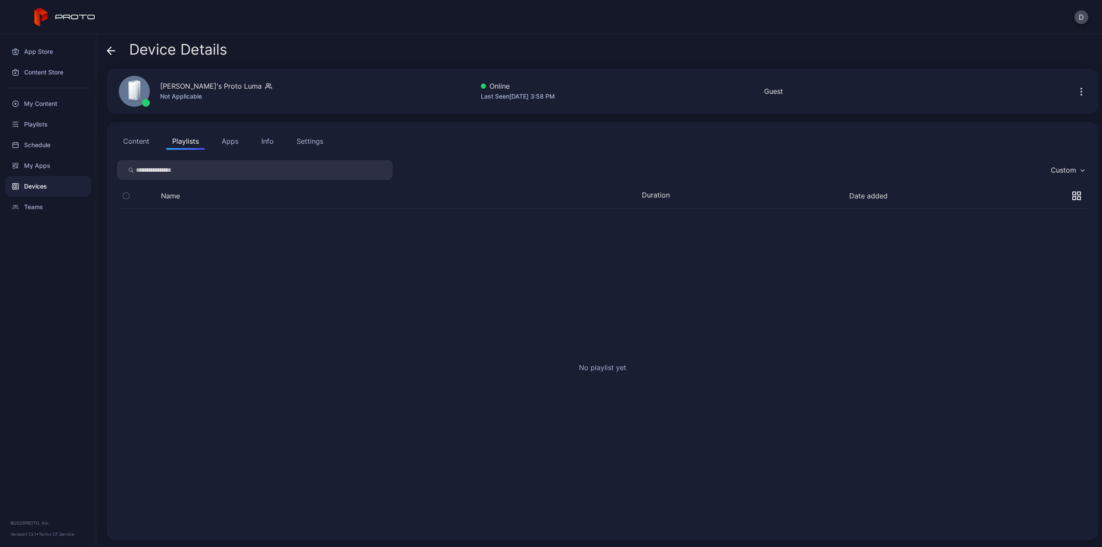
click at [136, 140] on button "Content" at bounding box center [136, 141] width 38 height 17
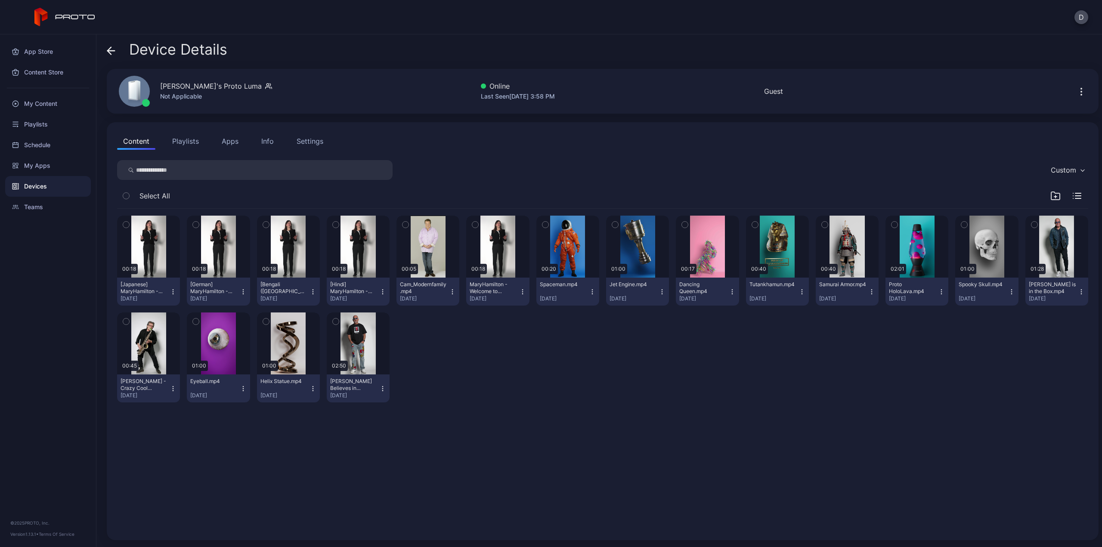
click at [519, 291] on icon "button" at bounding box center [522, 291] width 7 height 7
click at [472, 227] on icon "button" at bounding box center [475, 224] width 6 height 9
click at [472, 224] on icon "button" at bounding box center [475, 224] width 7 height 9
click at [190, 142] on button "Playlists" at bounding box center [185, 141] width 39 height 17
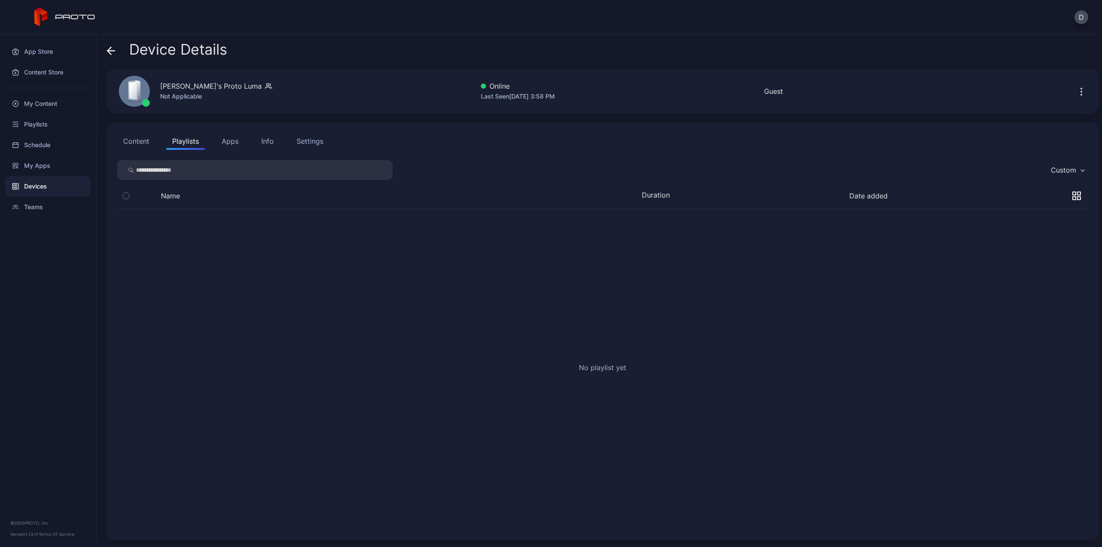
click at [1076, 92] on icon "button" at bounding box center [1081, 92] width 10 height 10
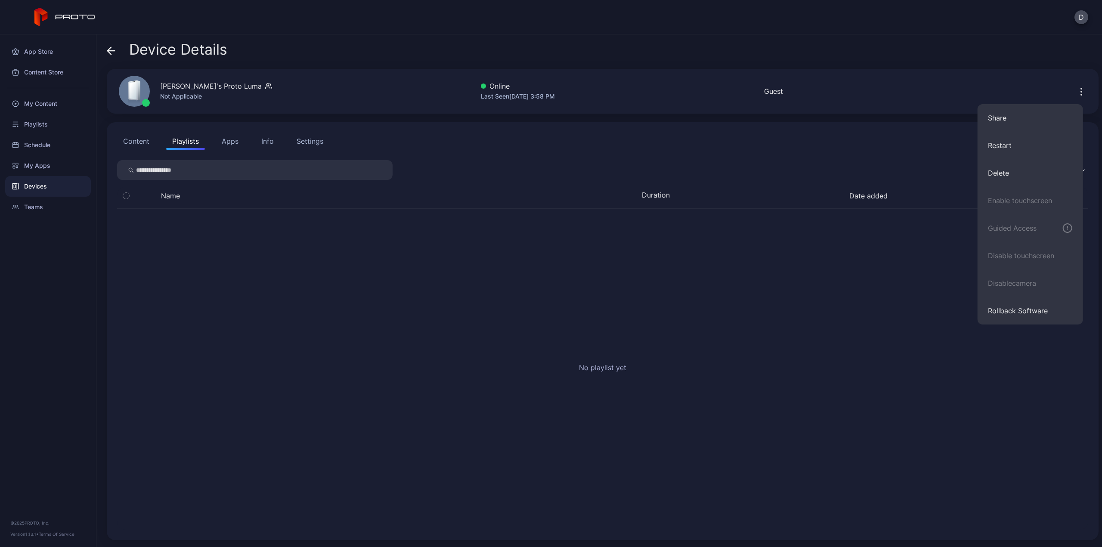
click at [1076, 92] on icon "button" at bounding box center [1081, 92] width 10 height 10
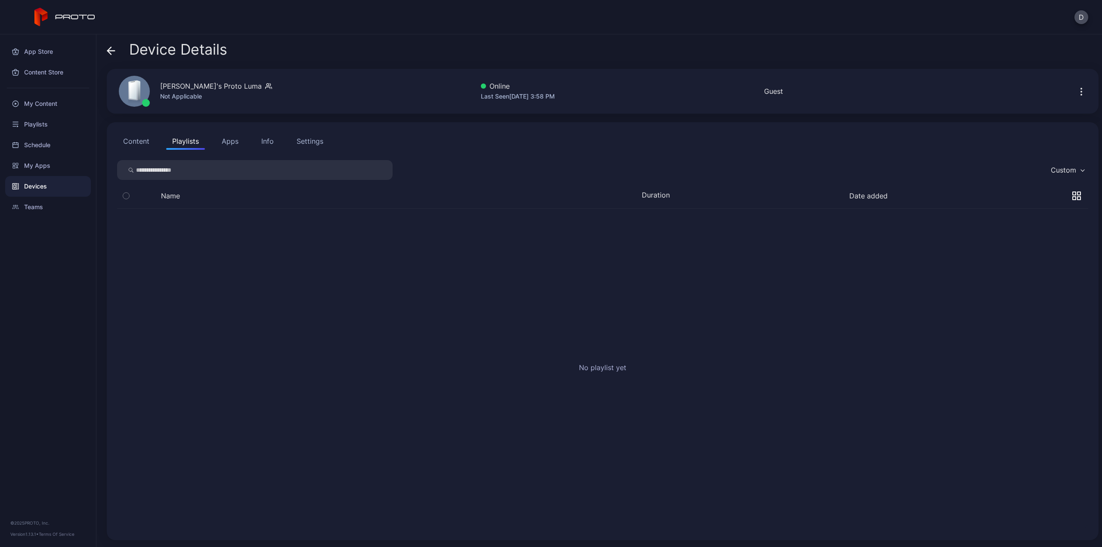
click at [1070, 168] on div "Custom" at bounding box center [1067, 170] width 42 height 13
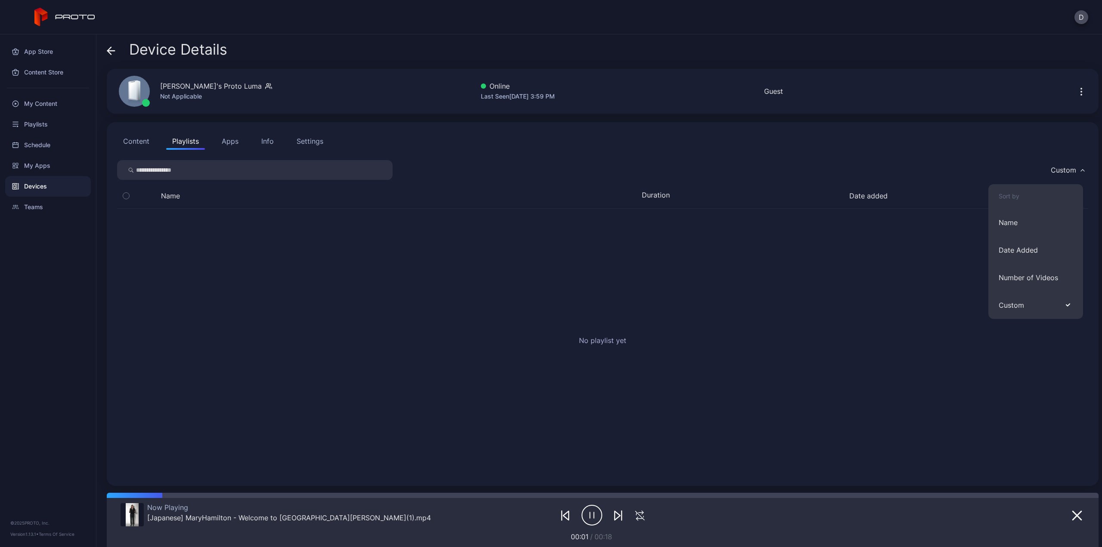
click at [1070, 168] on div "Custom" at bounding box center [1067, 170] width 42 height 13
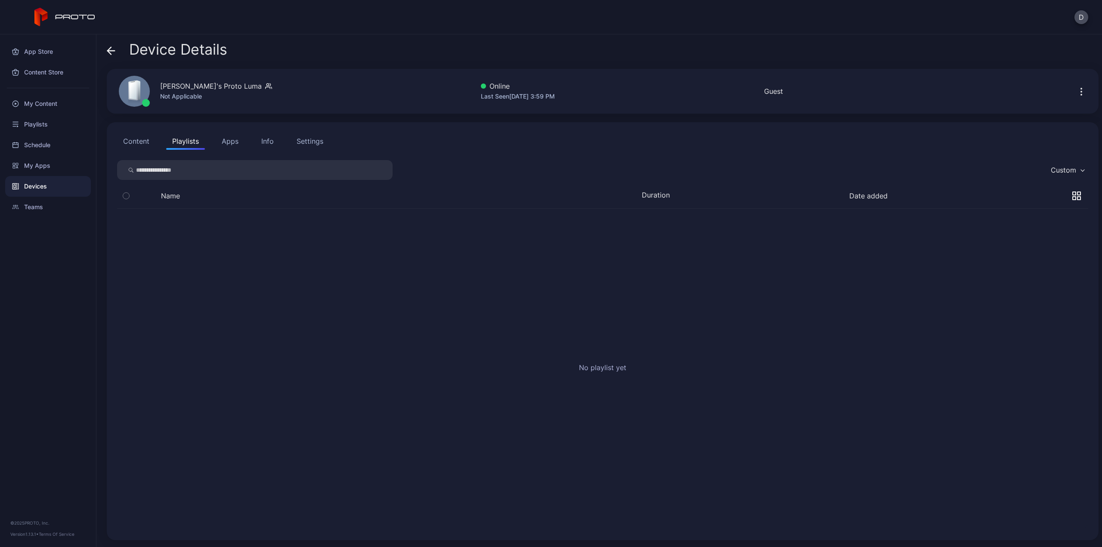
click at [42, 186] on div "Devices" at bounding box center [48, 186] width 86 height 21
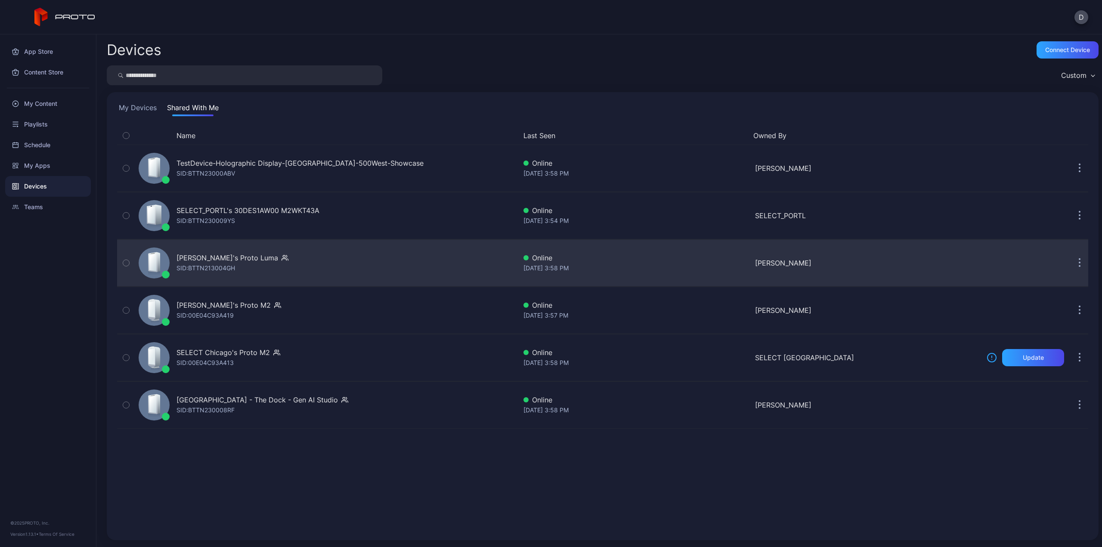
click at [213, 258] on div "Rick's Proto Luma" at bounding box center [227, 258] width 102 height 10
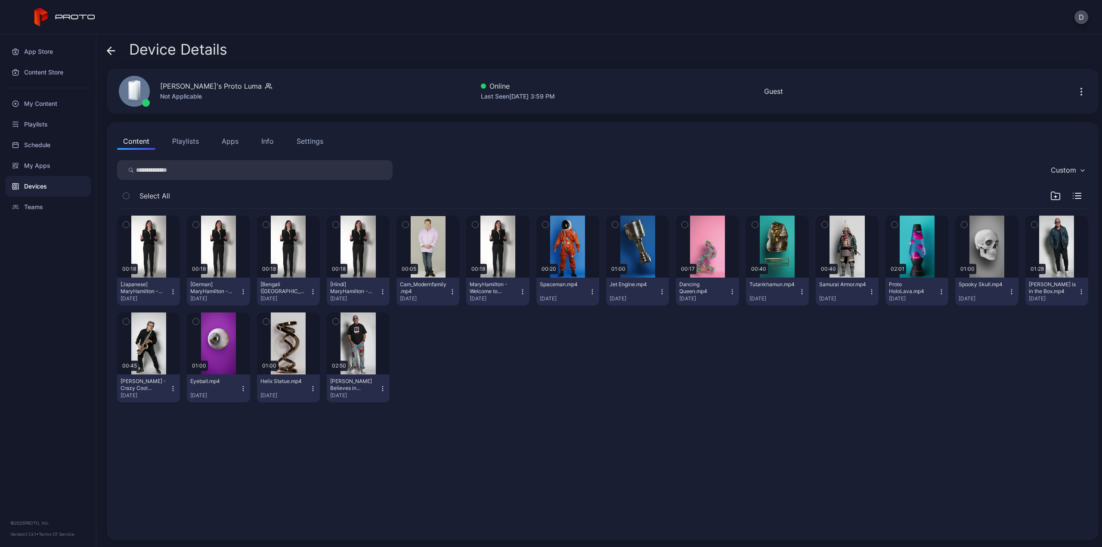
click at [172, 291] on icon "button" at bounding box center [173, 291] width 7 height 7
click at [152, 351] on button "Move To" at bounding box center [147, 351] width 73 height 28
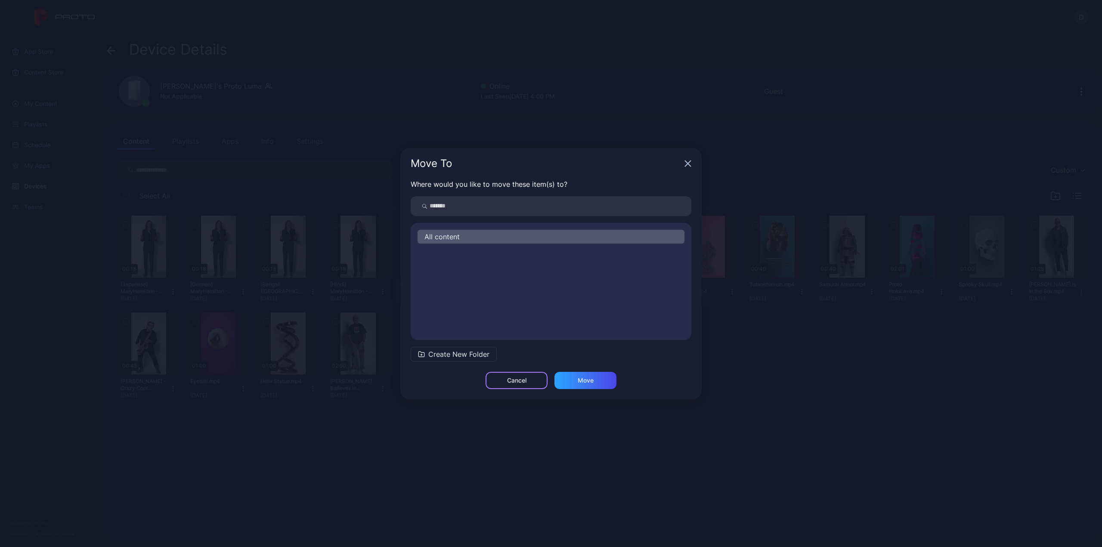
click at [520, 380] on div "Cancel" at bounding box center [516, 380] width 19 height 7
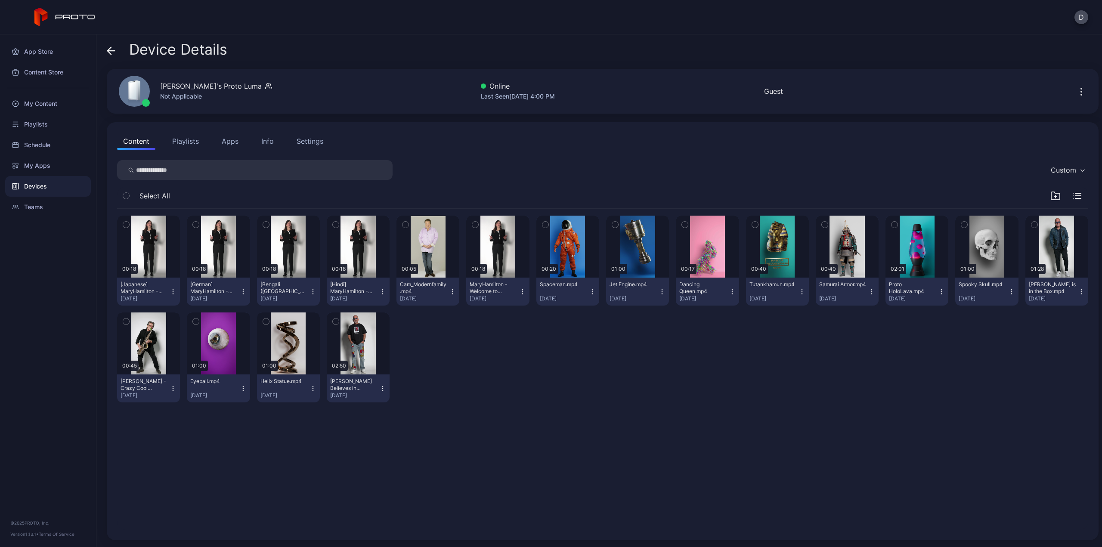
click at [1073, 195] on icon "button" at bounding box center [1077, 196] width 9 height 6
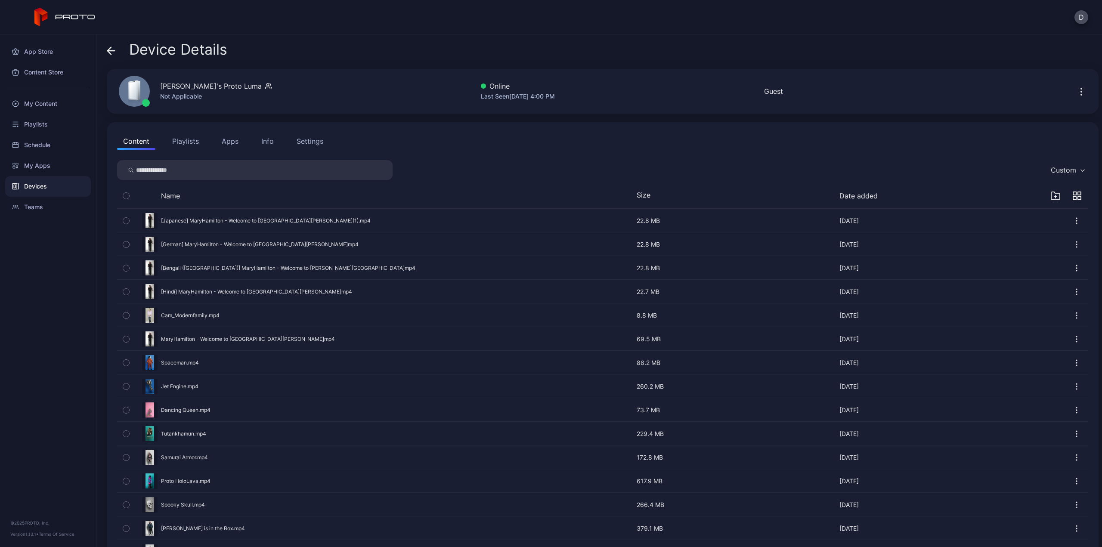
click at [1072, 222] on icon "button" at bounding box center [1076, 220] width 9 height 9
click at [1050, 198] on icon "button" at bounding box center [1055, 196] width 10 height 10
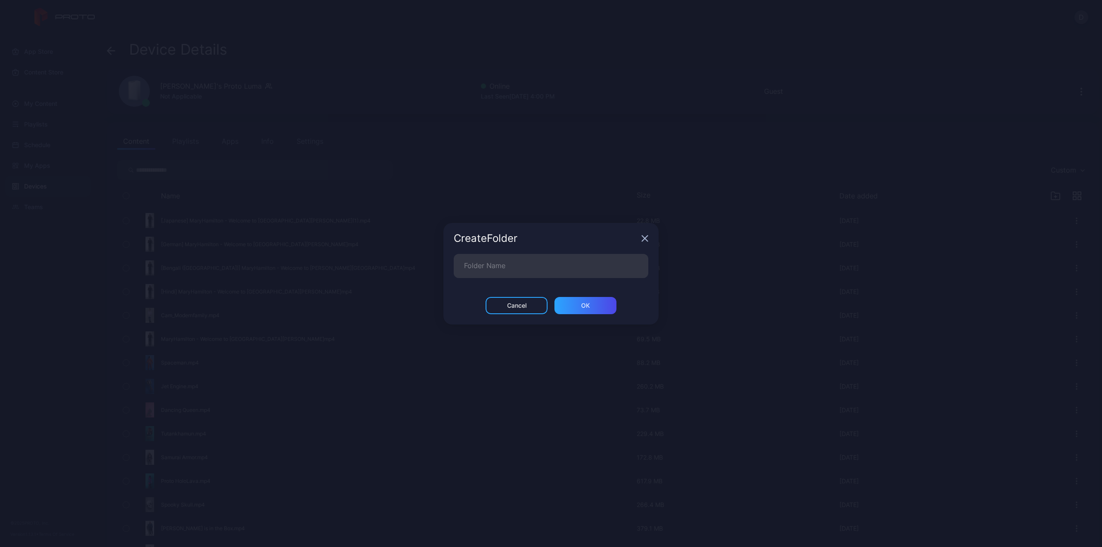
click at [644, 238] on icon "button" at bounding box center [645, 238] width 6 height 6
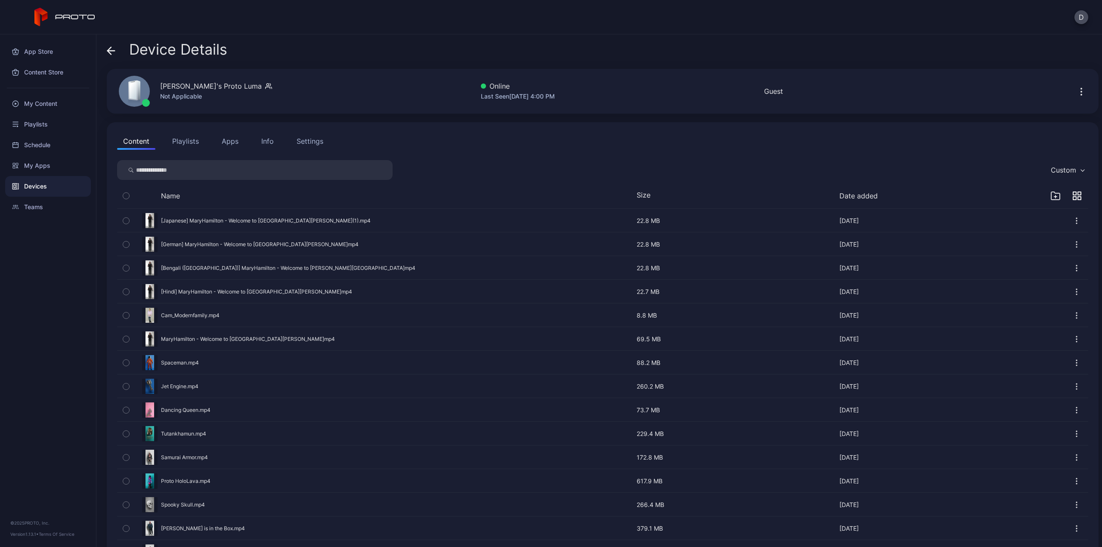
click at [185, 143] on button "Playlists" at bounding box center [185, 141] width 39 height 17
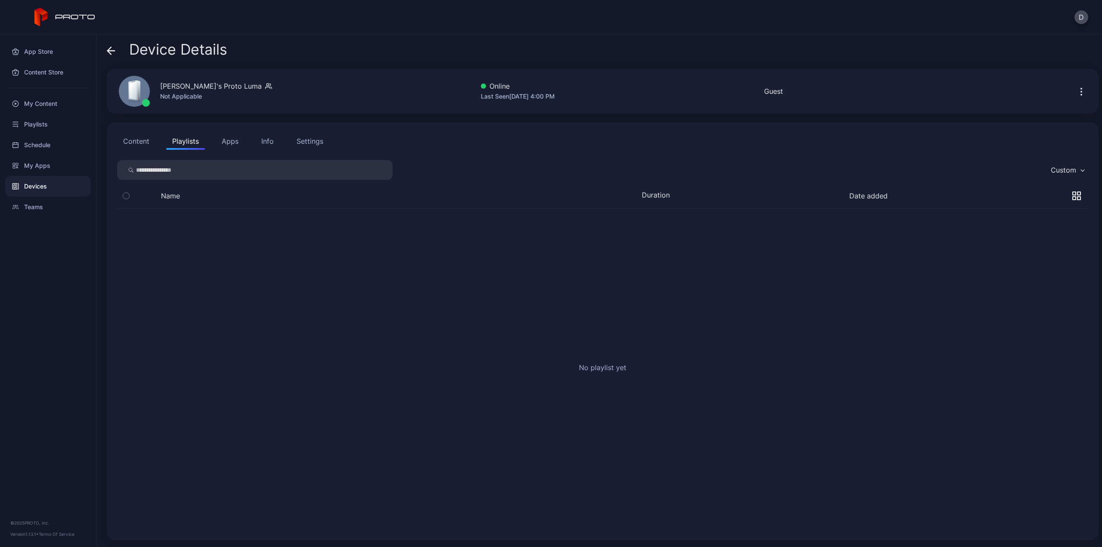
click at [130, 143] on button "Content" at bounding box center [136, 141] width 38 height 17
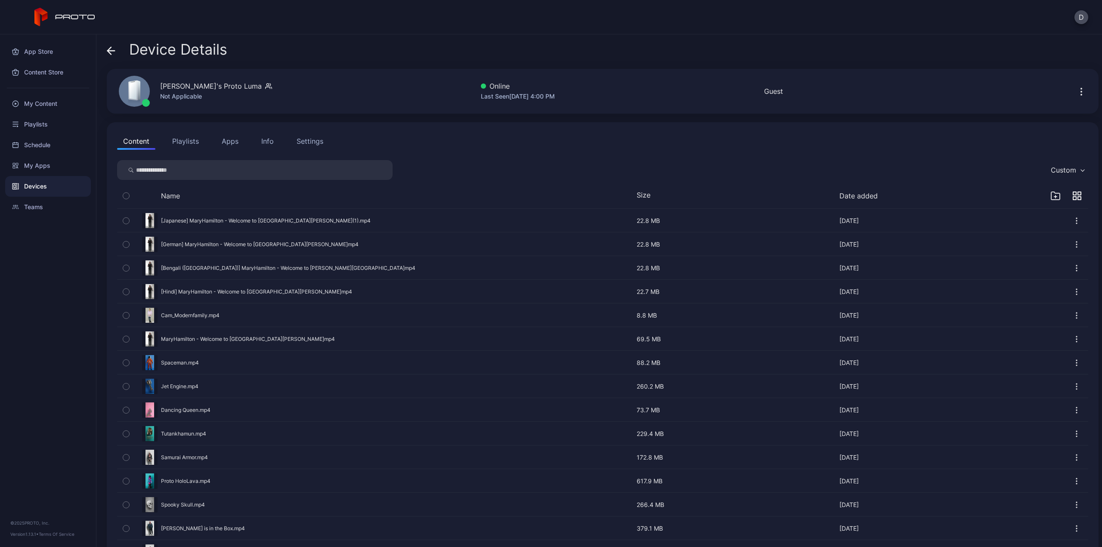
click at [1076, 95] on icon "button" at bounding box center [1081, 92] width 10 height 10
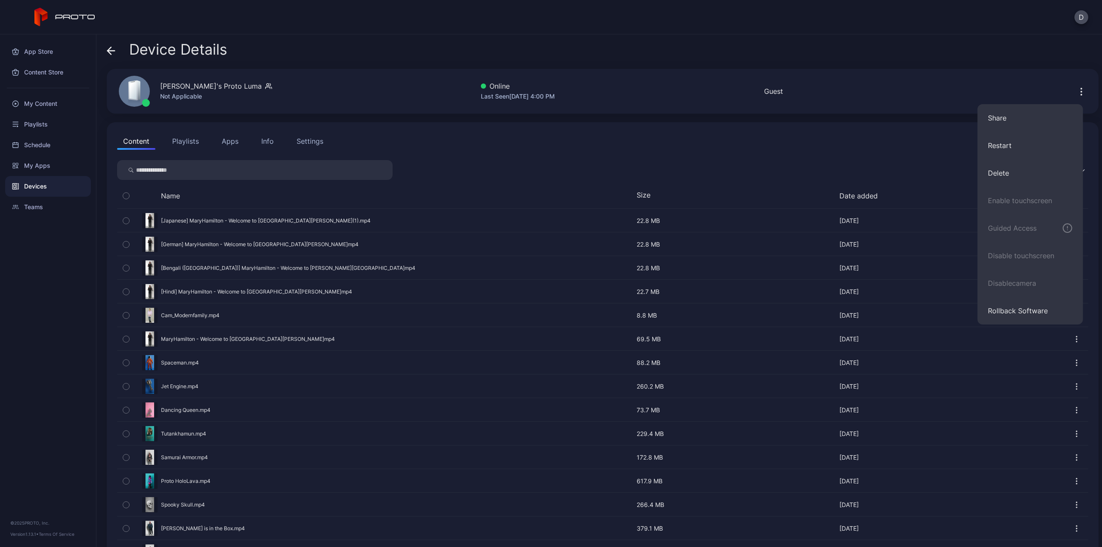
click at [1076, 95] on icon "button" at bounding box center [1081, 92] width 10 height 10
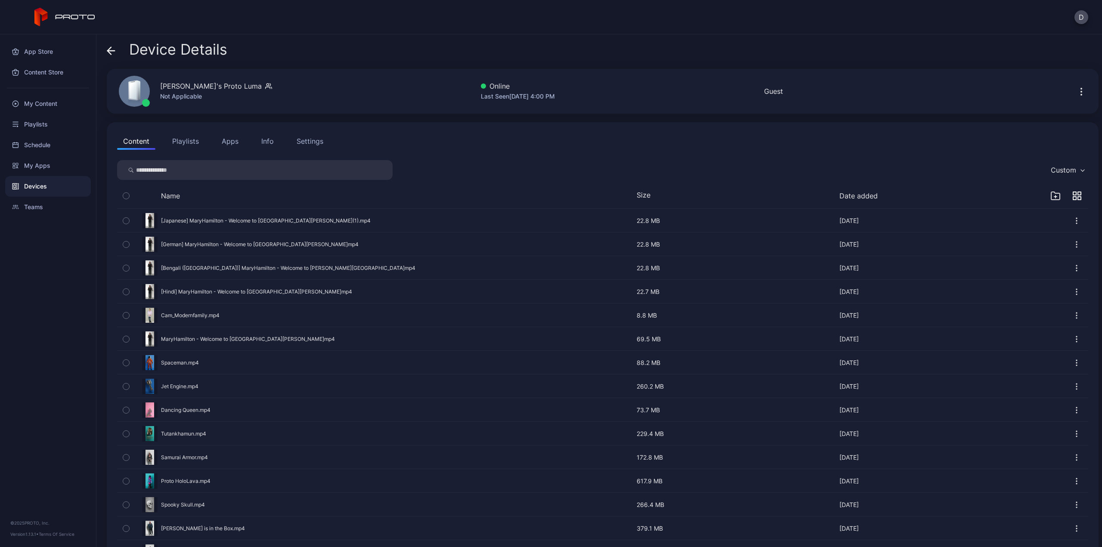
click at [124, 337] on icon "button" at bounding box center [126, 338] width 6 height 9
click at [125, 219] on icon "button" at bounding box center [126, 220] width 6 height 9
click at [126, 288] on icon "button" at bounding box center [126, 291] width 6 height 9
click at [126, 242] on icon "button" at bounding box center [126, 244] width 6 height 9
click at [124, 266] on icon "button" at bounding box center [126, 267] width 6 height 9
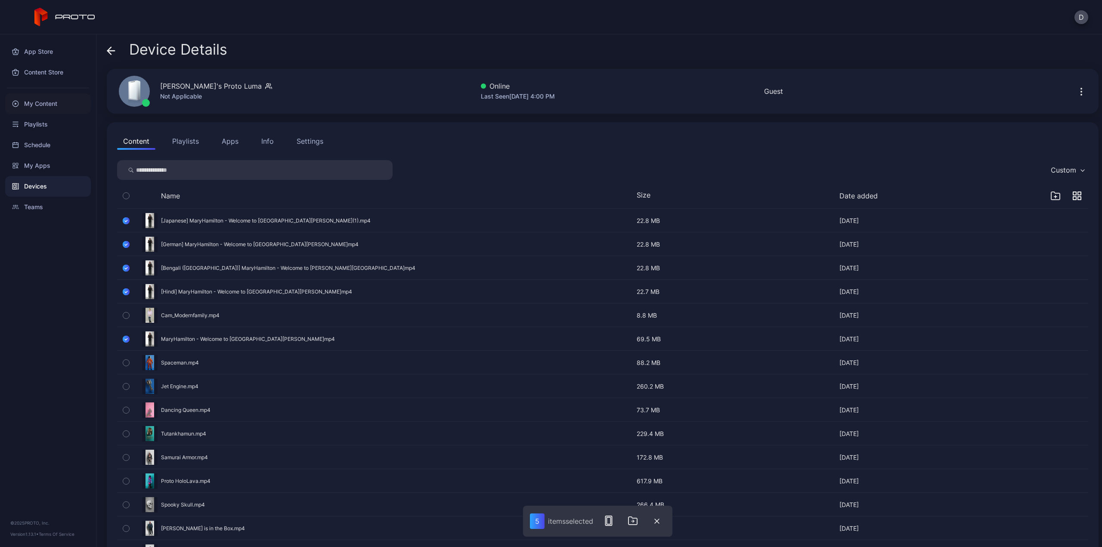
click at [35, 100] on div "My Content" at bounding box center [48, 103] width 86 height 21
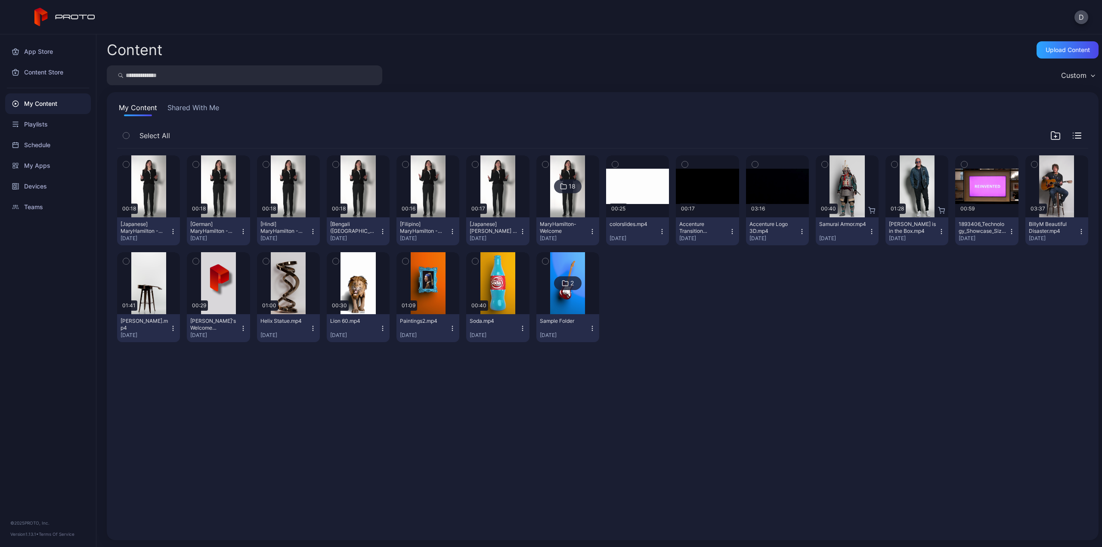
click at [1055, 135] on icon "button" at bounding box center [1055, 136] width 0 height 3
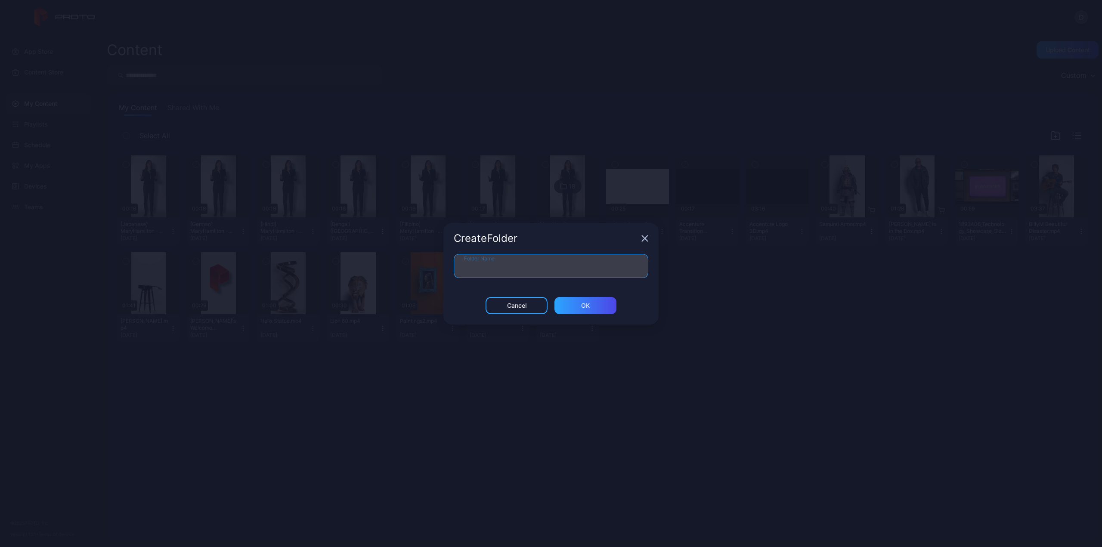
click at [588, 264] on input "Folder Name" at bounding box center [551, 266] width 195 height 24
type input "**********"
click at [587, 307] on div "ОК" at bounding box center [585, 305] width 9 height 7
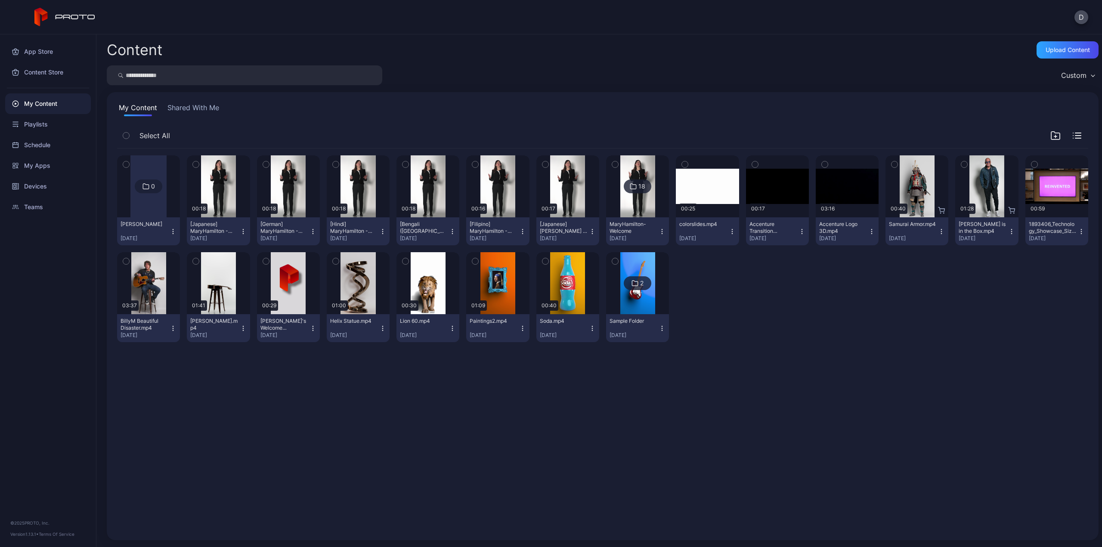
click at [243, 231] on icon "button" at bounding box center [243, 231] width 0 height 0
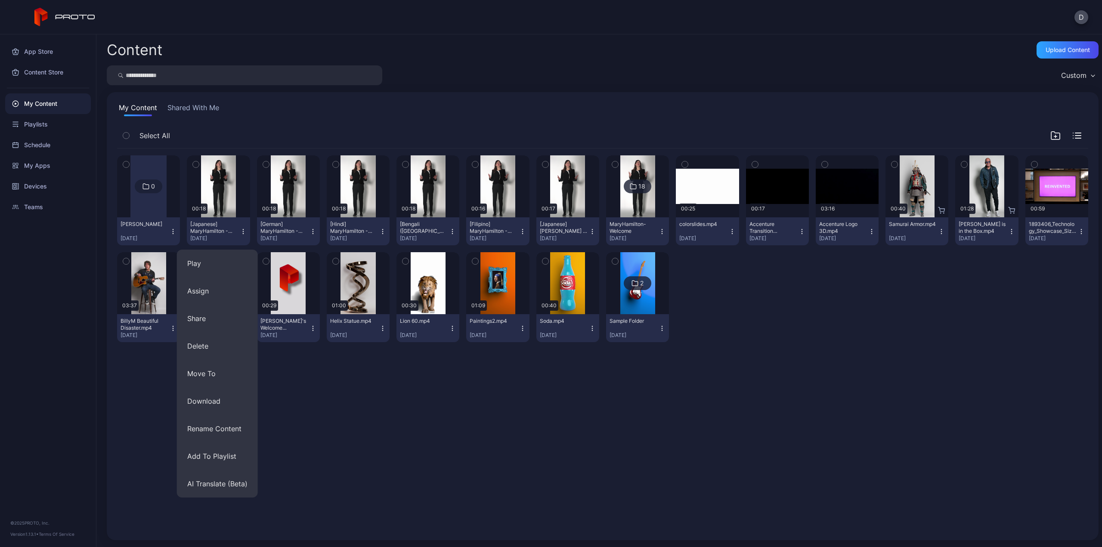
click at [193, 166] on icon "button" at bounding box center [196, 164] width 6 height 9
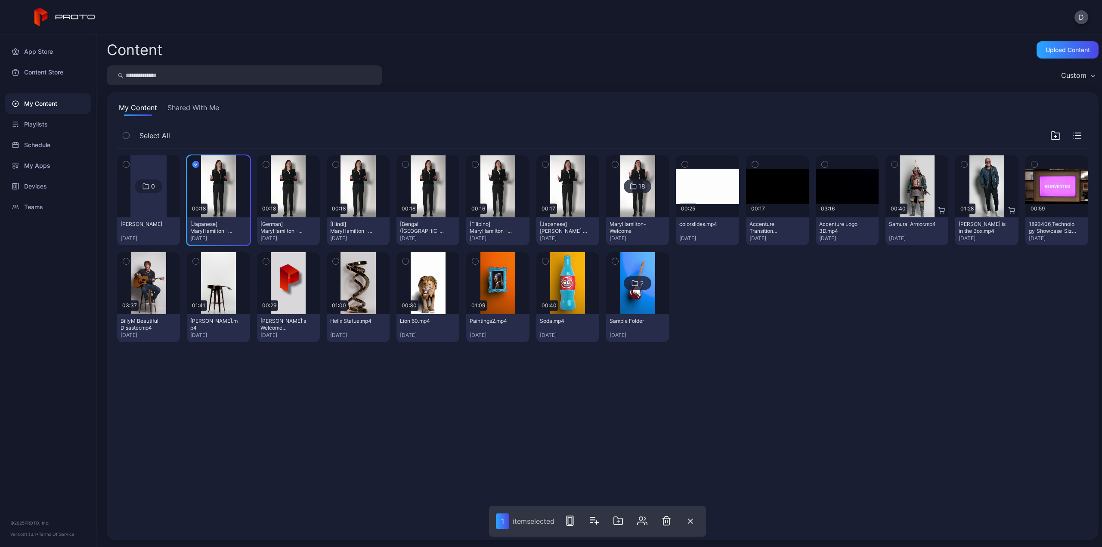
click at [265, 161] on icon "button" at bounding box center [266, 164] width 6 height 9
click at [336, 163] on icon "button" at bounding box center [336, 164] width 6 height 9
click at [404, 167] on icon "button" at bounding box center [405, 164] width 6 height 9
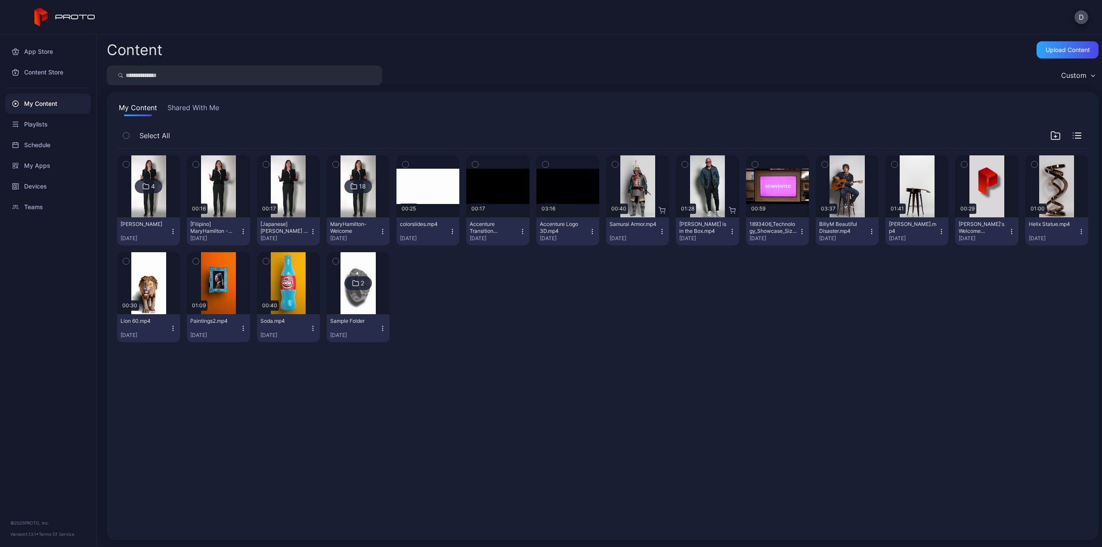
click at [359, 188] on div "18" at bounding box center [362, 186] width 7 height 8
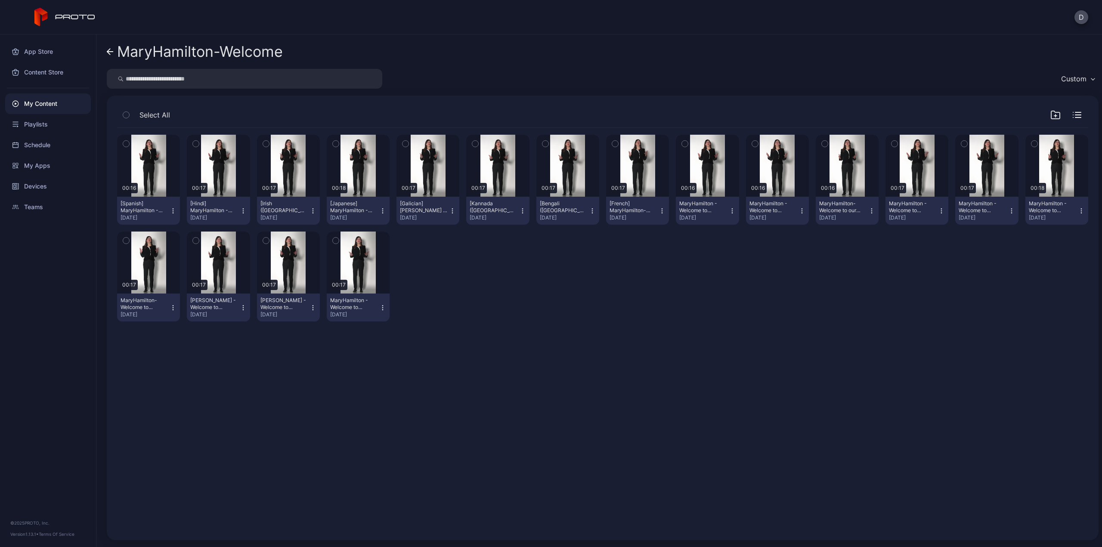
click at [1078, 211] on icon "button" at bounding box center [1081, 210] width 7 height 7
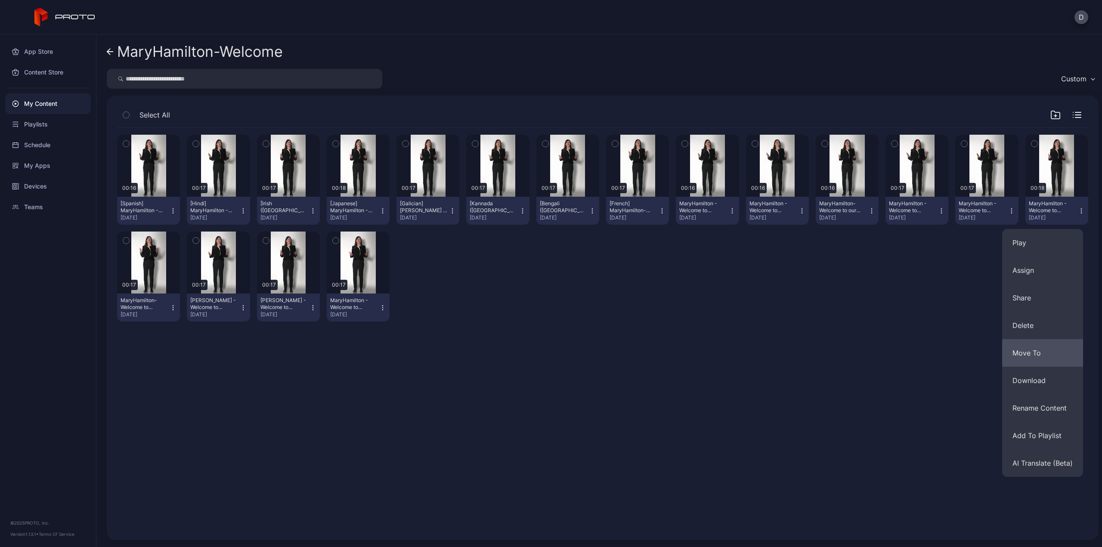
click at [1048, 346] on button "Move To" at bounding box center [1042, 353] width 81 height 28
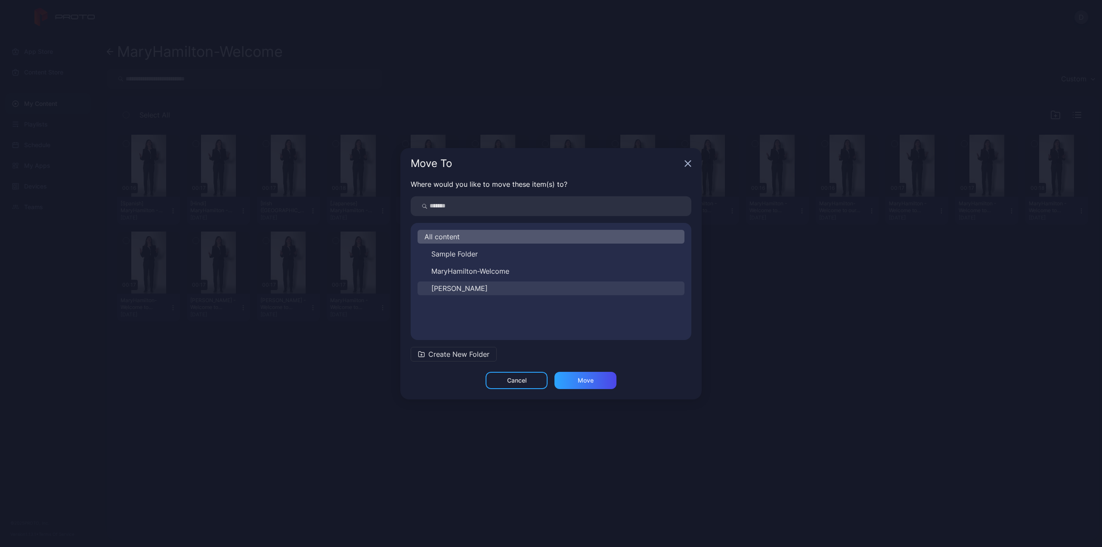
click at [527, 290] on button "Mary - SanFran" at bounding box center [550, 288] width 267 height 14
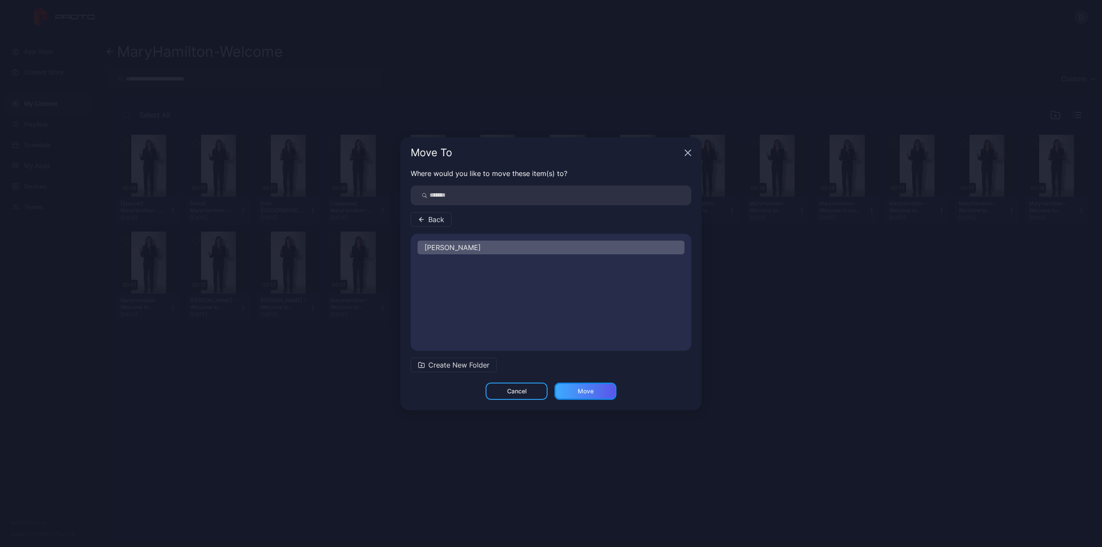
click at [588, 391] on div "Move" at bounding box center [586, 391] width 16 height 7
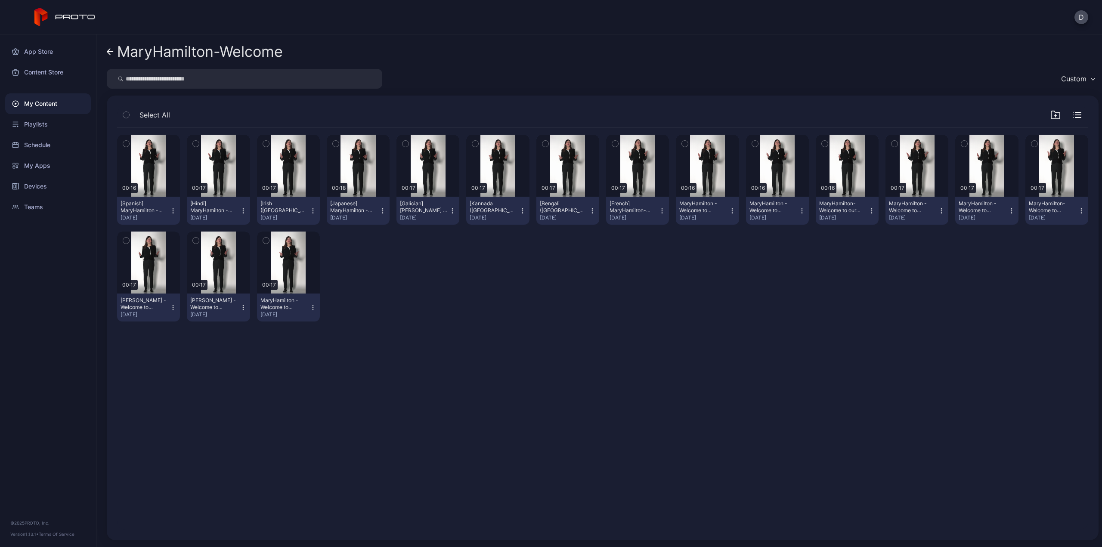
click at [51, 106] on div "My Content" at bounding box center [48, 103] width 86 height 21
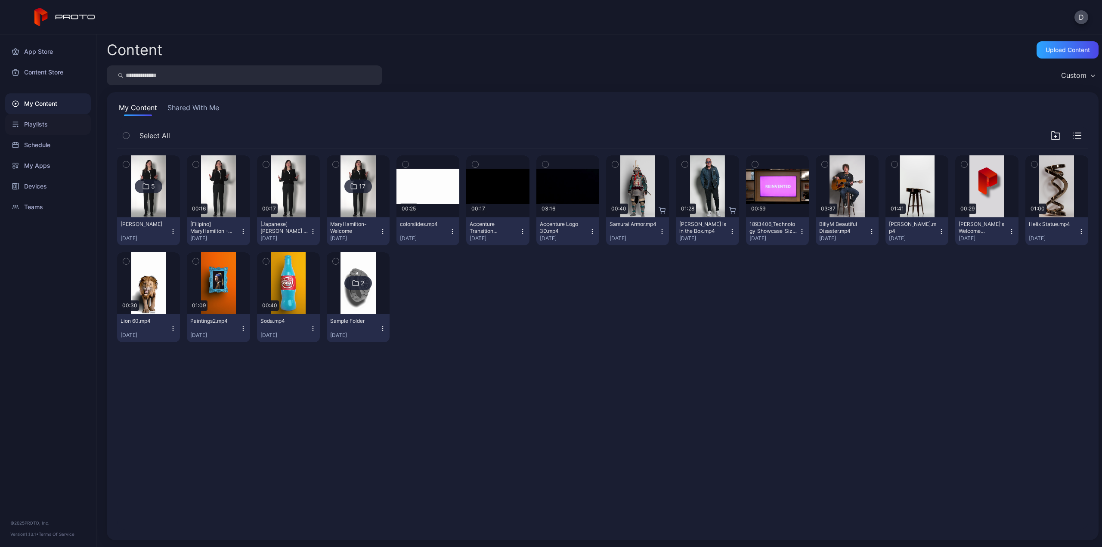
click at [44, 122] on div "Playlists" at bounding box center [48, 124] width 86 height 21
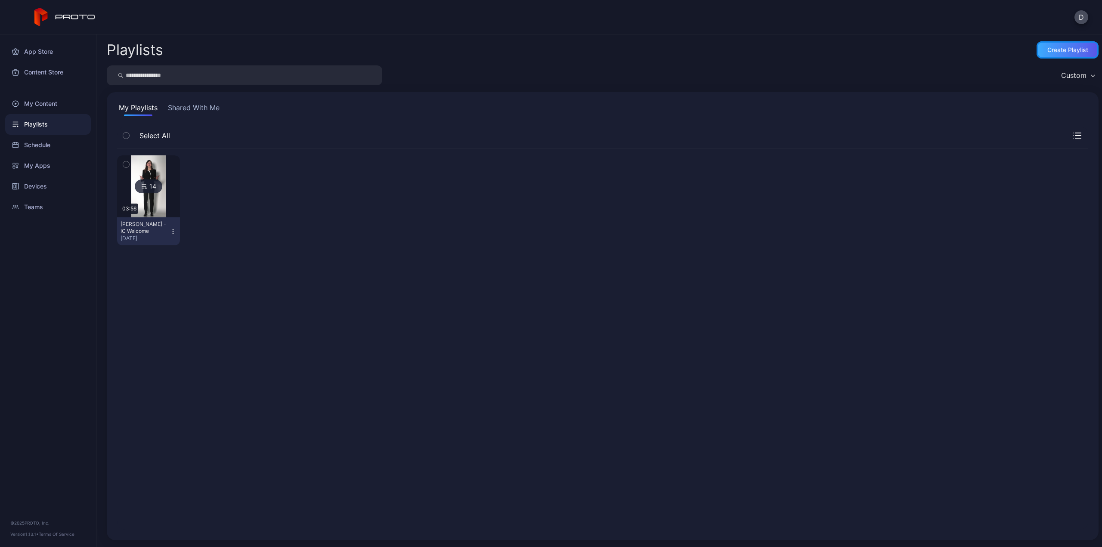
click at [1058, 52] on div "Create Playlist" at bounding box center [1067, 49] width 41 height 7
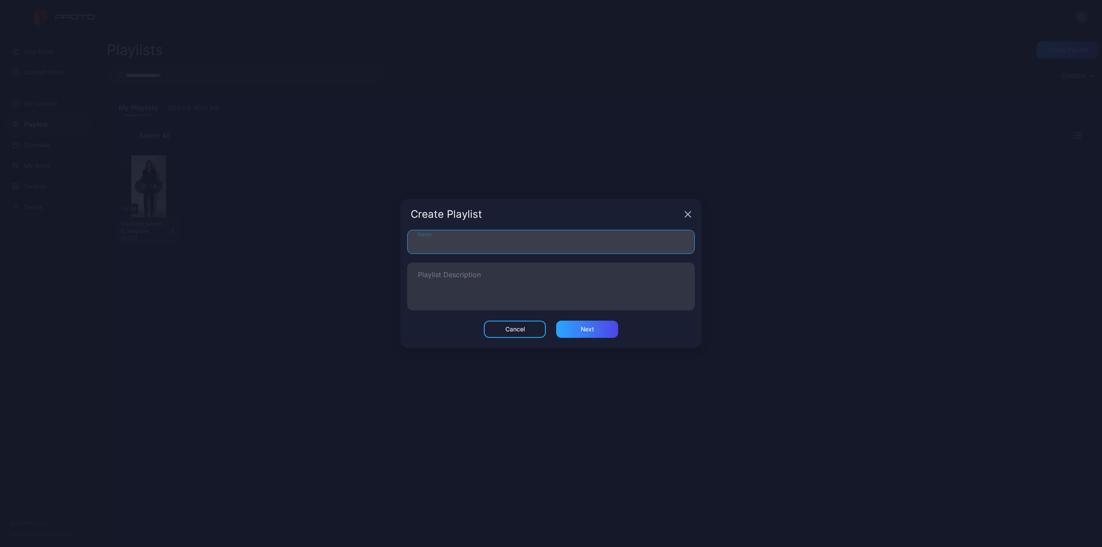
click at [605, 237] on input "Name" at bounding box center [551, 242] width 288 height 24
click at [605, 237] on input "**" at bounding box center [551, 242] width 288 height 24
type input "**********"
click at [603, 328] on div "Next" at bounding box center [587, 329] width 62 height 17
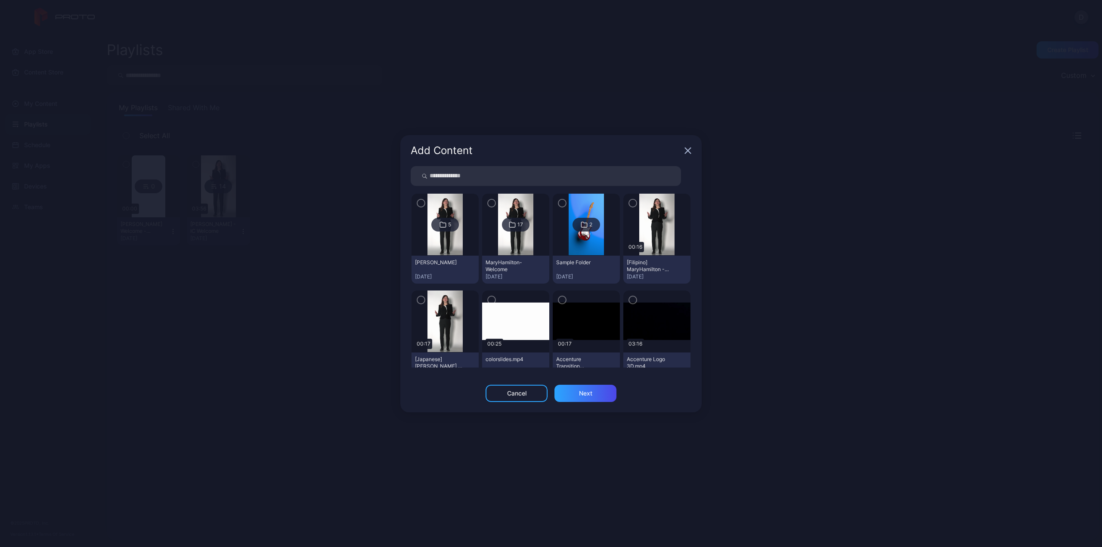
click at [420, 204] on icon "button" at bounding box center [421, 203] width 3 height 2
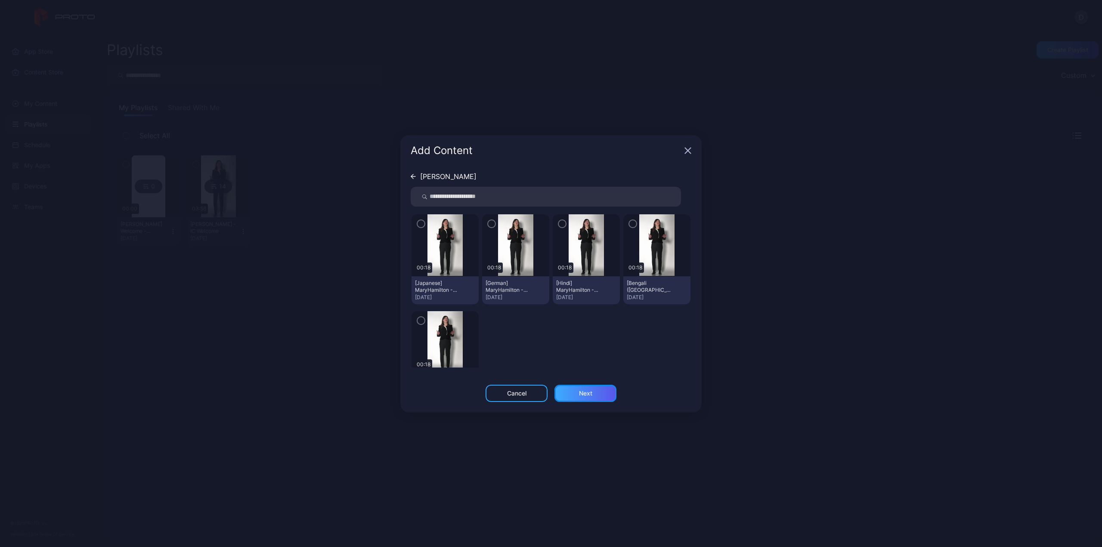
click at [597, 392] on div "Next" at bounding box center [585, 393] width 62 height 17
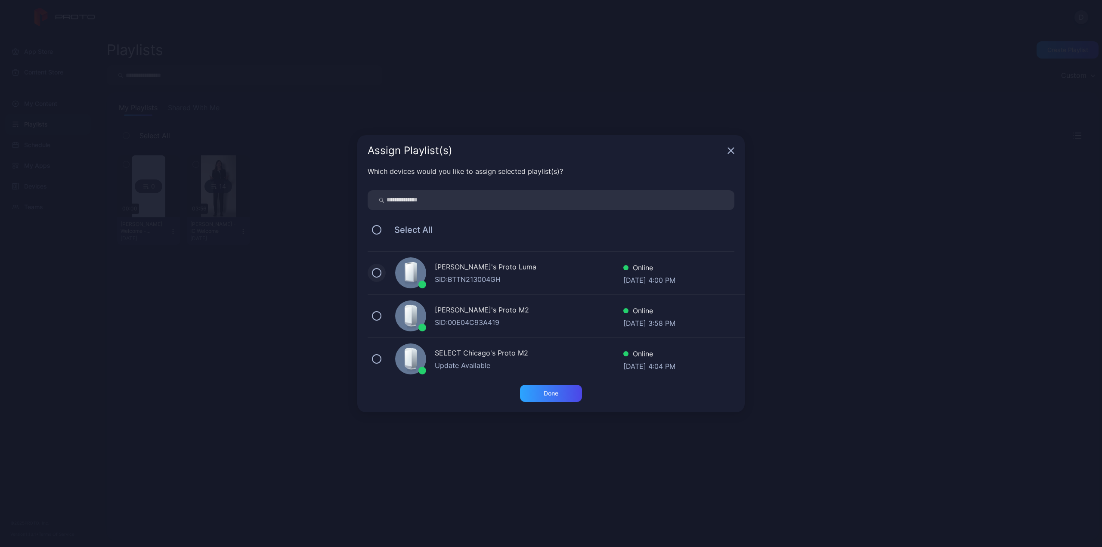
click at [374, 272] on button at bounding box center [376, 272] width 9 height 9
click at [377, 316] on button at bounding box center [376, 315] width 9 height 9
click at [544, 392] on div "Done" at bounding box center [551, 393] width 15 height 7
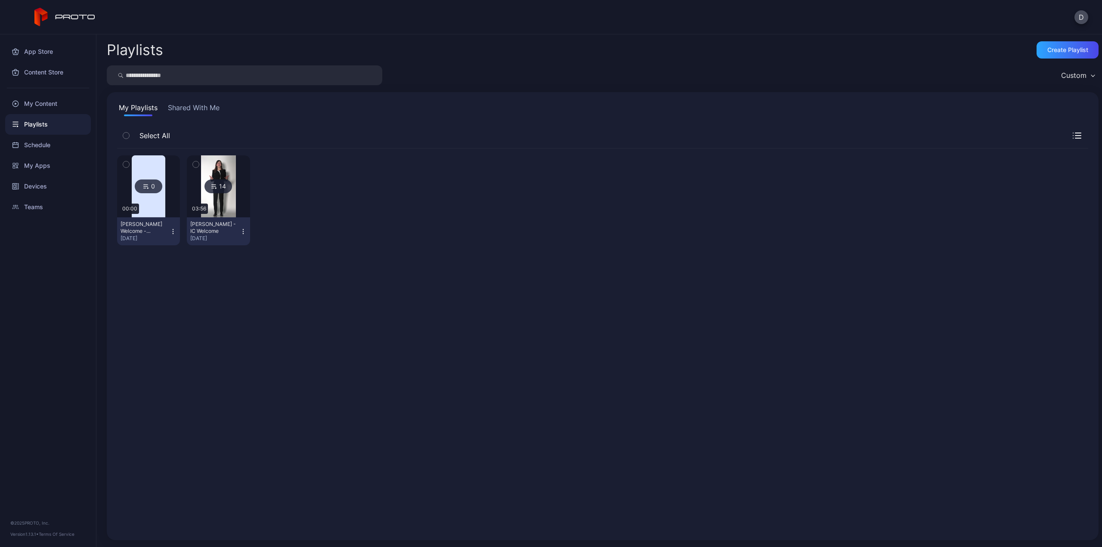
click at [150, 184] on div "0" at bounding box center [149, 186] width 28 height 14
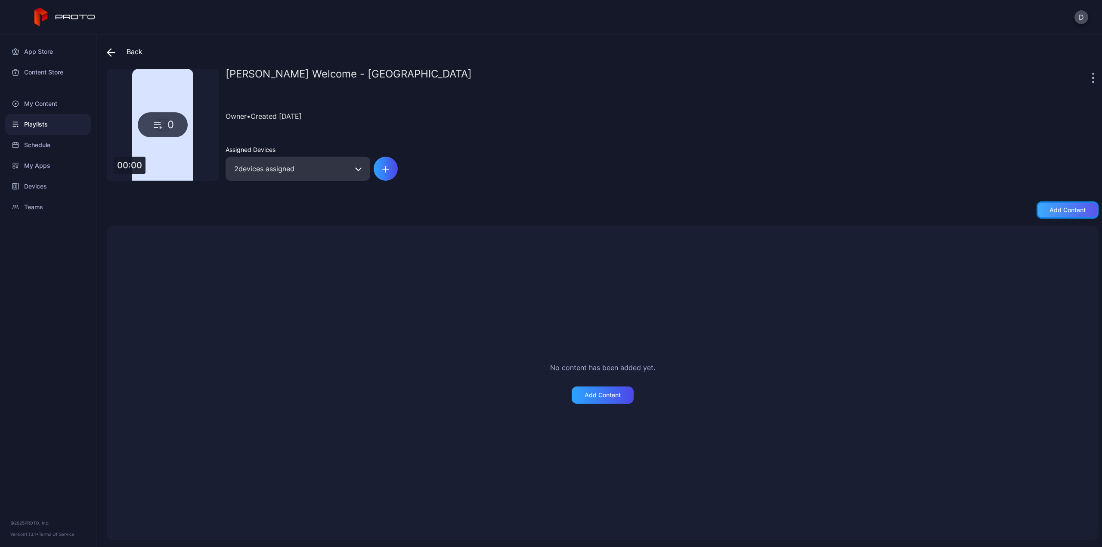
click at [1067, 210] on div "Add content" at bounding box center [1067, 210] width 36 height 7
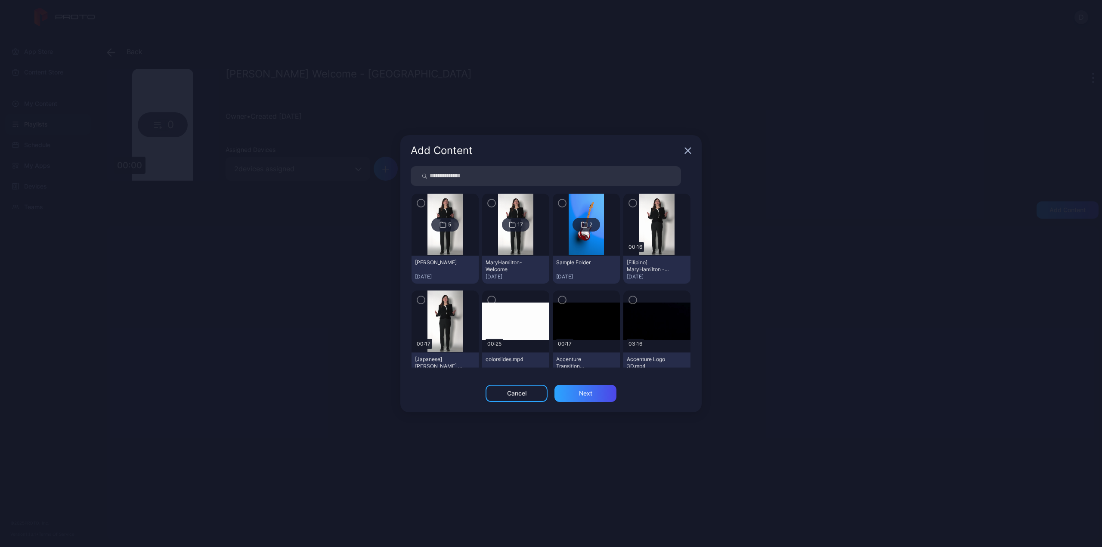
click at [421, 204] on icon "button" at bounding box center [421, 203] width 3 height 2
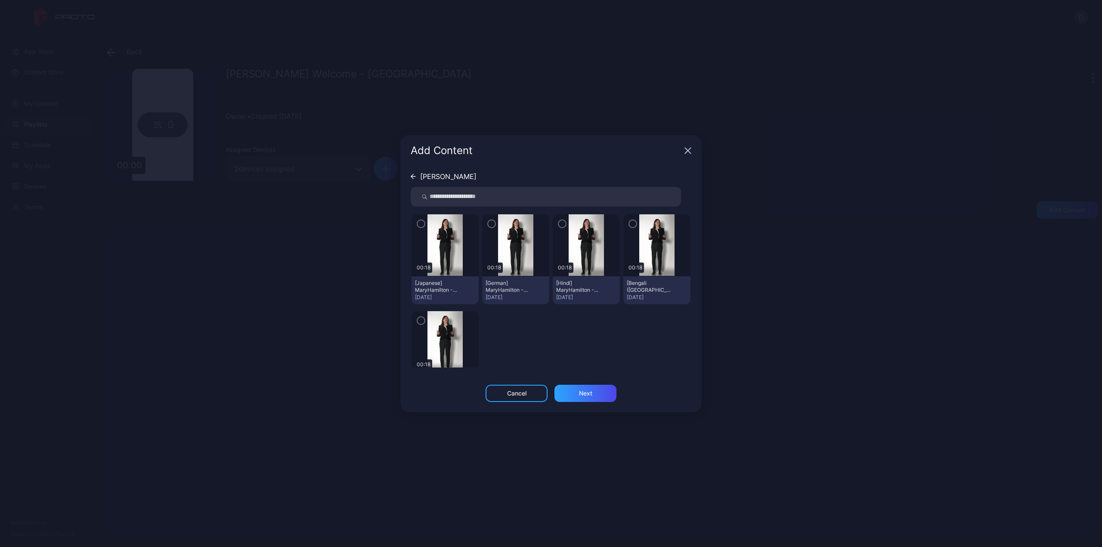
click at [418, 223] on icon "button" at bounding box center [420, 223] width 7 height 9
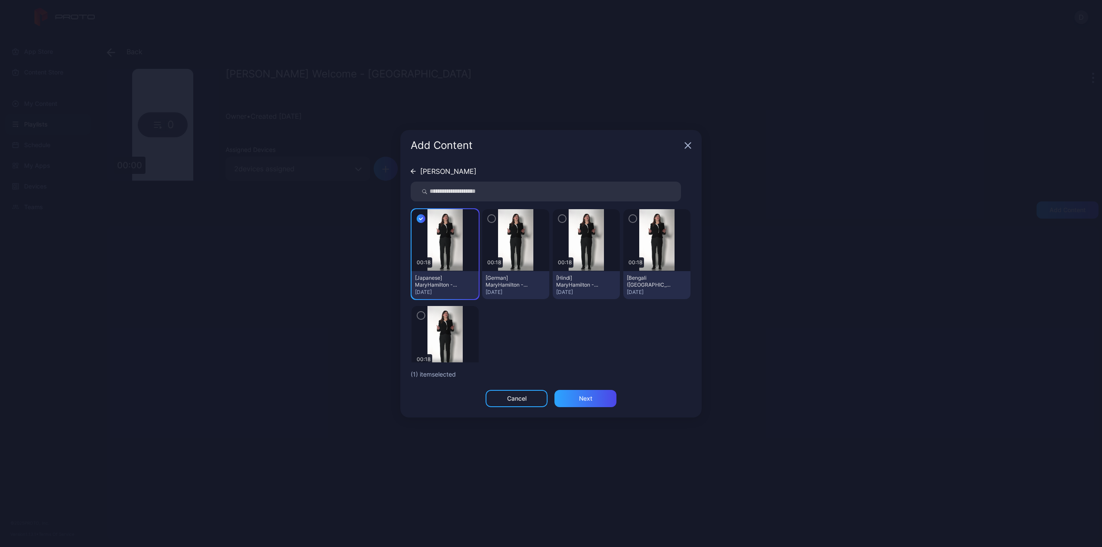
click at [490, 219] on icon "button" at bounding box center [491, 218] width 7 height 9
click at [559, 219] on icon "button" at bounding box center [562, 218] width 7 height 9
click at [420, 315] on icon "button" at bounding box center [421, 316] width 3 height 2
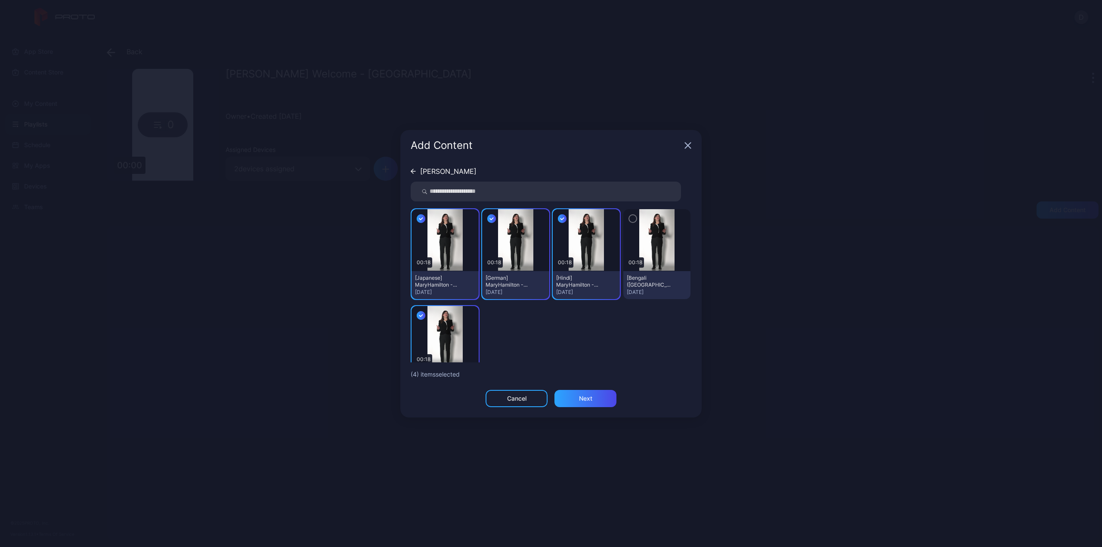
click at [422, 219] on icon "button" at bounding box center [421, 218] width 9 height 9
click at [498, 218] on img at bounding box center [515, 240] width 35 height 62
click at [560, 220] on icon "button" at bounding box center [561, 219] width 3 height 2
click at [488, 220] on icon "button" at bounding box center [491, 218] width 9 height 9
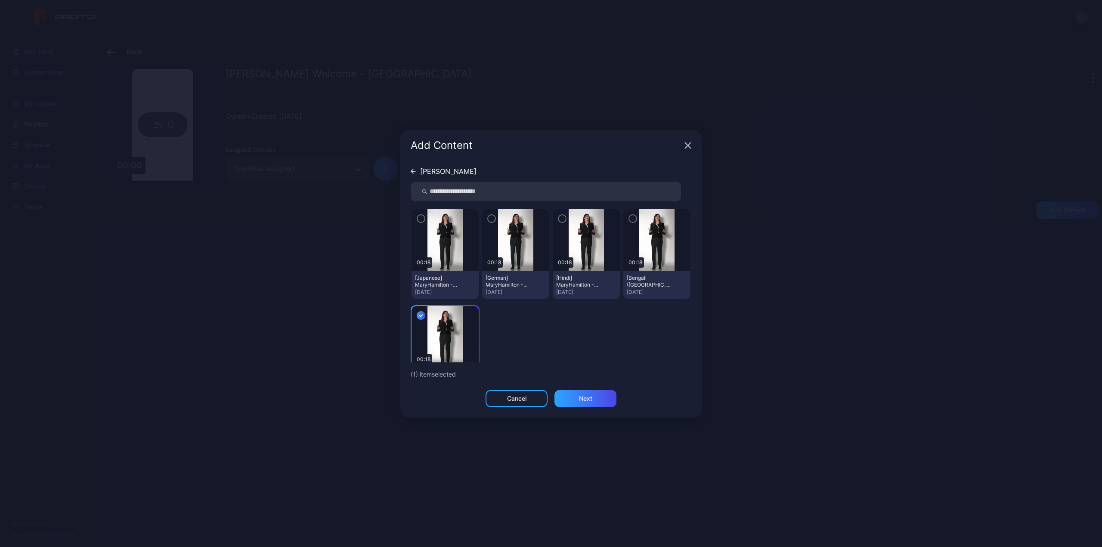
click at [422, 218] on icon "button" at bounding box center [421, 219] width 3 height 2
click at [489, 217] on icon "button" at bounding box center [491, 218] width 7 height 9
click at [489, 219] on icon "button" at bounding box center [491, 218] width 9 height 9
click at [559, 220] on icon "button" at bounding box center [562, 218] width 7 height 9
click at [491, 222] on icon "button" at bounding box center [491, 218] width 7 height 9
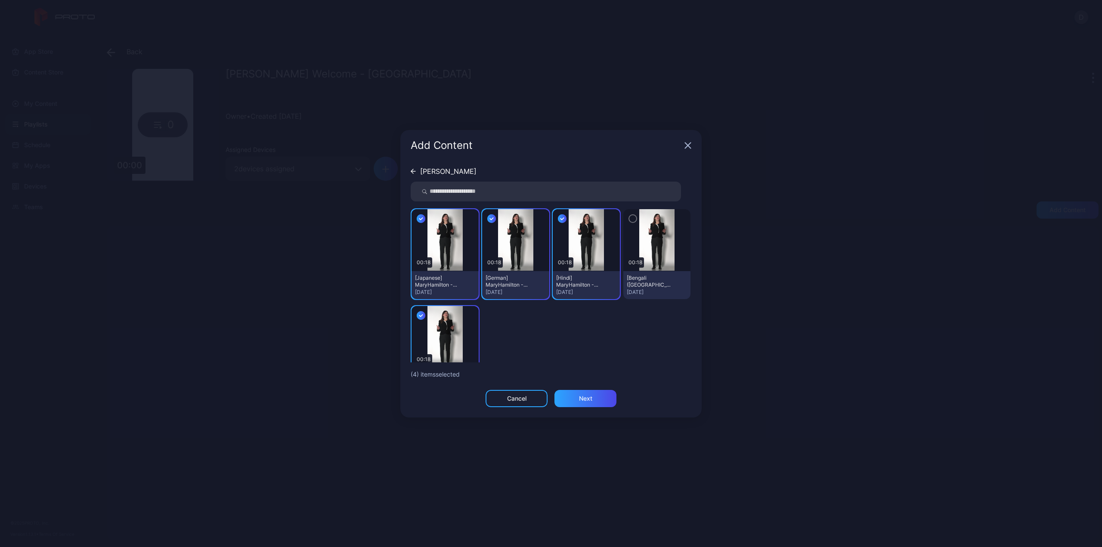
click at [631, 219] on icon "button" at bounding box center [632, 219] width 3 height 2
click at [597, 397] on div "Next" at bounding box center [585, 398] width 62 height 17
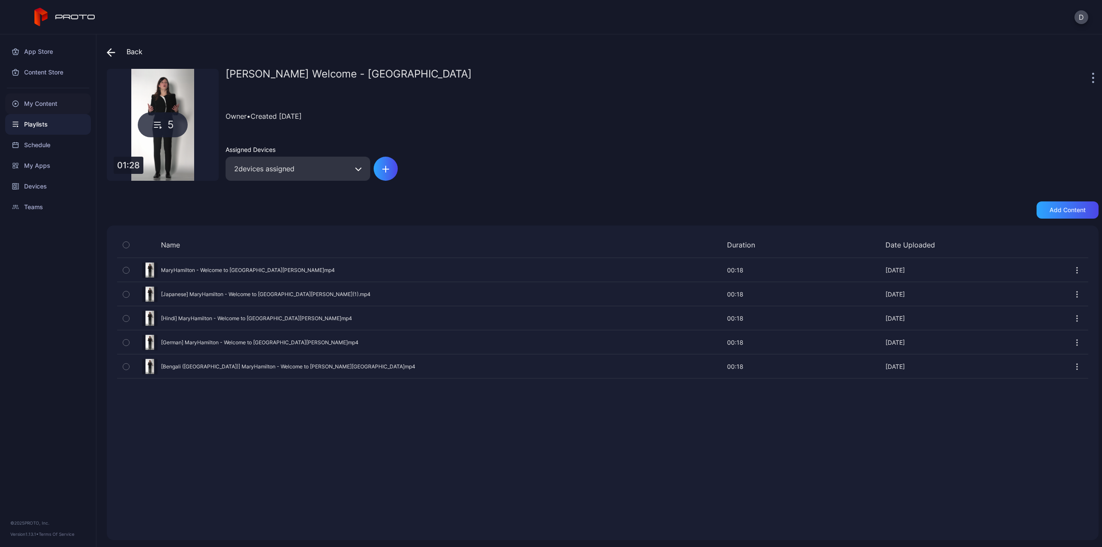
click at [34, 103] on div "My Content" at bounding box center [48, 103] width 86 height 21
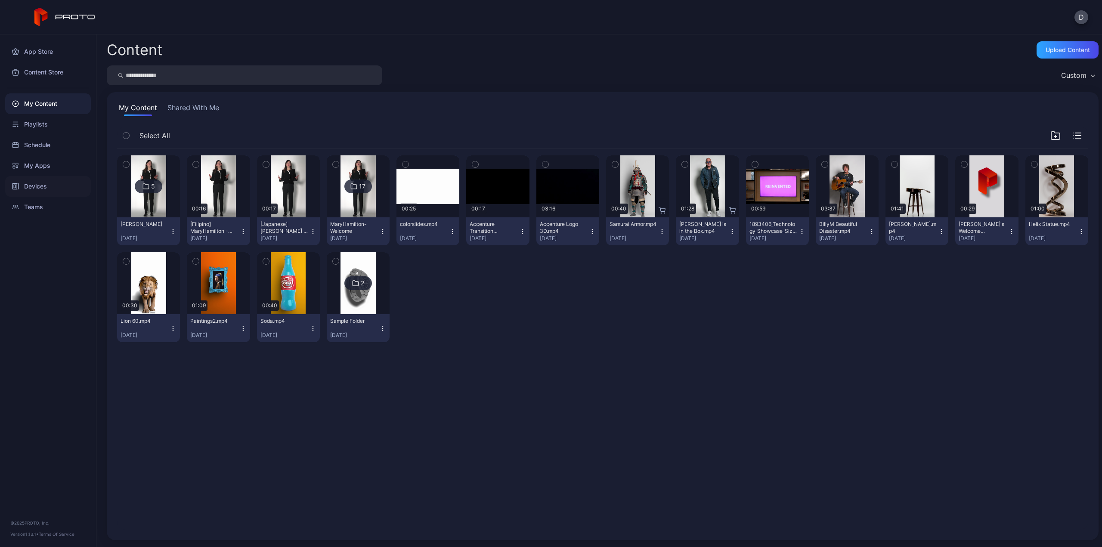
click at [37, 187] on div "Devices" at bounding box center [48, 186] width 86 height 21
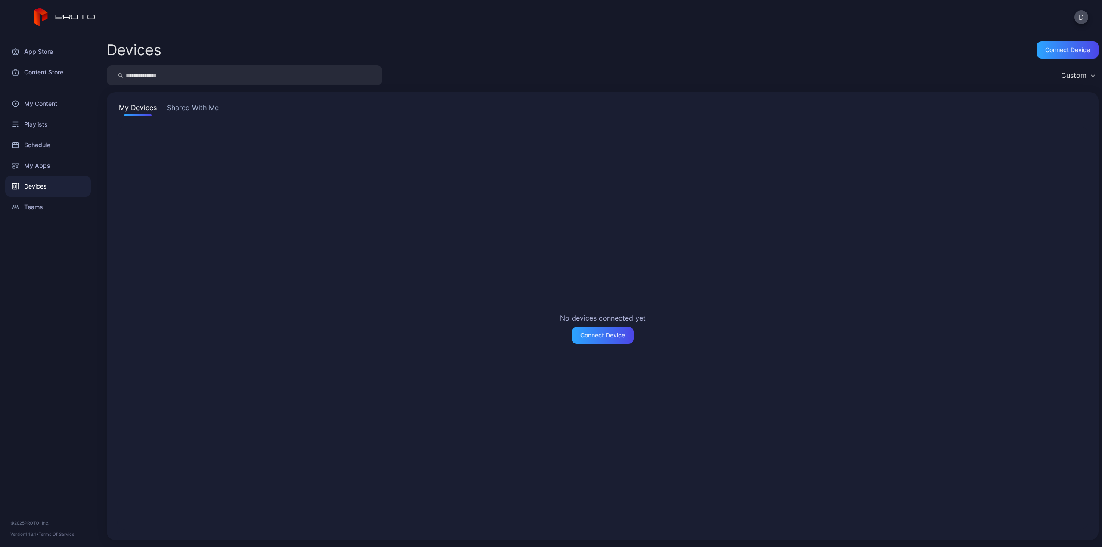
click at [187, 105] on button "Shared With Me" at bounding box center [192, 109] width 55 height 14
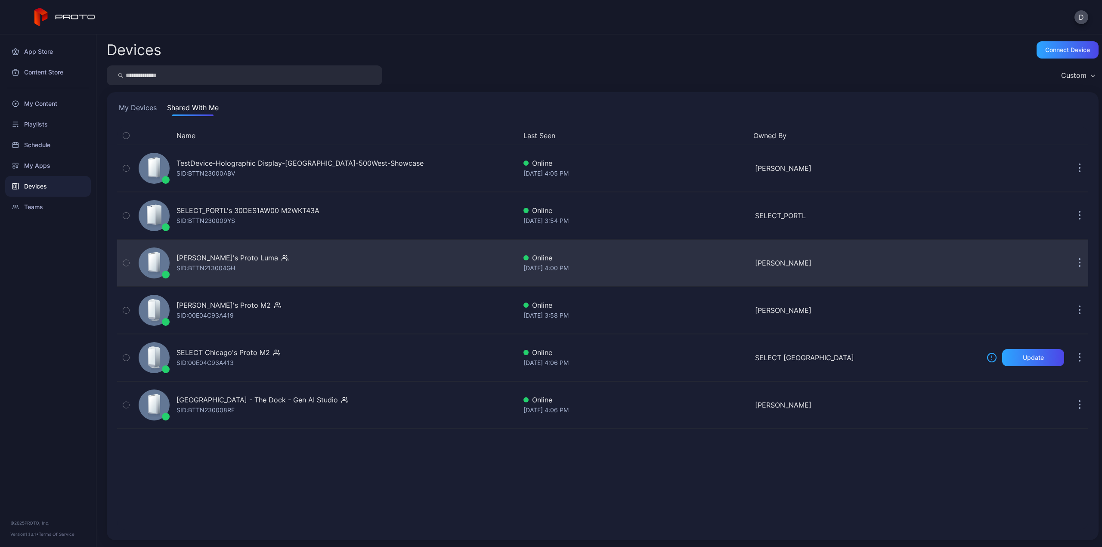
click at [236, 257] on div "Rick's Proto Luma" at bounding box center [232, 258] width 112 height 10
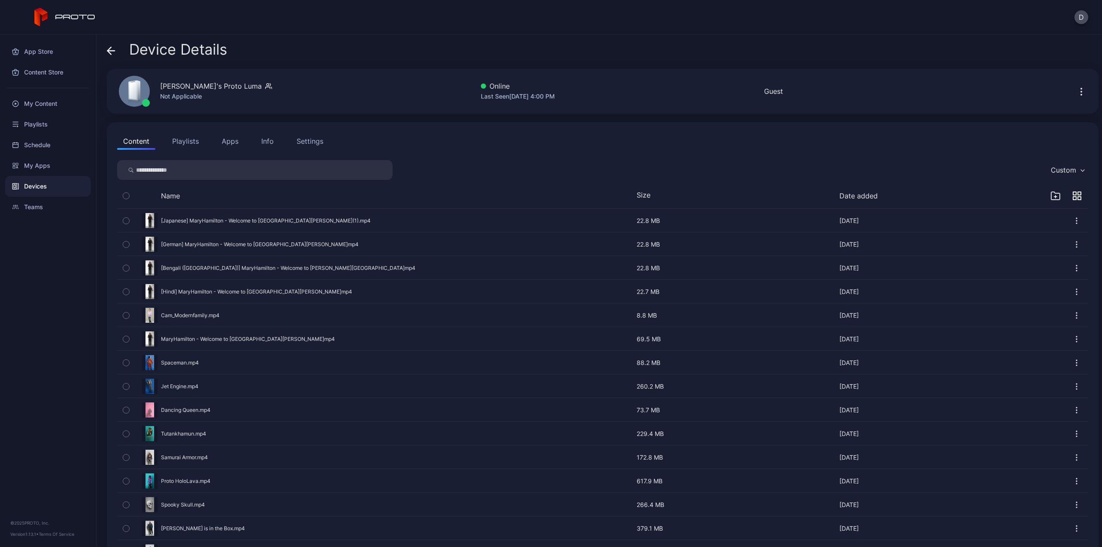
click at [185, 144] on button "Playlists" at bounding box center [185, 141] width 39 height 17
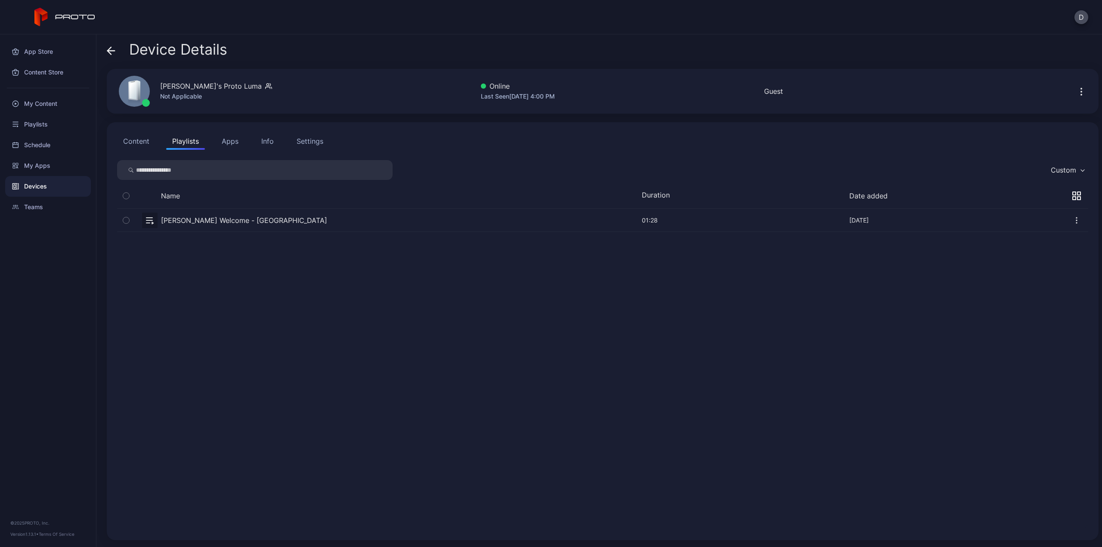
click at [224, 223] on button "button" at bounding box center [602, 220] width 971 height 23
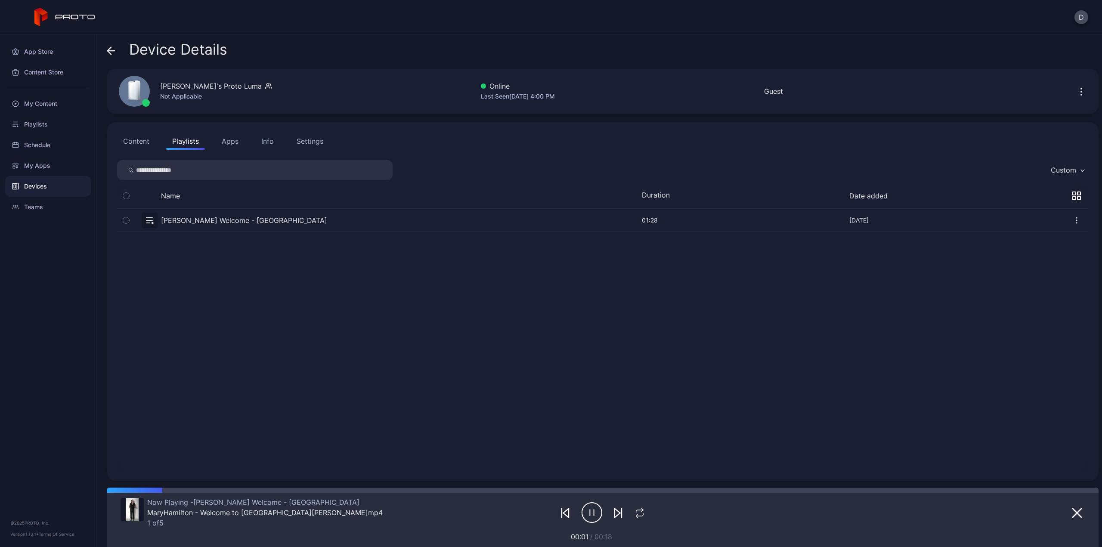
click at [127, 221] on icon "button" at bounding box center [126, 220] width 6 height 9
click at [182, 220] on button "button" at bounding box center [602, 220] width 971 height 23
click at [643, 523] on icon "button" at bounding box center [642, 521] width 5 height 5
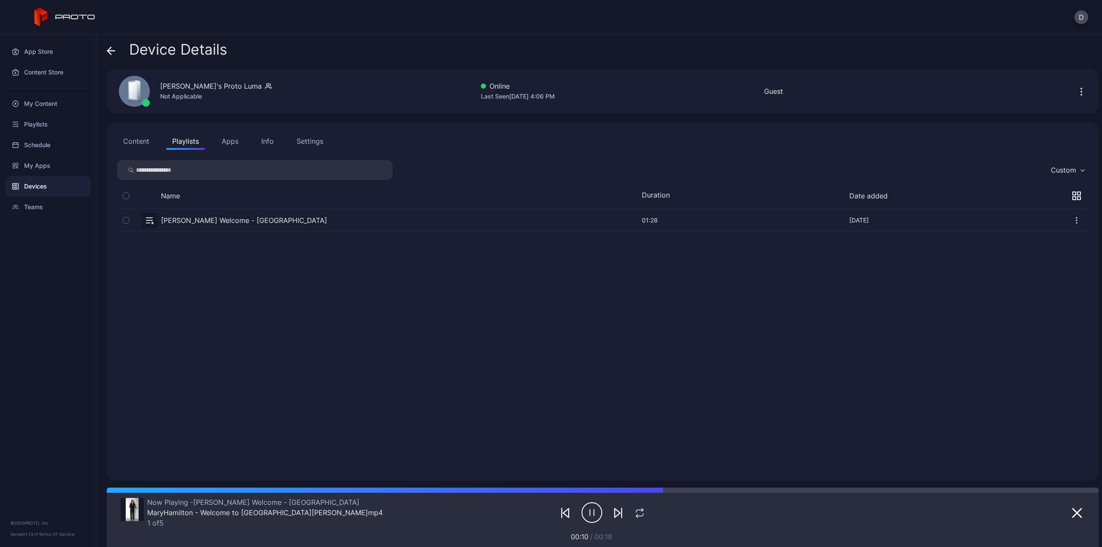
click at [586, 516] on icon "button" at bounding box center [591, 513] width 21 height 22
click at [42, 185] on div "Devices" at bounding box center [48, 186] width 86 height 21
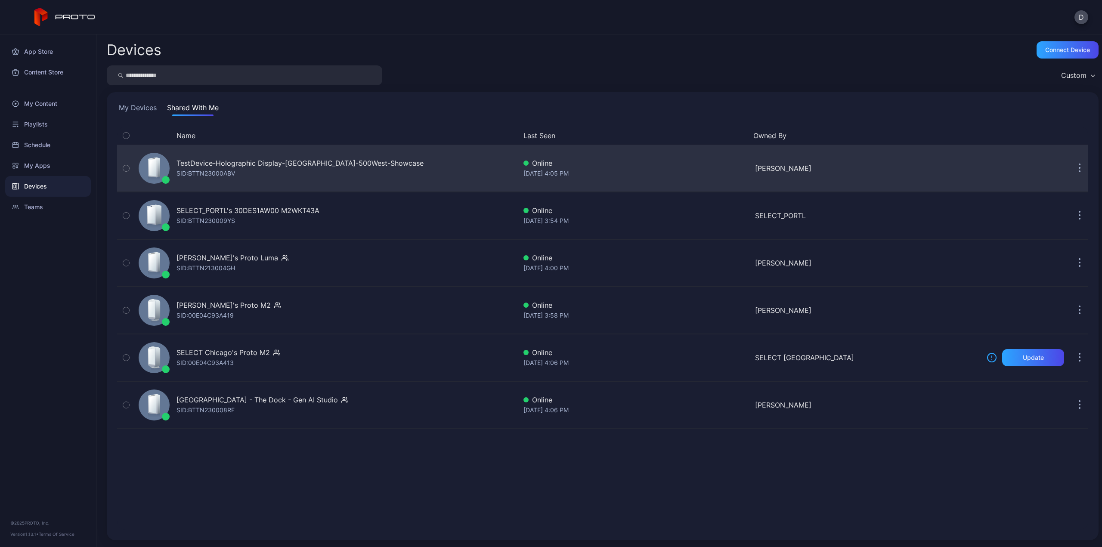
click at [293, 172] on div "TestDevice-Holographic Display-Chicago-500West-Showcase SID: BTTN23000ABV" at bounding box center [299, 168] width 247 height 21
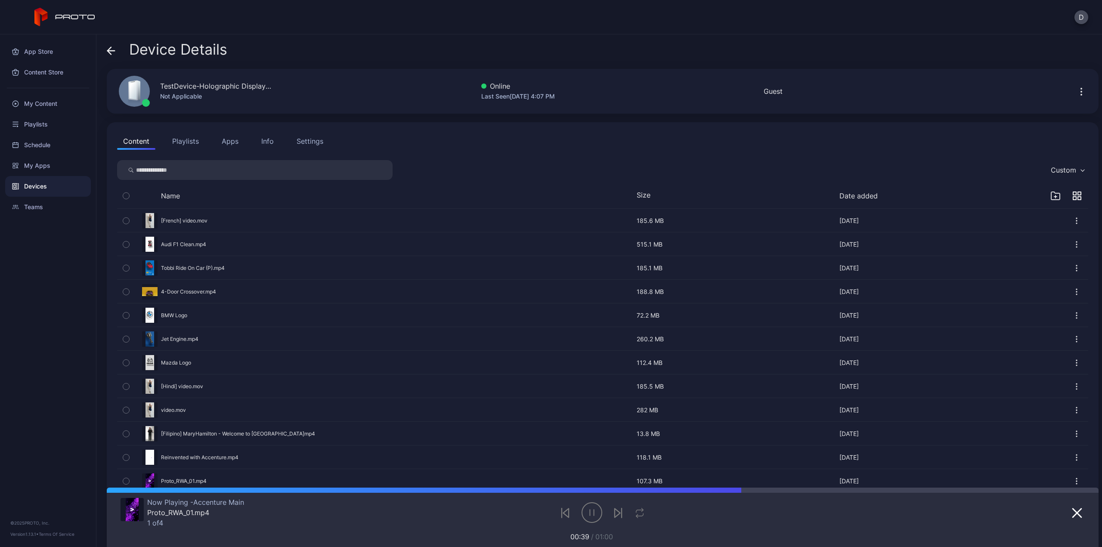
click at [191, 141] on button "Playlists" at bounding box center [185, 141] width 39 height 17
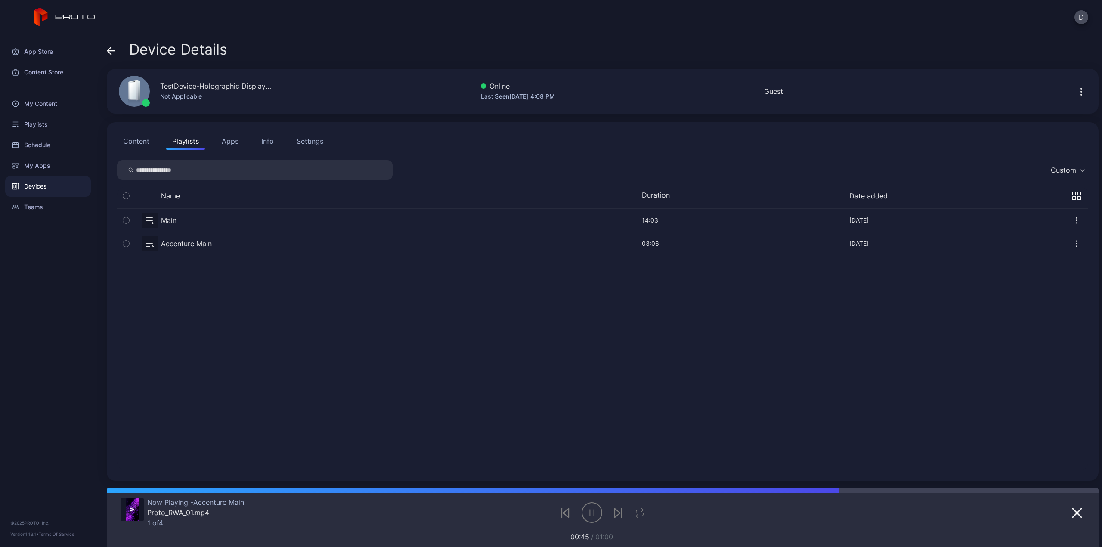
click at [155, 219] on button "button" at bounding box center [602, 220] width 971 height 23
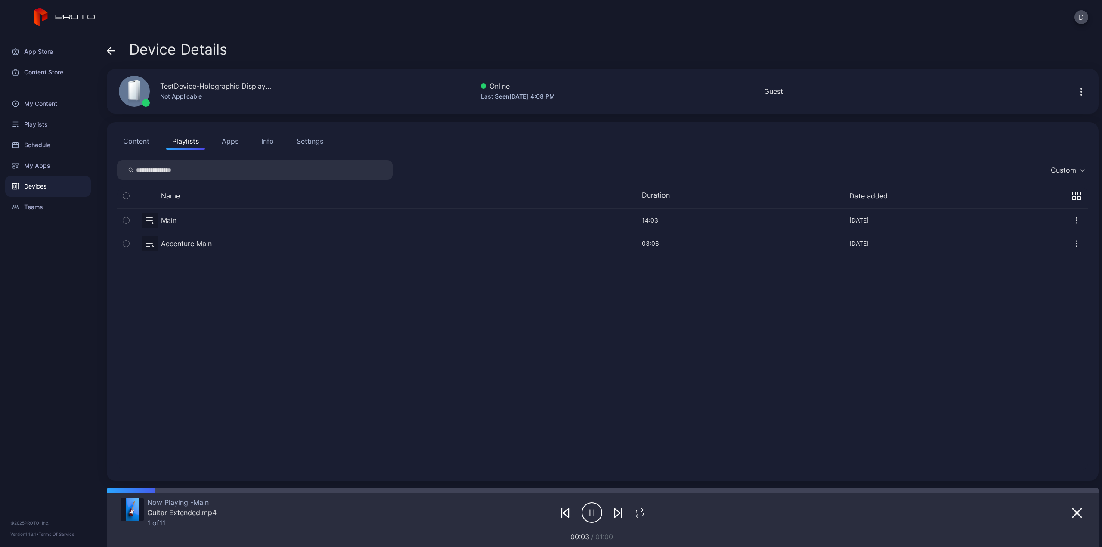
click at [151, 242] on button "button" at bounding box center [602, 243] width 971 height 23
click at [1072, 243] on icon "button" at bounding box center [1076, 243] width 9 height 9
click at [139, 139] on button "Content" at bounding box center [136, 141] width 38 height 17
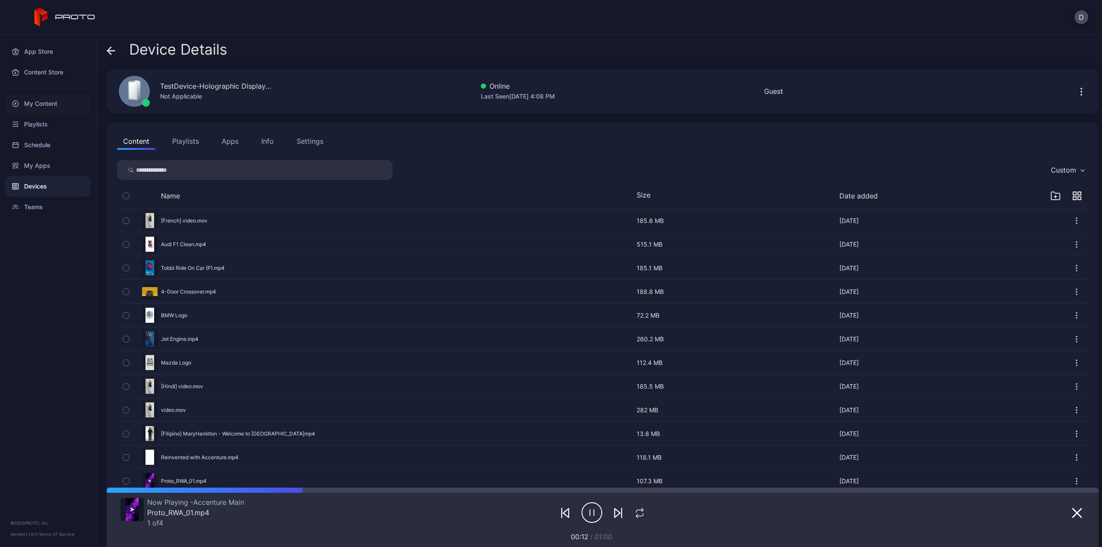
click at [46, 102] on div "My Content" at bounding box center [48, 103] width 86 height 21
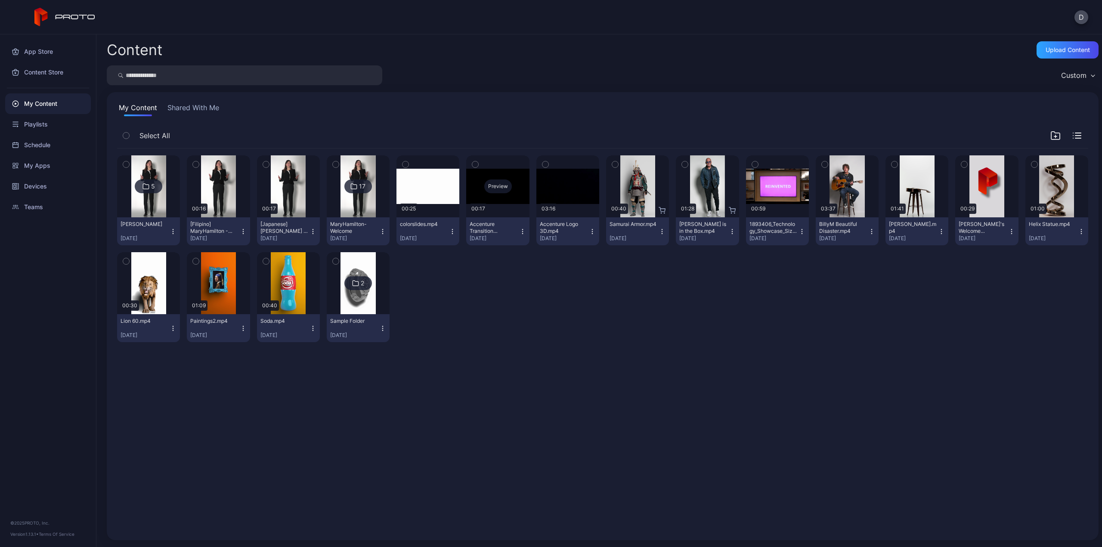
click at [495, 187] on div "Preview" at bounding box center [498, 186] width 28 height 14
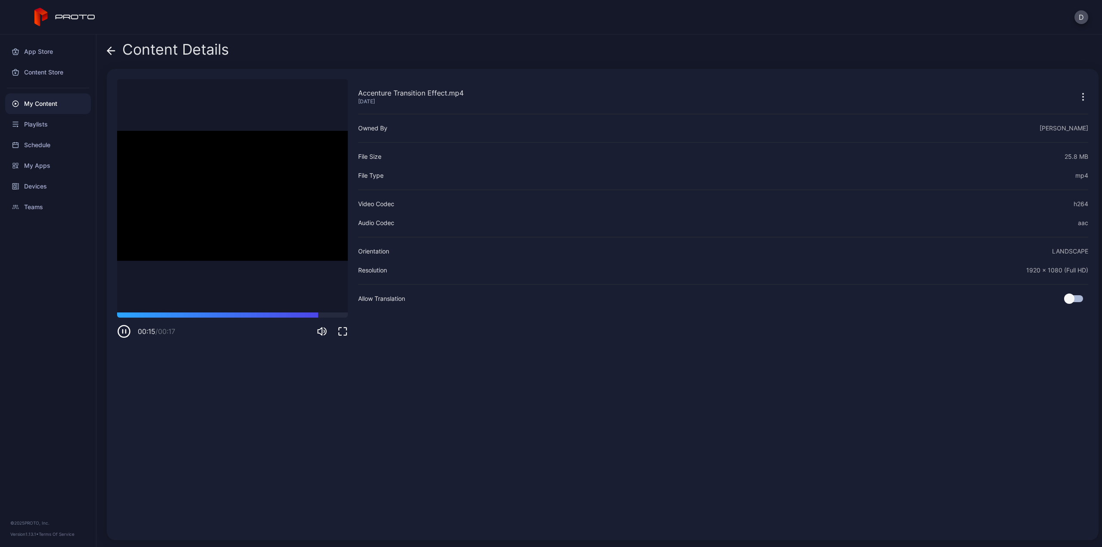
click at [112, 51] on icon at bounding box center [111, 51] width 7 height 0
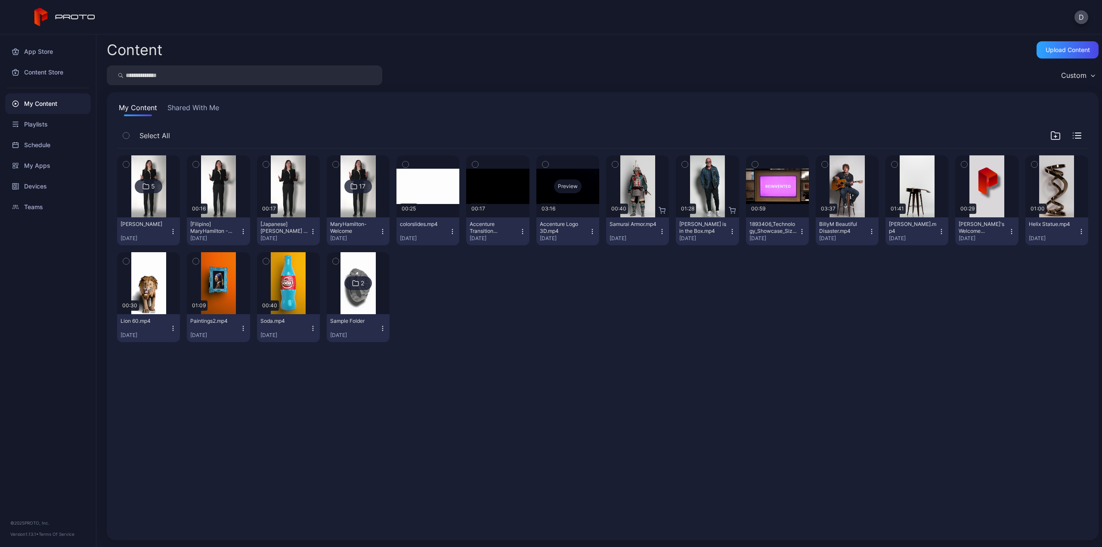
click at [563, 188] on div "Preview" at bounding box center [568, 186] width 28 height 14
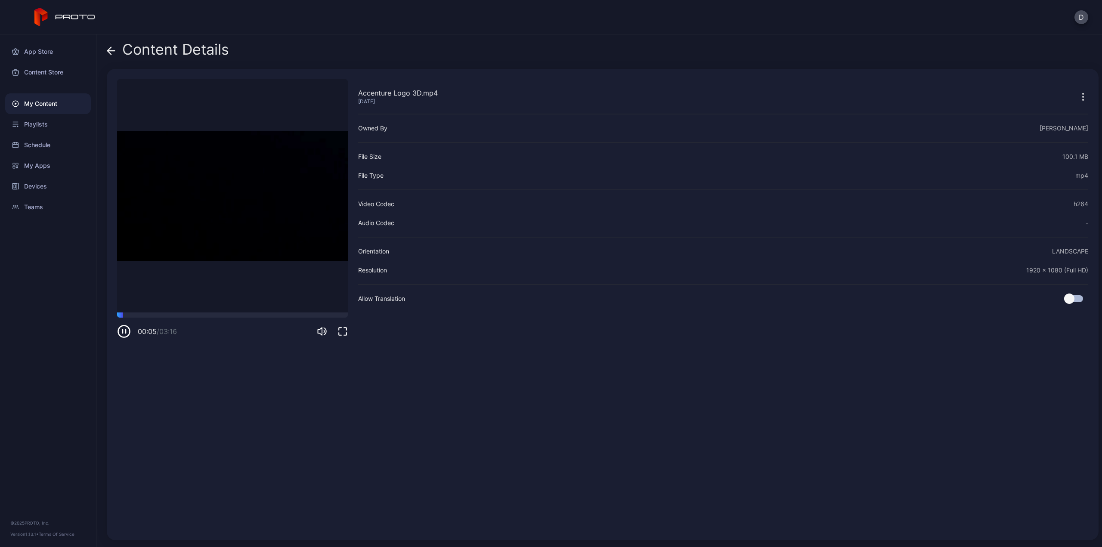
click at [112, 54] on icon at bounding box center [111, 50] width 9 height 9
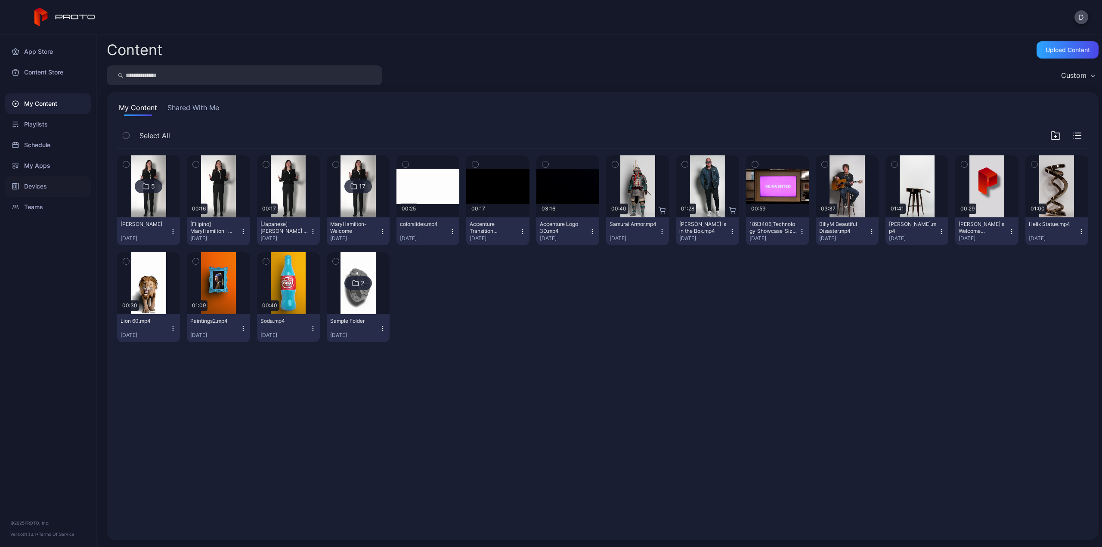
click at [39, 183] on div "Devices" at bounding box center [48, 186] width 86 height 21
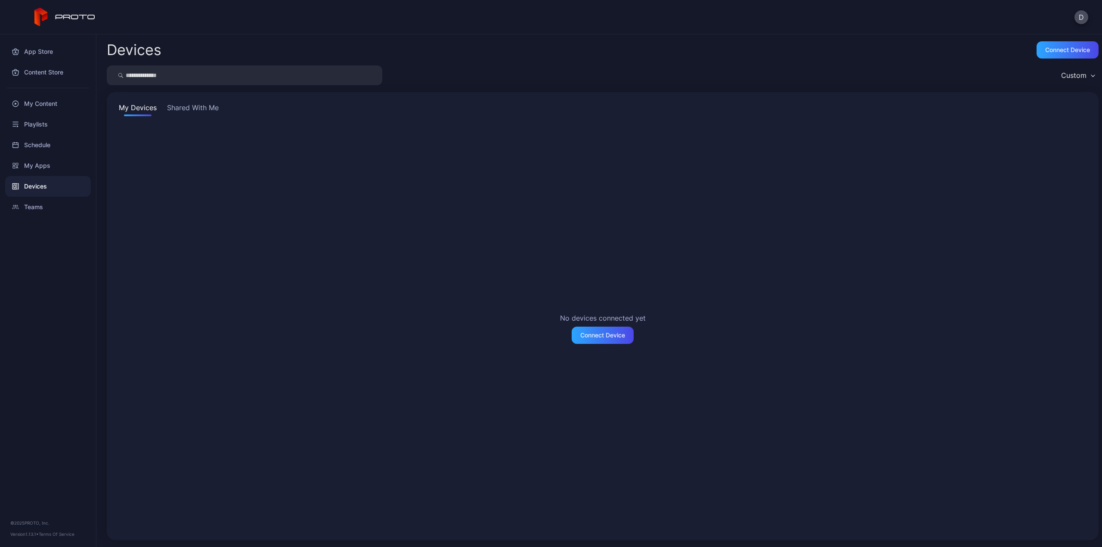
click at [190, 108] on button "Shared With Me" at bounding box center [192, 109] width 55 height 14
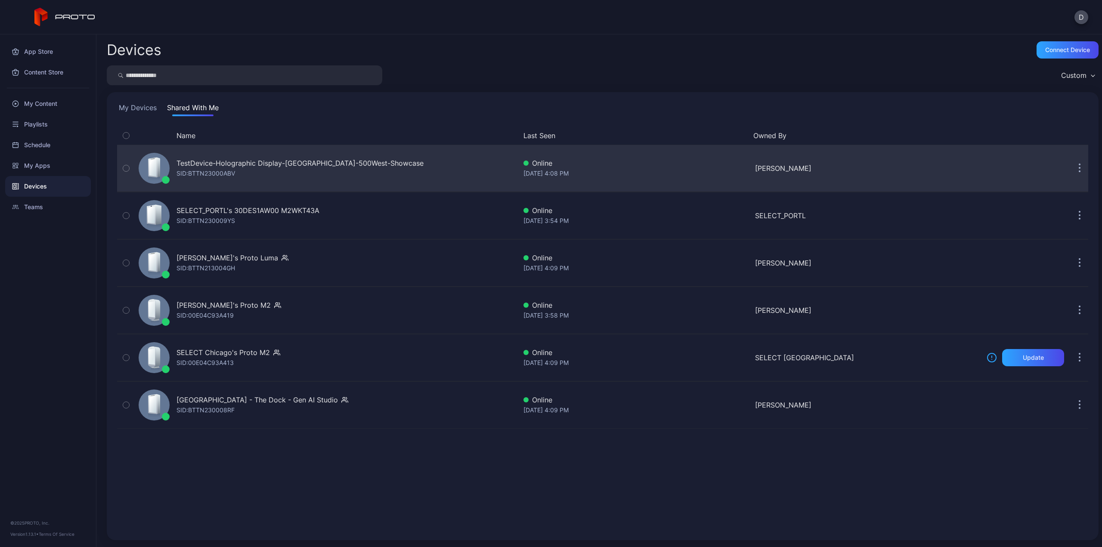
click at [226, 165] on div "TestDevice-Holographic Display-[GEOGRAPHIC_DATA]-500West-Showcase" at bounding box center [299, 163] width 247 height 10
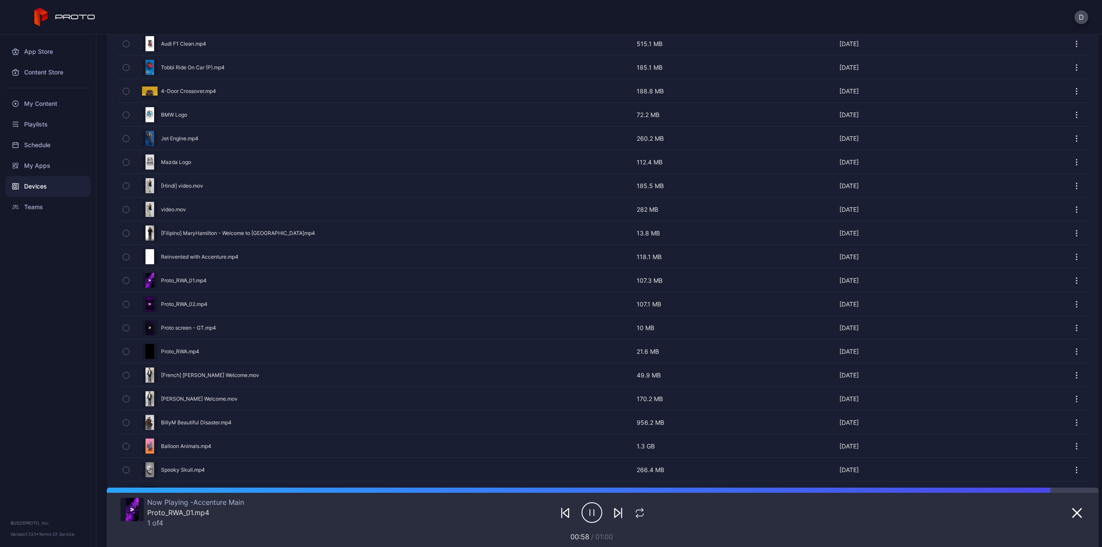
scroll to position [215, 0]
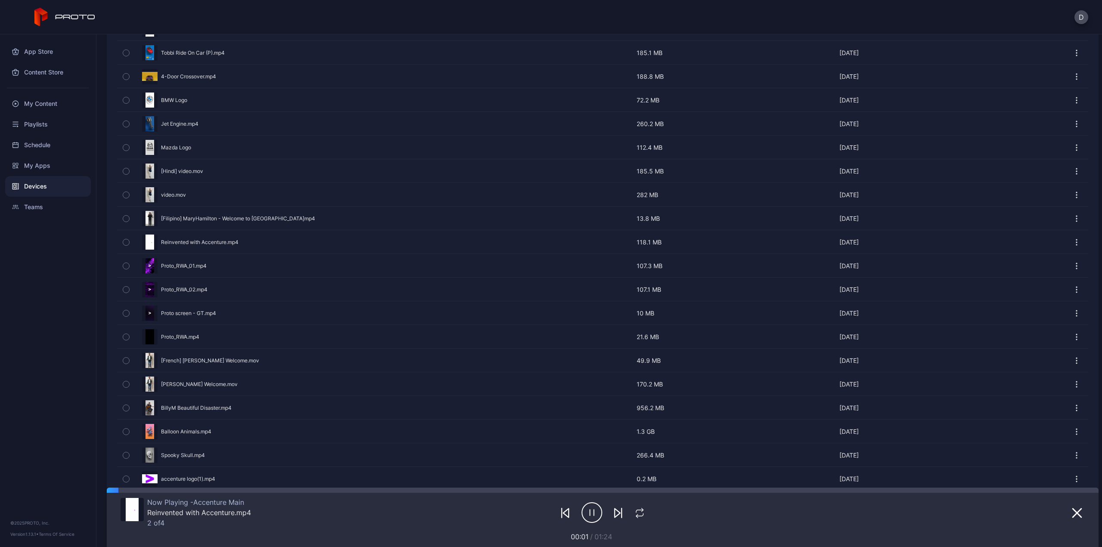
click at [1072, 263] on icon "button" at bounding box center [1076, 266] width 9 height 9
click at [1061, 316] on button "Move To" at bounding box center [1046, 320] width 73 height 28
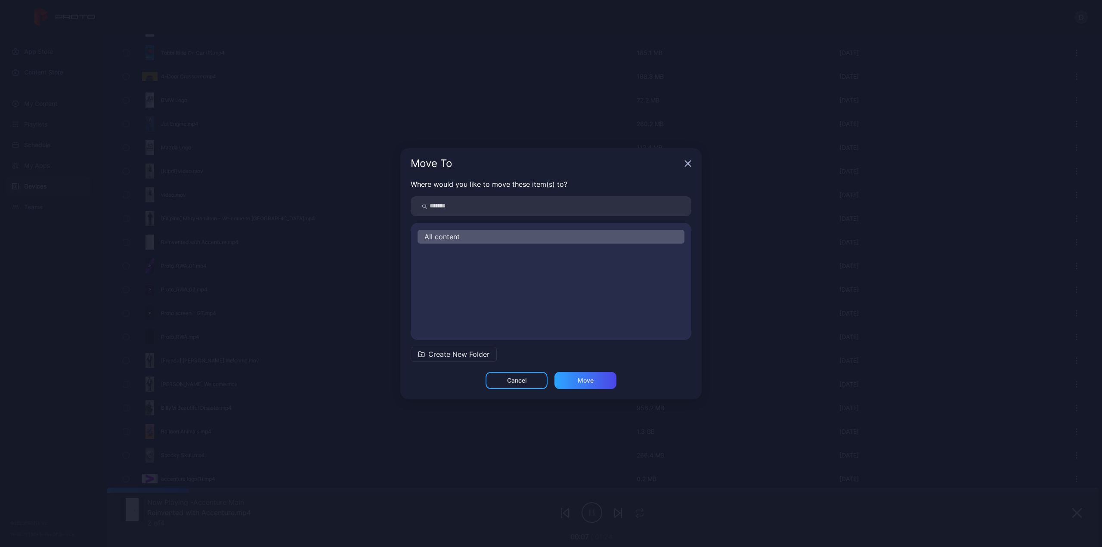
click at [455, 236] on span "All content" at bounding box center [441, 237] width 35 height 10
click at [527, 379] on div "Cancel" at bounding box center [516, 380] width 62 height 17
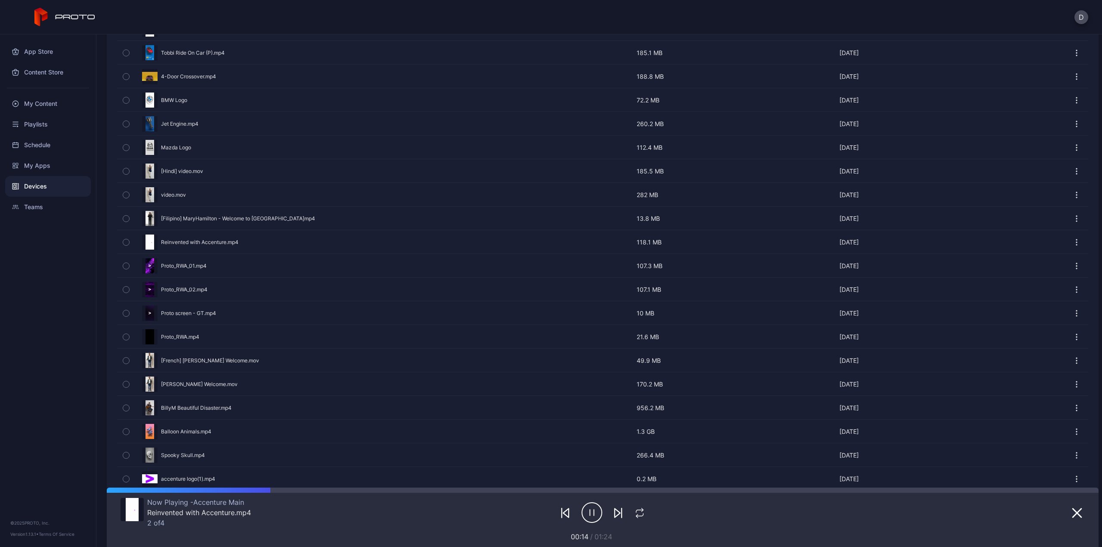
click at [126, 264] on icon "button" at bounding box center [126, 265] width 6 height 9
click at [127, 289] on icon "button" at bounding box center [126, 289] width 2 height 1
click at [126, 309] on icon "button" at bounding box center [126, 313] width 6 height 9
click at [125, 332] on icon "button" at bounding box center [126, 336] width 6 height 9
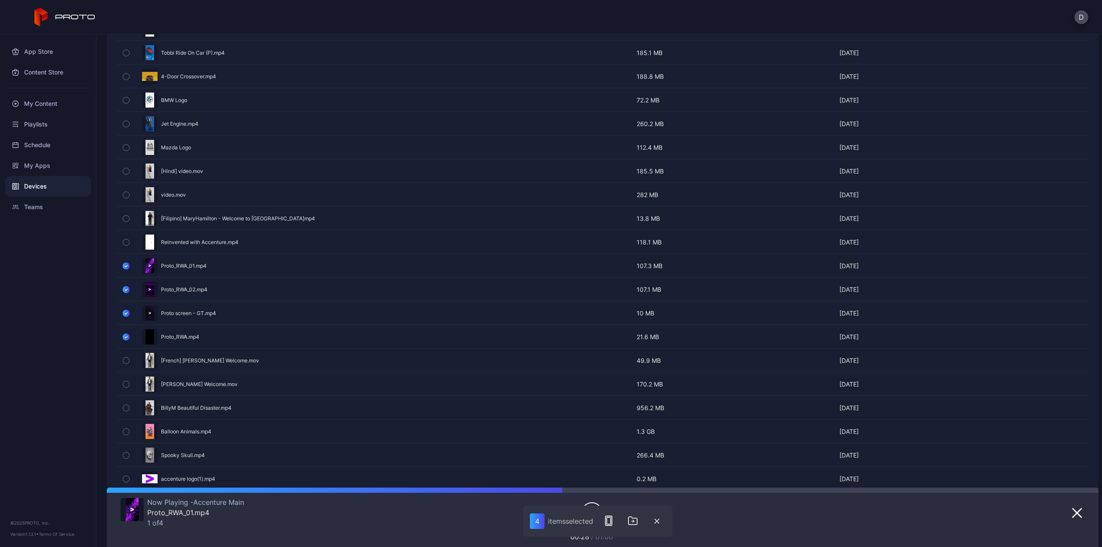
click at [52, 185] on div "Devices" at bounding box center [48, 186] width 86 height 21
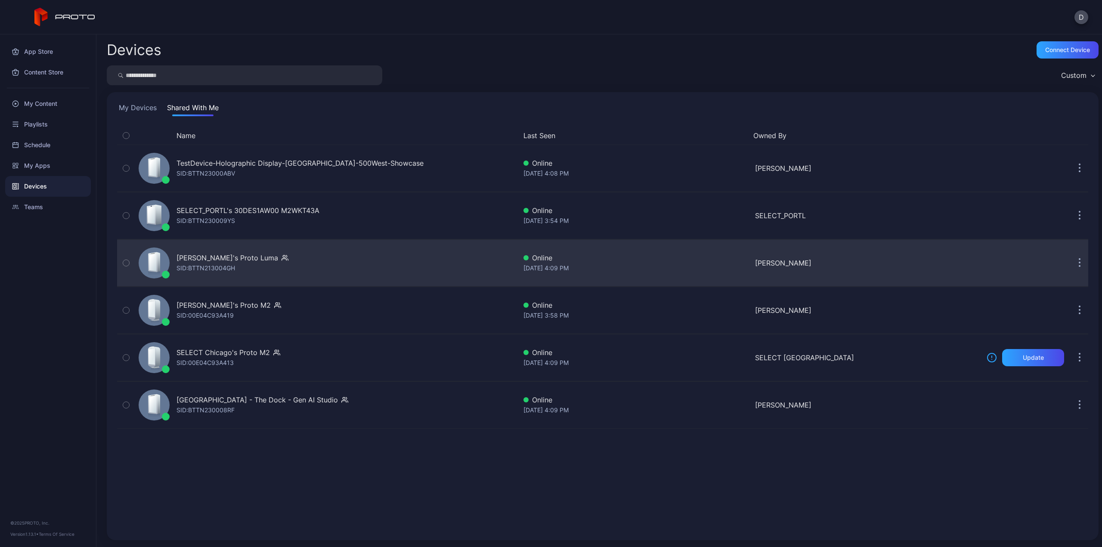
click at [224, 264] on div "SID: BTTN213004GH" at bounding box center [205, 268] width 59 height 10
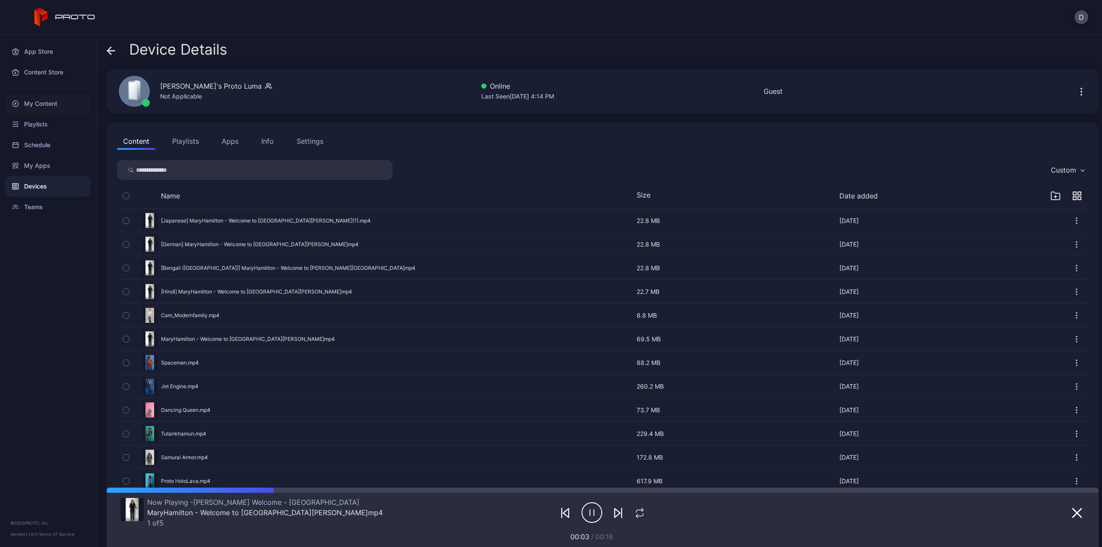
click at [41, 103] on div "My Content" at bounding box center [48, 103] width 86 height 21
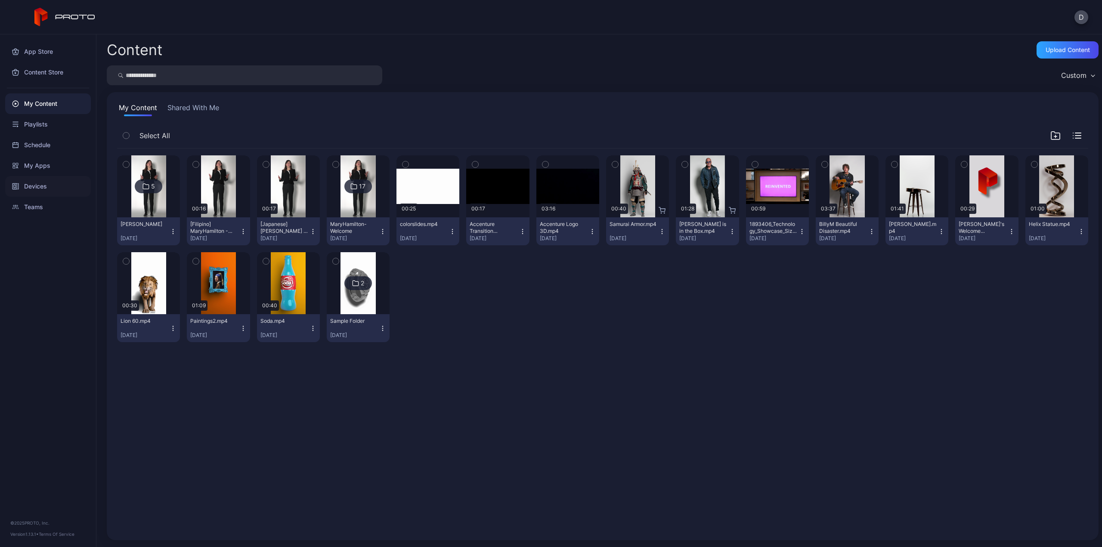
click at [58, 188] on div "Devices" at bounding box center [48, 186] width 86 height 21
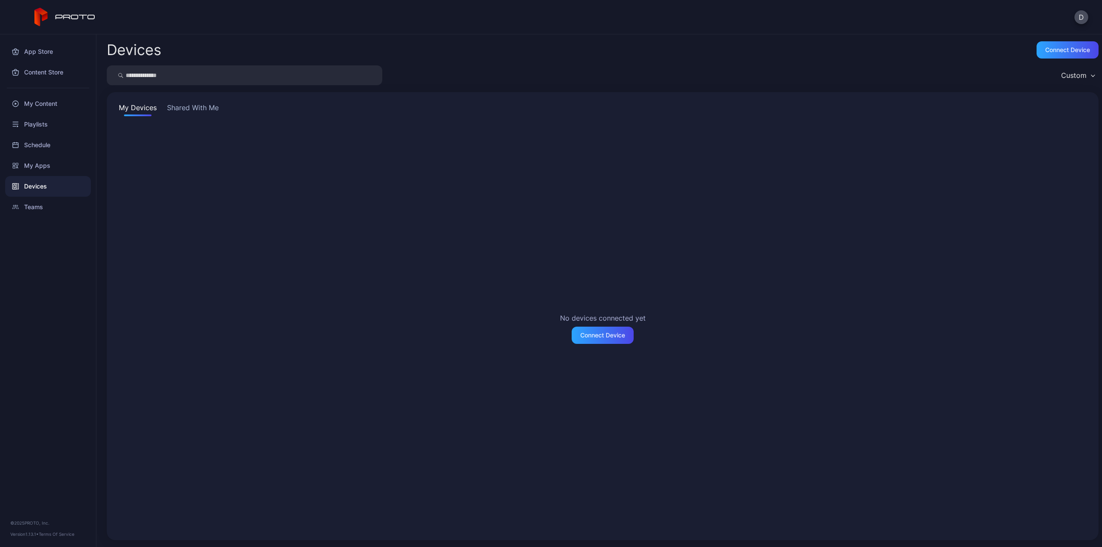
click at [193, 108] on button "Shared With Me" at bounding box center [192, 109] width 55 height 14
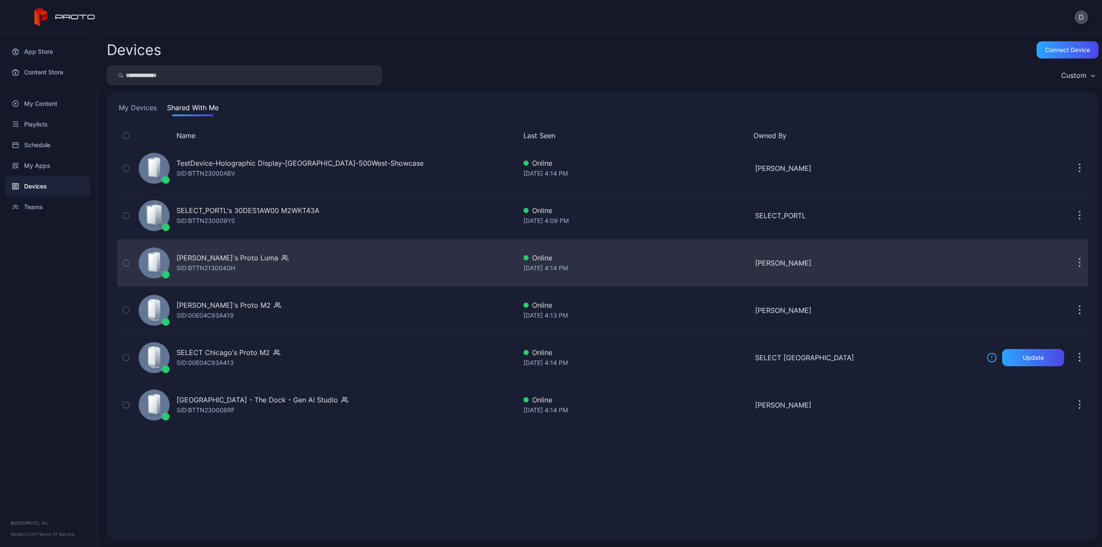
click at [222, 255] on div "Rick's Proto Luma" at bounding box center [227, 258] width 102 height 10
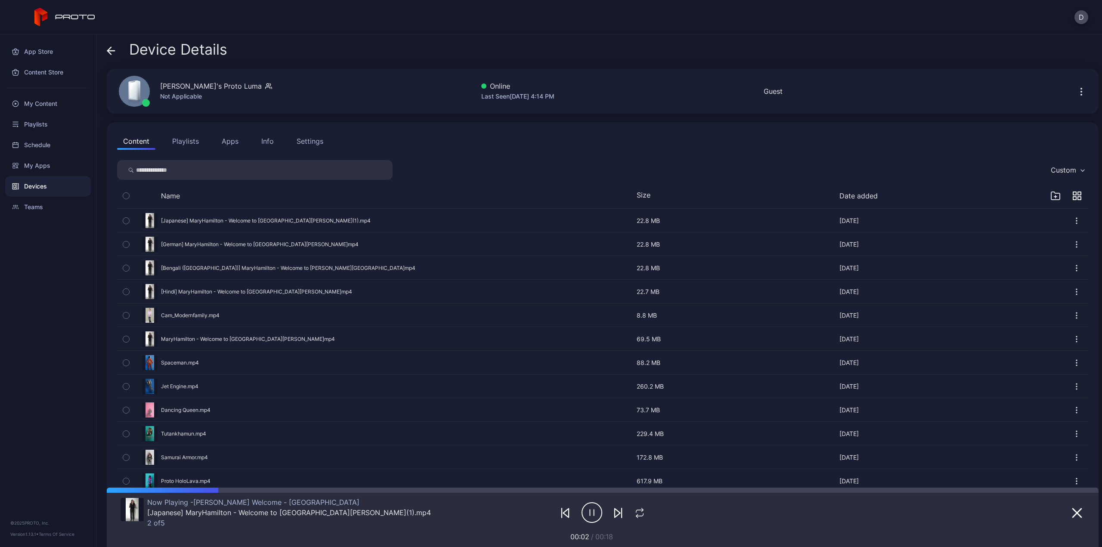
click at [228, 140] on button "Apps" at bounding box center [230, 141] width 29 height 17
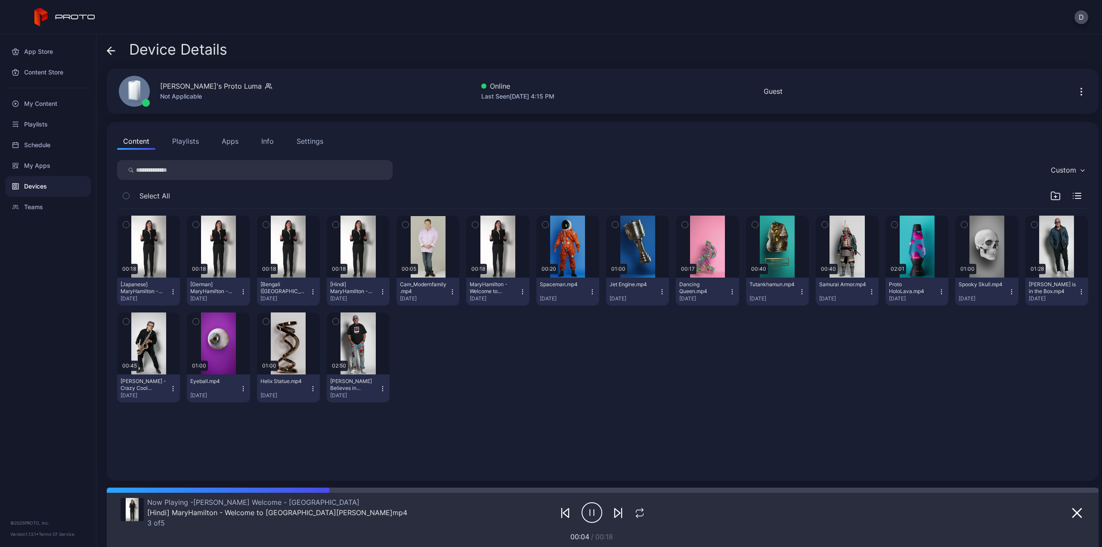
click at [189, 140] on button "Playlists" at bounding box center [185, 141] width 39 height 17
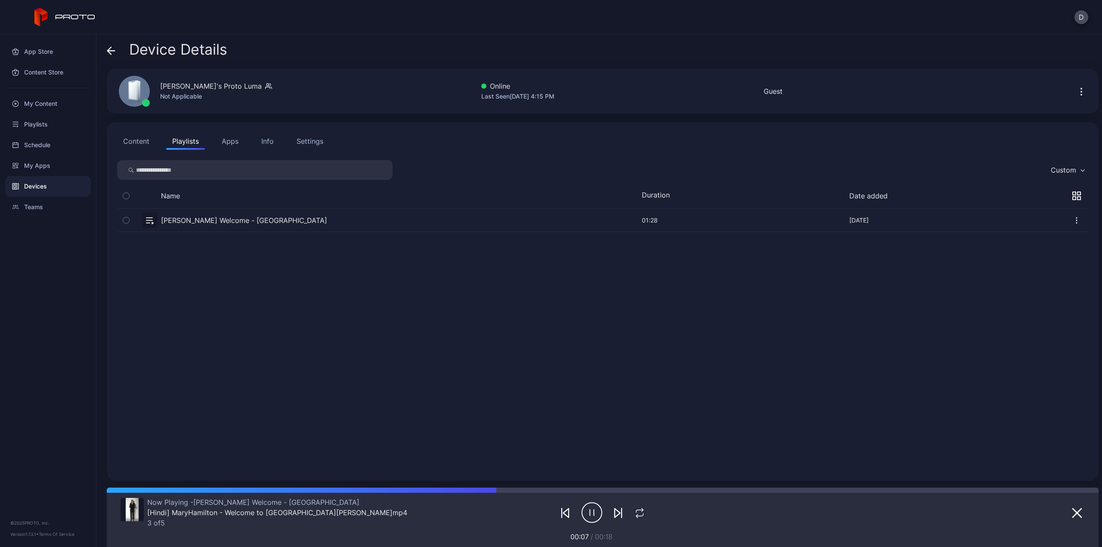
click at [227, 144] on button "Apps" at bounding box center [230, 141] width 29 height 17
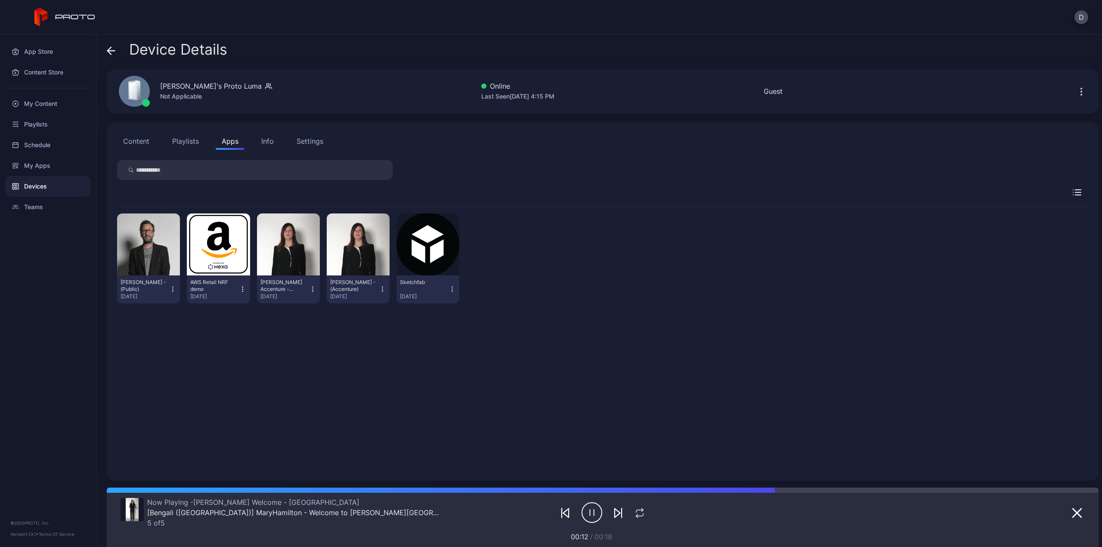
click at [139, 142] on button "Content" at bounding box center [136, 141] width 38 height 17
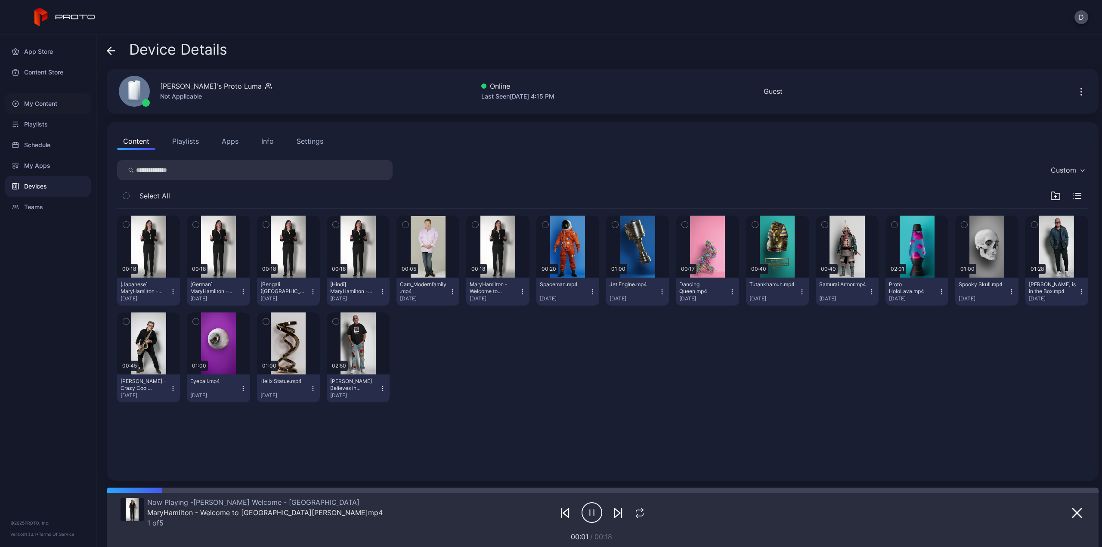
click at [49, 102] on div "My Content" at bounding box center [48, 103] width 86 height 21
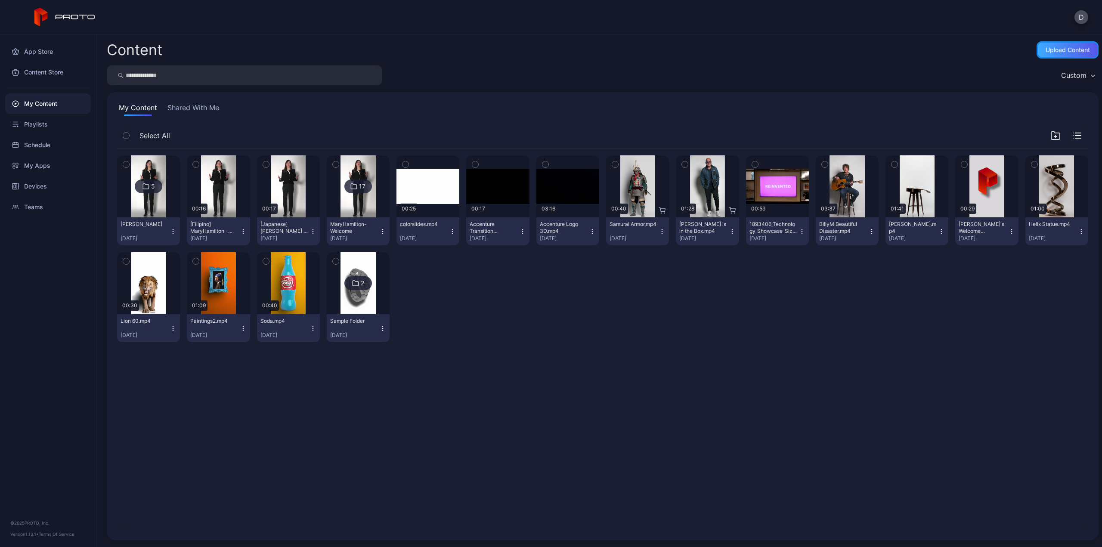
click at [1061, 49] on div "Upload Content" at bounding box center [1067, 49] width 44 height 7
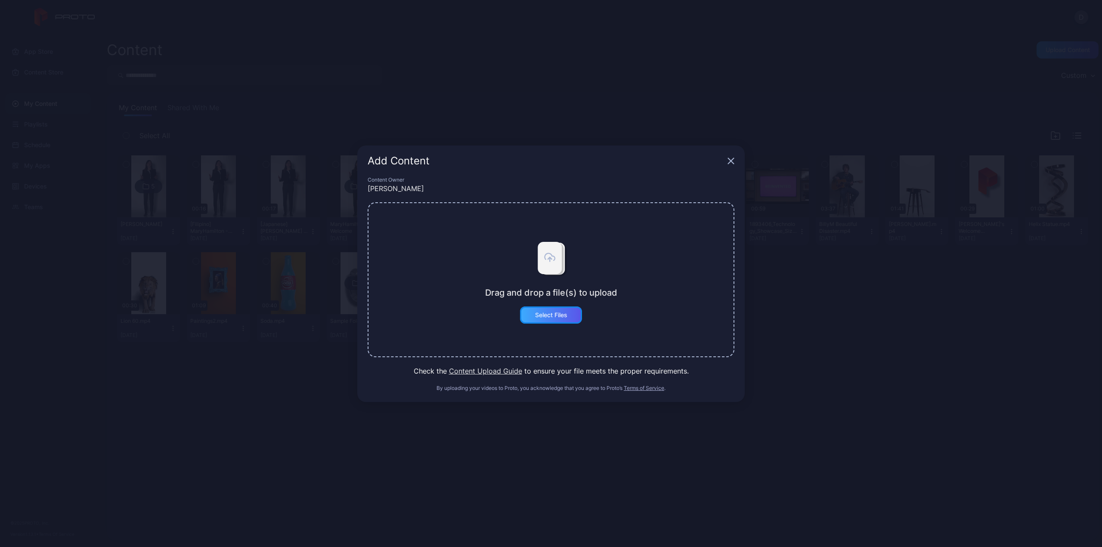
click at [562, 315] on div "Select Files" at bounding box center [551, 315] width 32 height 7
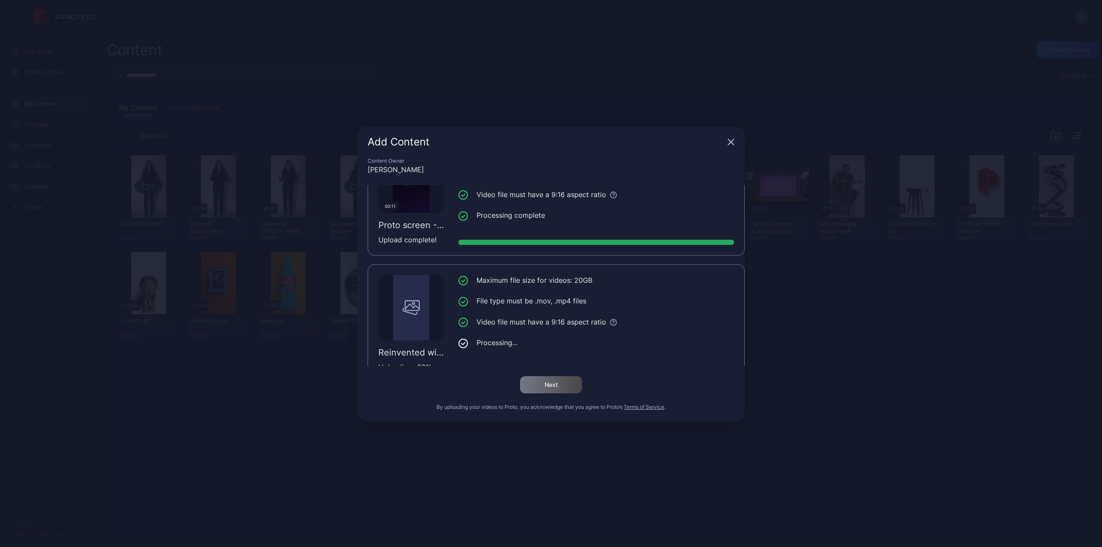
scroll to position [446, 0]
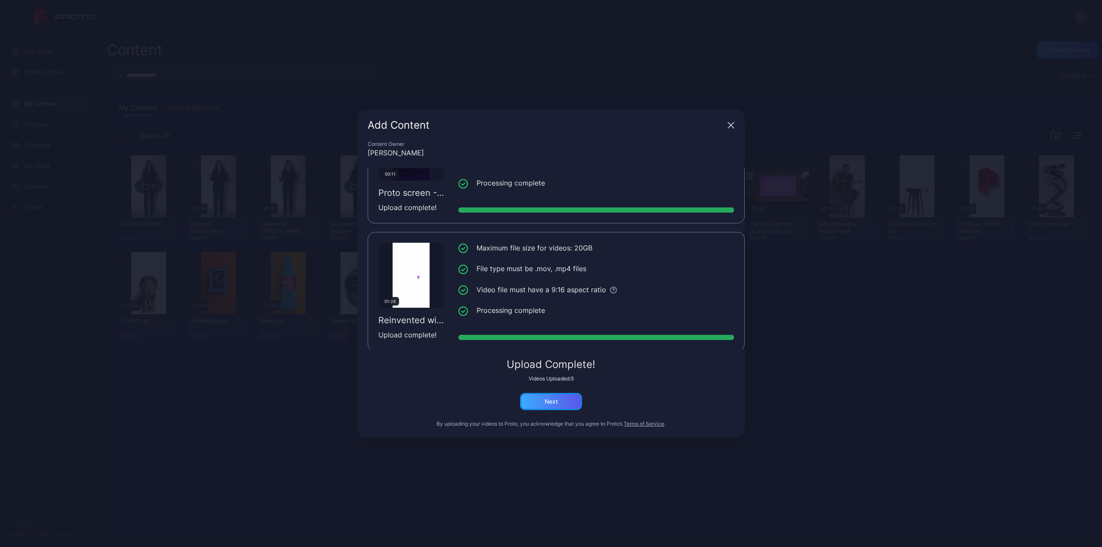
click at [557, 406] on div "Next" at bounding box center [551, 401] width 62 height 17
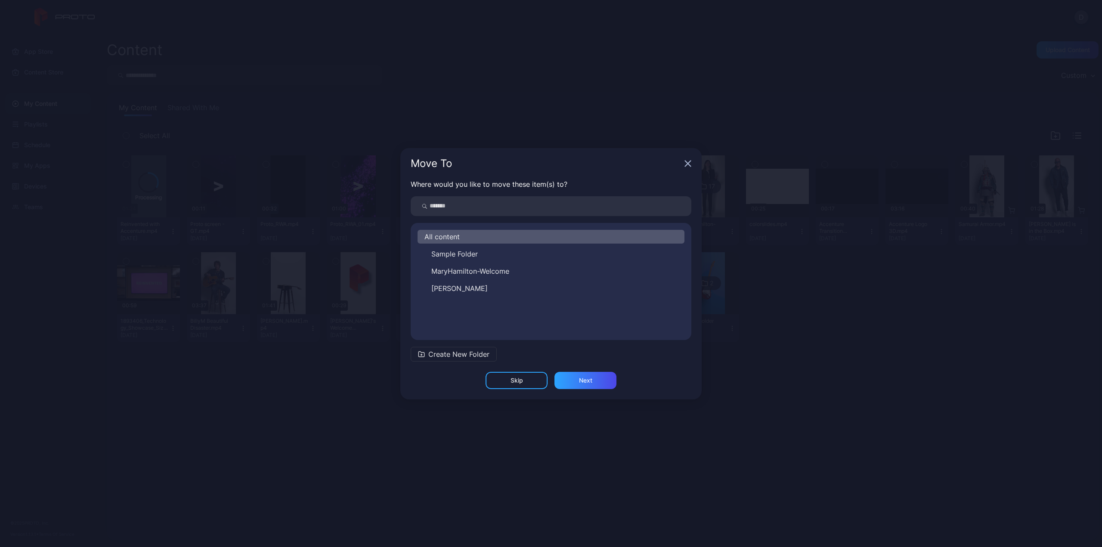
click at [462, 352] on span "Create New Folder" at bounding box center [458, 354] width 61 height 10
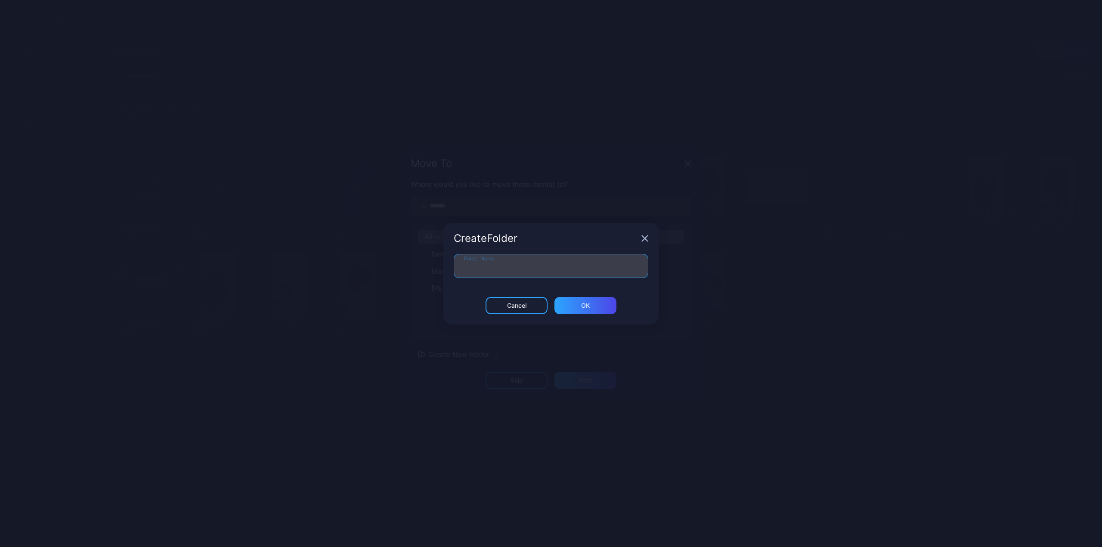
click at [486, 265] on input "Folder Name" at bounding box center [551, 266] width 195 height 24
type input "**********"
click at [592, 309] on div "ОК" at bounding box center [585, 305] width 62 height 17
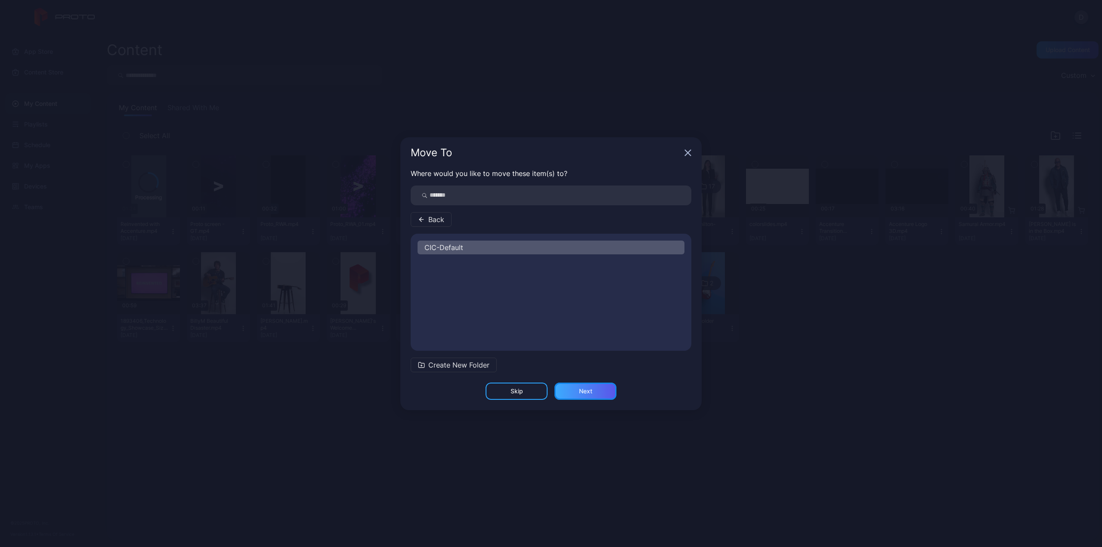
click at [601, 393] on div "Next" at bounding box center [585, 391] width 62 height 17
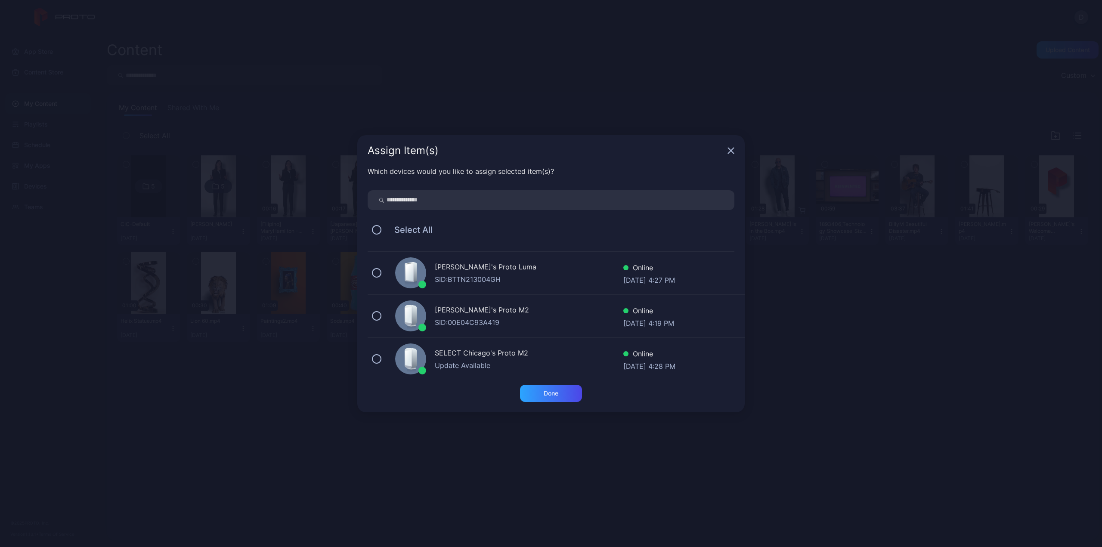
click at [371, 272] on div "Rick's Proto Luma SID: BTTN213004GH Online Sep 15, 2025 at 4:27 PM" at bounding box center [556, 273] width 377 height 43
click at [377, 314] on button at bounding box center [376, 315] width 9 height 9
click at [557, 396] on div "Done" at bounding box center [551, 393] width 15 height 7
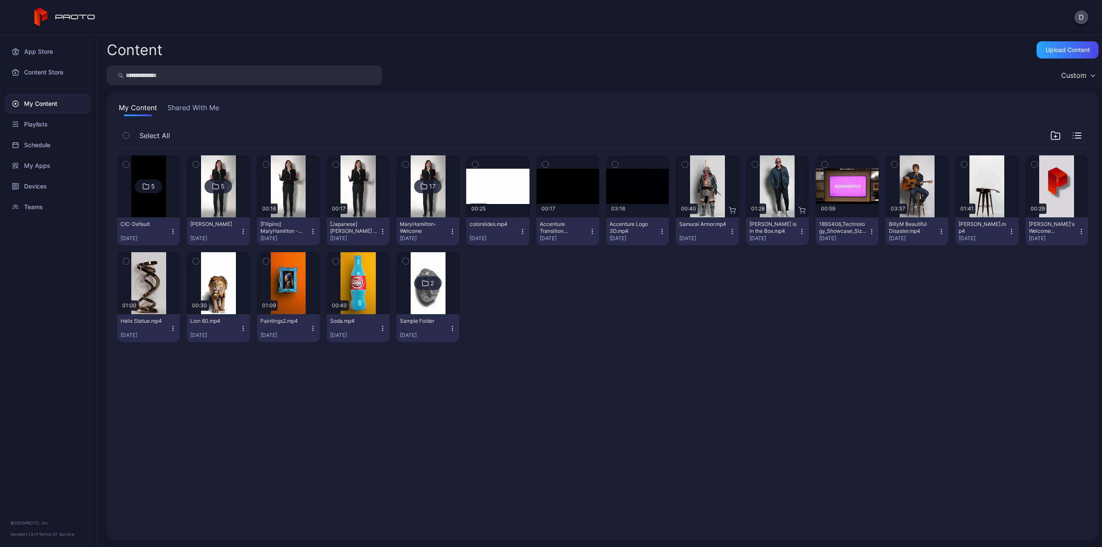
click at [144, 185] on icon at bounding box center [145, 186] width 7 height 10
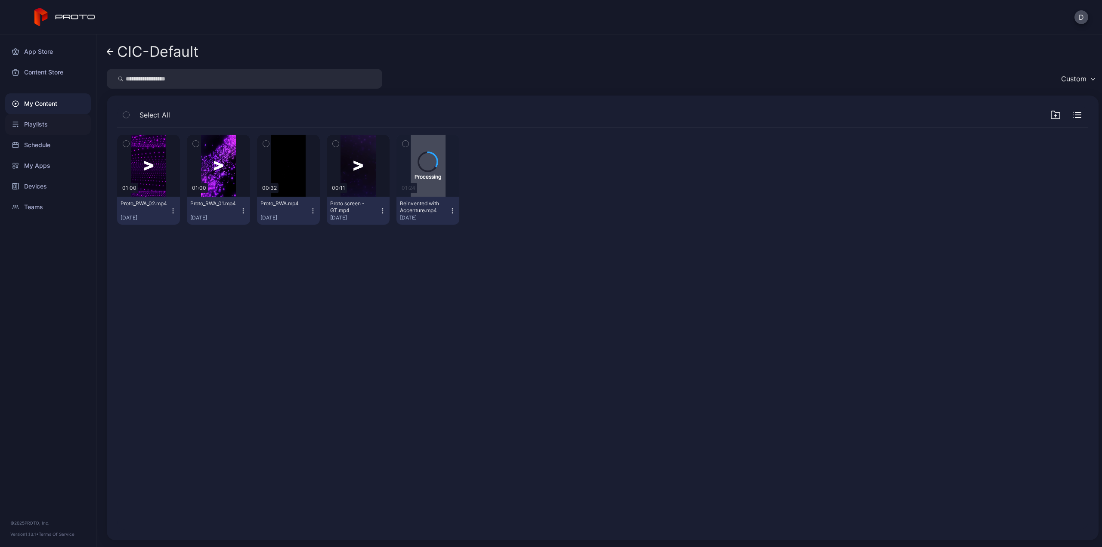
click at [33, 124] on div "Playlists" at bounding box center [48, 124] width 86 height 21
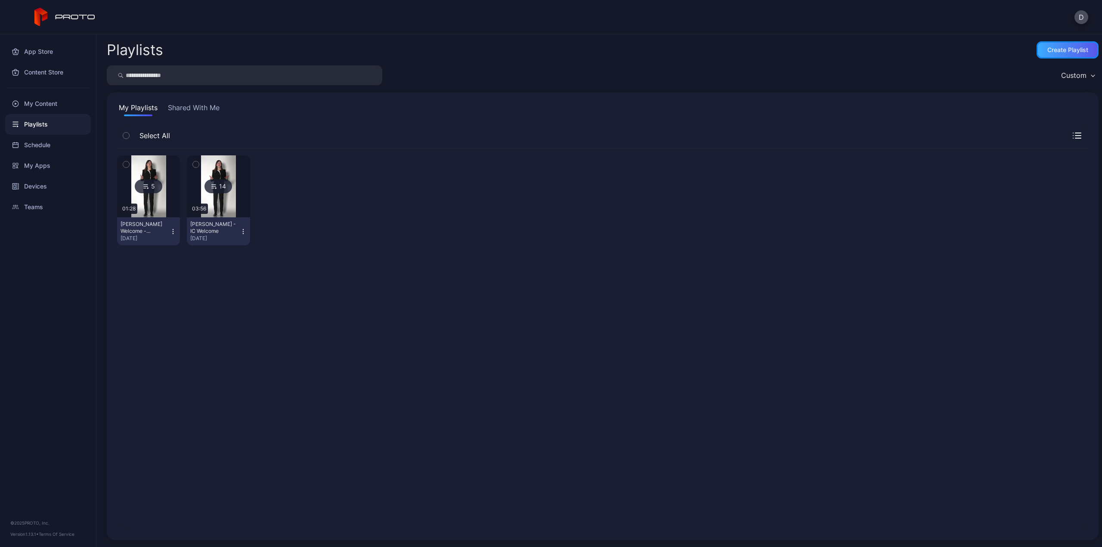
click at [1047, 50] on div "Create Playlist" at bounding box center [1067, 49] width 41 height 7
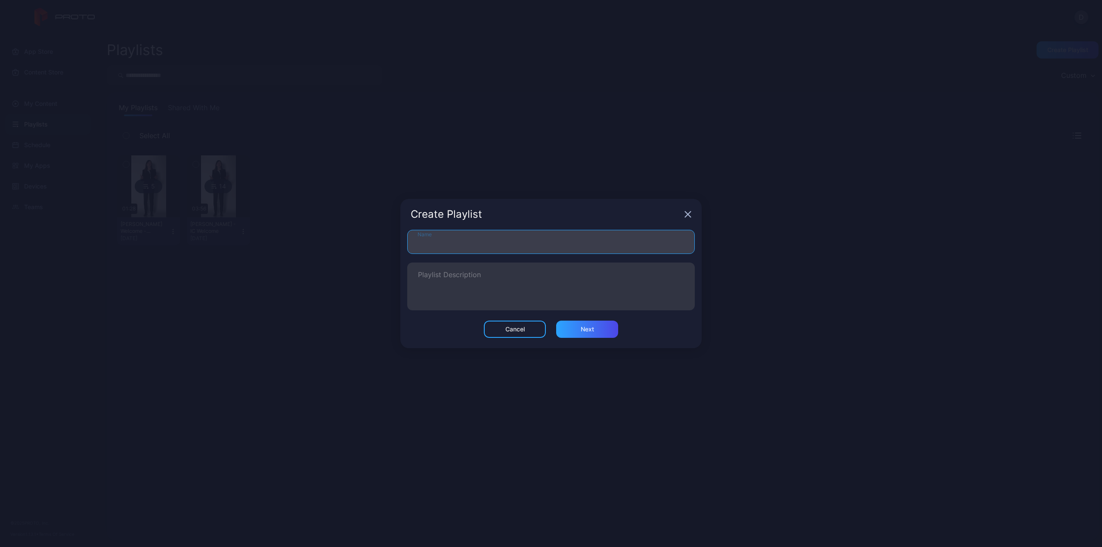
click at [584, 239] on input "Name" at bounding box center [551, 242] width 288 height 24
type input "**********"
click at [579, 329] on div "Next" at bounding box center [587, 329] width 62 height 17
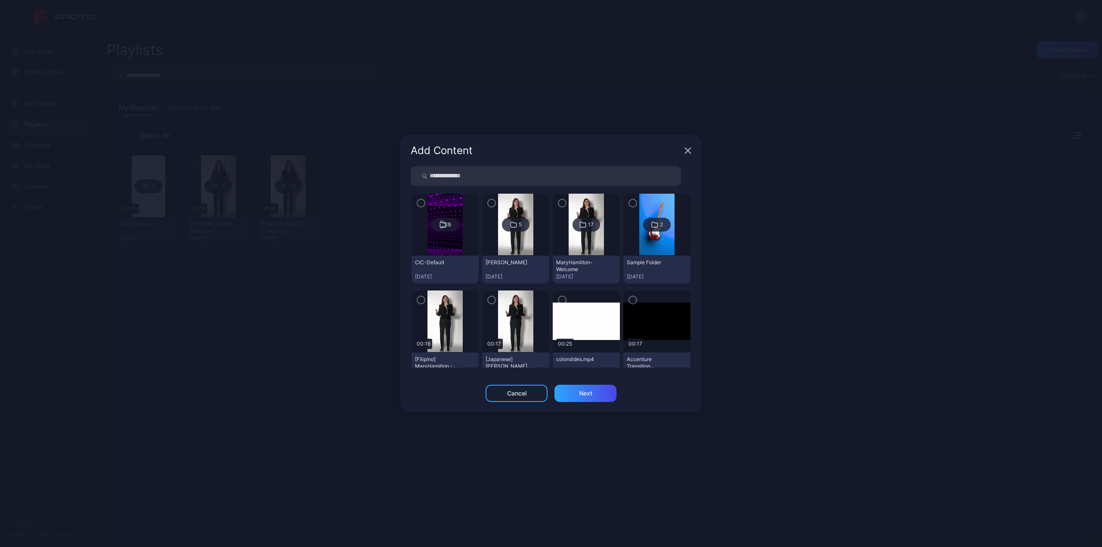
click at [442, 225] on icon at bounding box center [442, 225] width 7 height 10
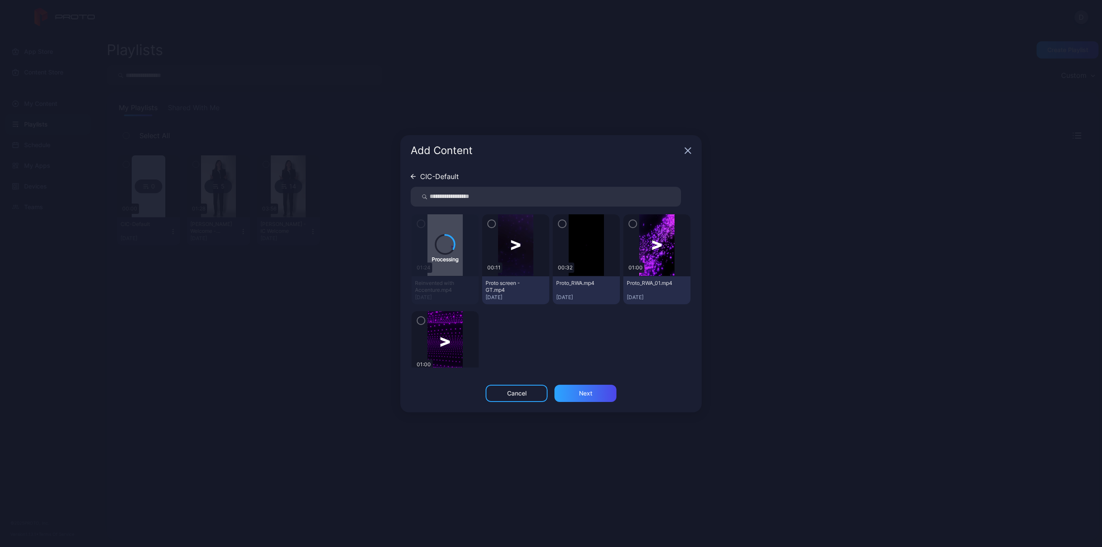
click at [420, 321] on icon "button" at bounding box center [421, 321] width 3 height 2
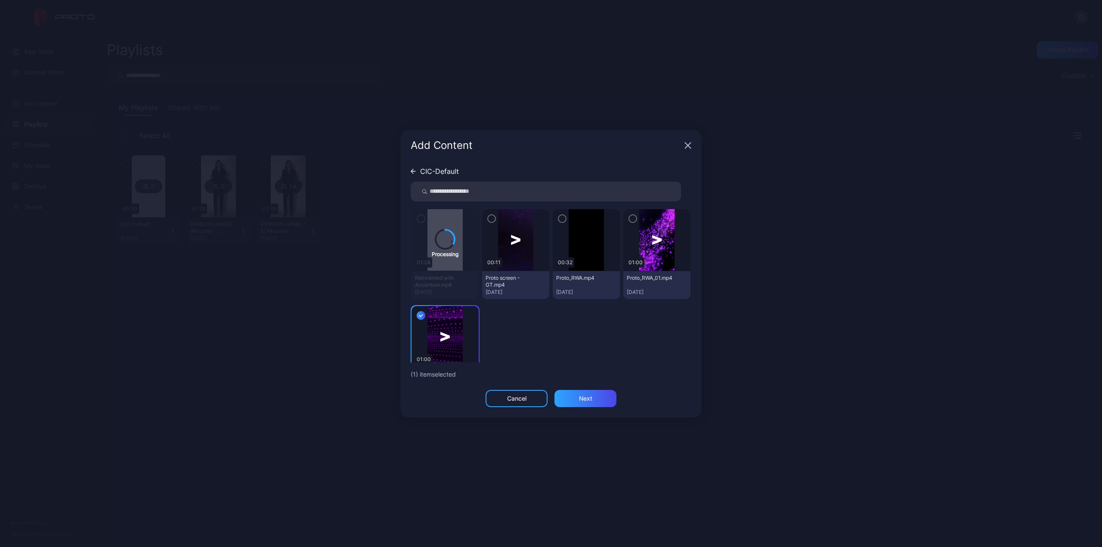
click at [421, 315] on icon "button" at bounding box center [420, 316] width 3 height 2
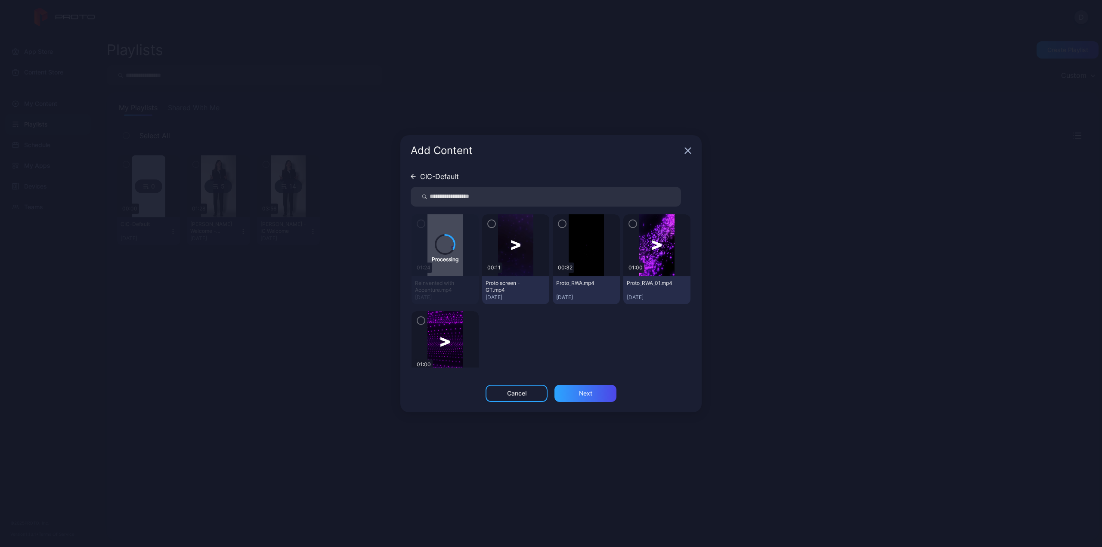
click at [629, 223] on icon "button" at bounding box center [632, 223] width 7 height 9
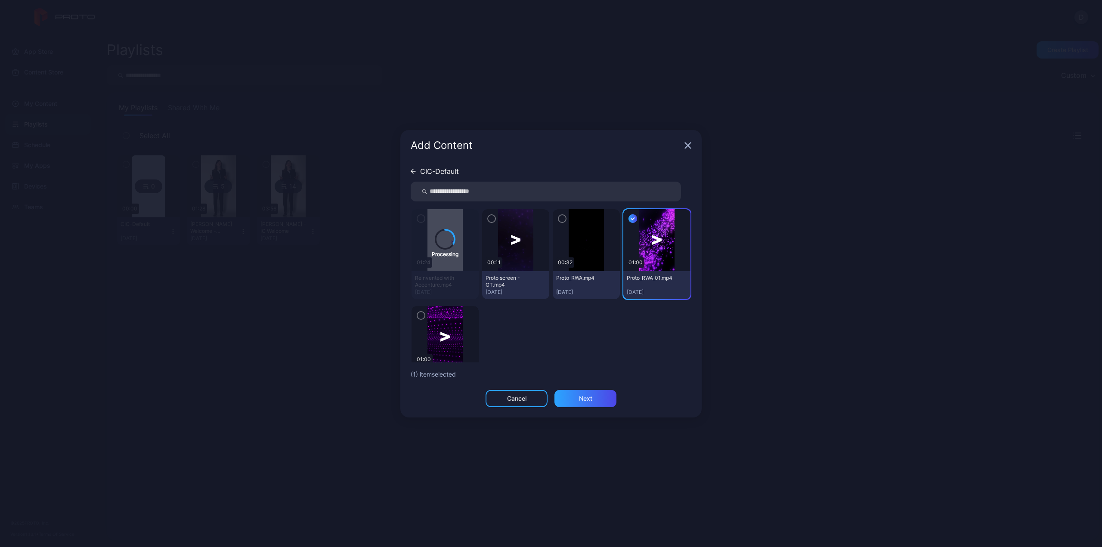
click at [419, 311] on icon "button" at bounding box center [420, 315] width 7 height 9
click at [559, 218] on icon "button" at bounding box center [562, 218] width 7 height 9
click at [491, 220] on icon "button" at bounding box center [491, 218] width 7 height 9
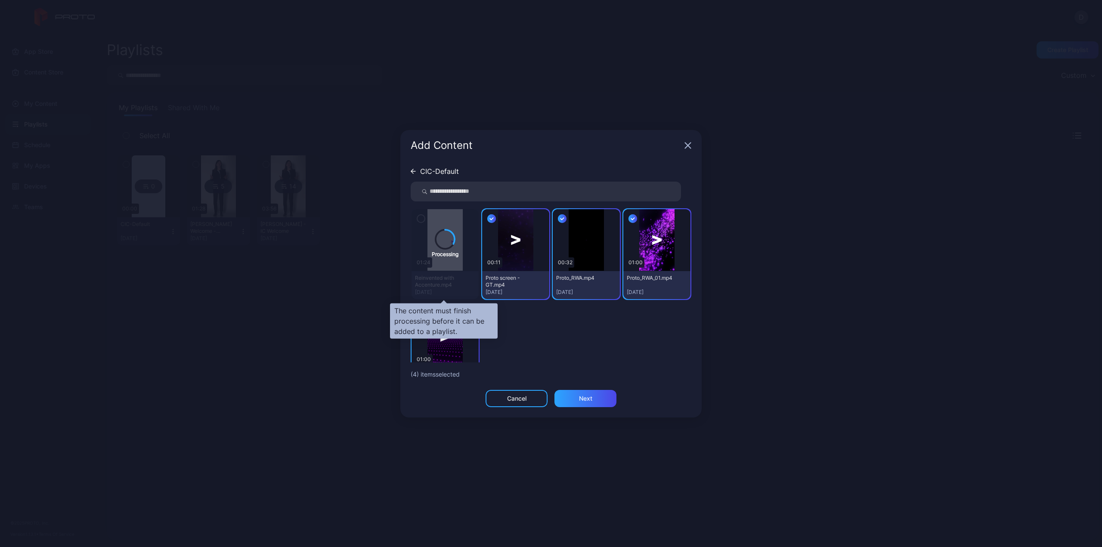
click at [420, 220] on div "Processing" at bounding box center [444, 254] width 67 height 90
click at [487, 217] on icon "button" at bounding box center [491, 218] width 9 height 9
click at [413, 172] on icon at bounding box center [413, 171] width 5 height 5
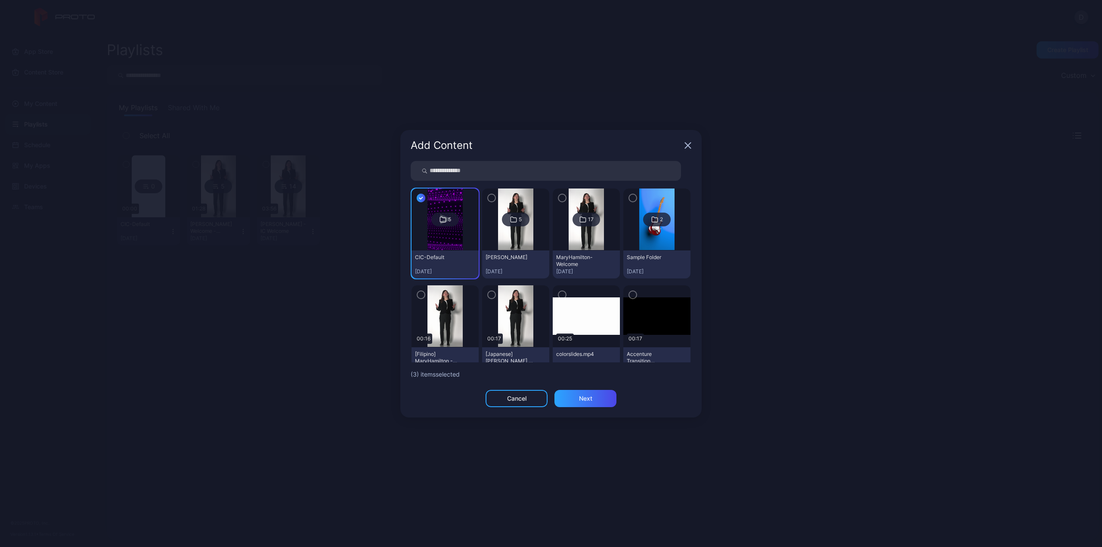
click at [441, 221] on icon at bounding box center [442, 219] width 7 height 10
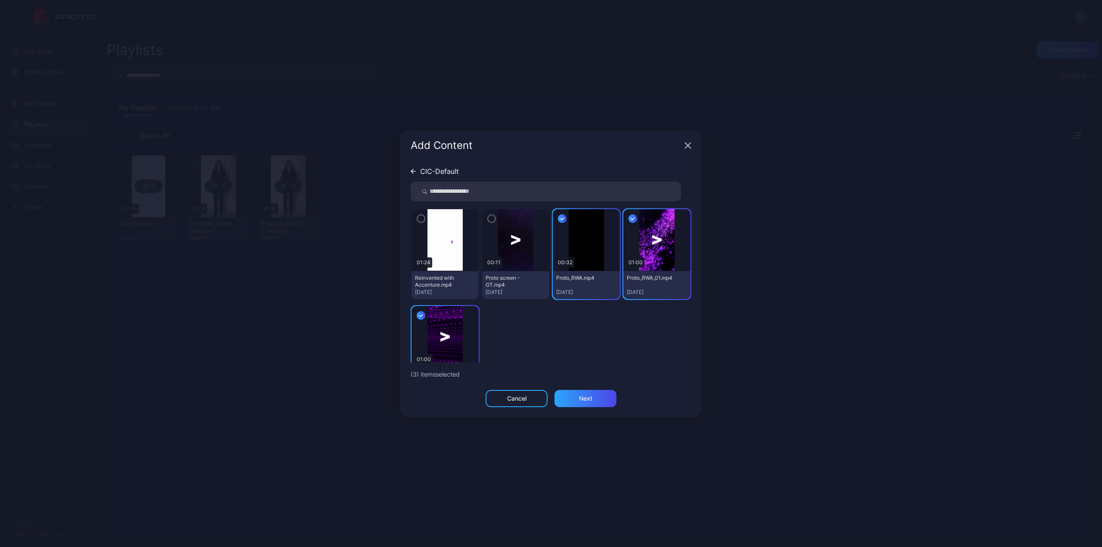
click at [422, 218] on icon "button" at bounding box center [421, 219] width 3 height 2
click at [489, 220] on icon "button" at bounding box center [491, 218] width 7 height 9
click at [597, 401] on div "Next" at bounding box center [585, 398] width 62 height 17
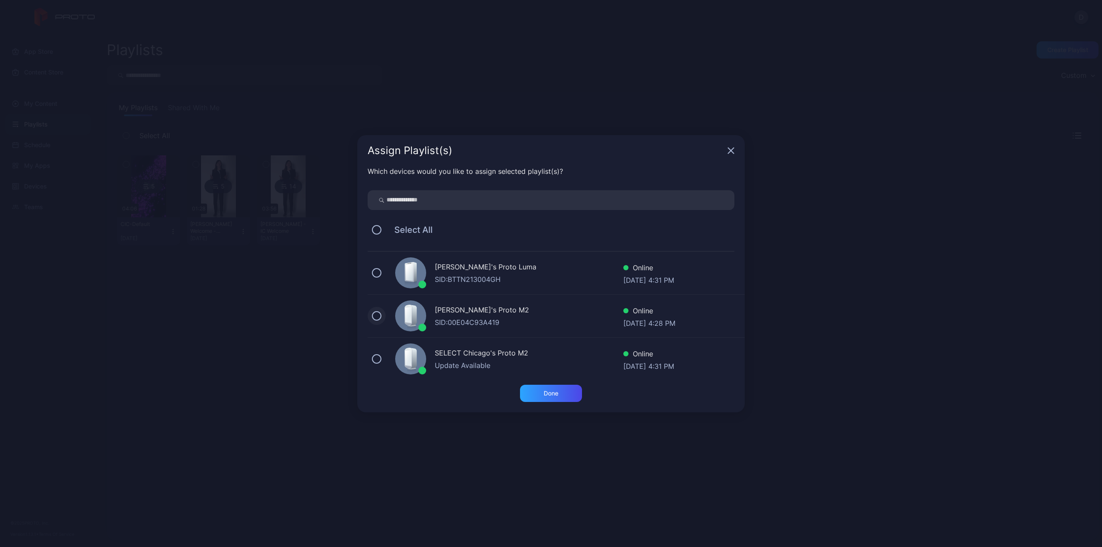
click at [377, 315] on button at bounding box center [376, 315] width 9 height 9
click at [379, 274] on button at bounding box center [376, 272] width 9 height 9
click at [554, 390] on div "Done" at bounding box center [551, 393] width 15 height 7
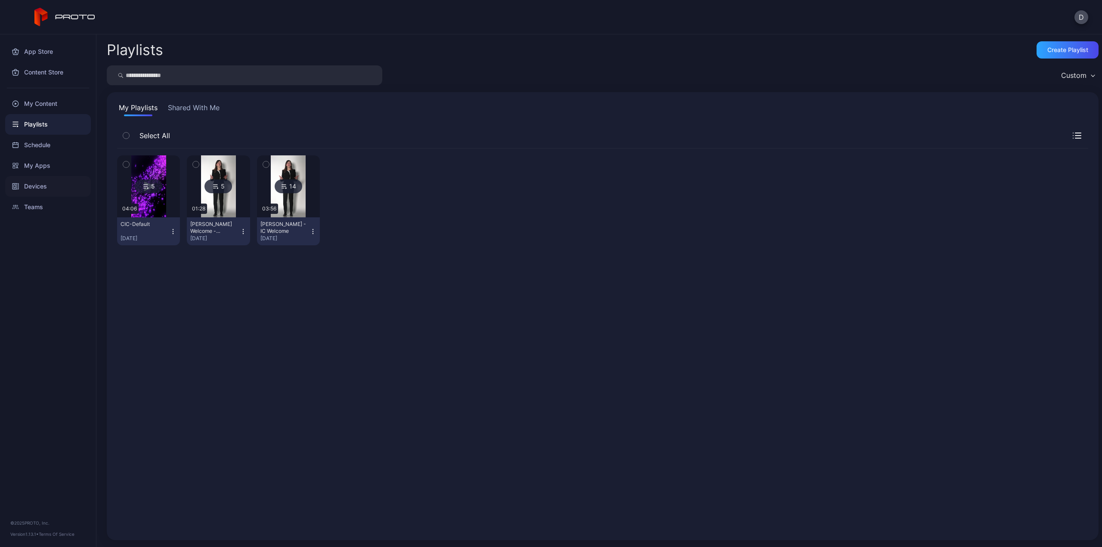
click at [49, 182] on div "Devices" at bounding box center [48, 186] width 86 height 21
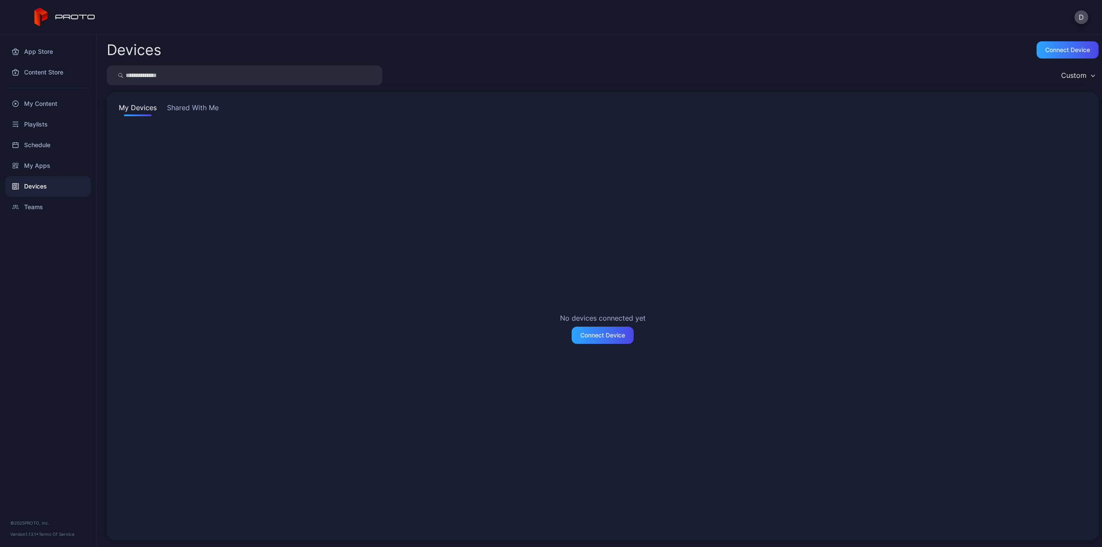
click at [189, 107] on button "Shared With Me" at bounding box center [192, 109] width 55 height 14
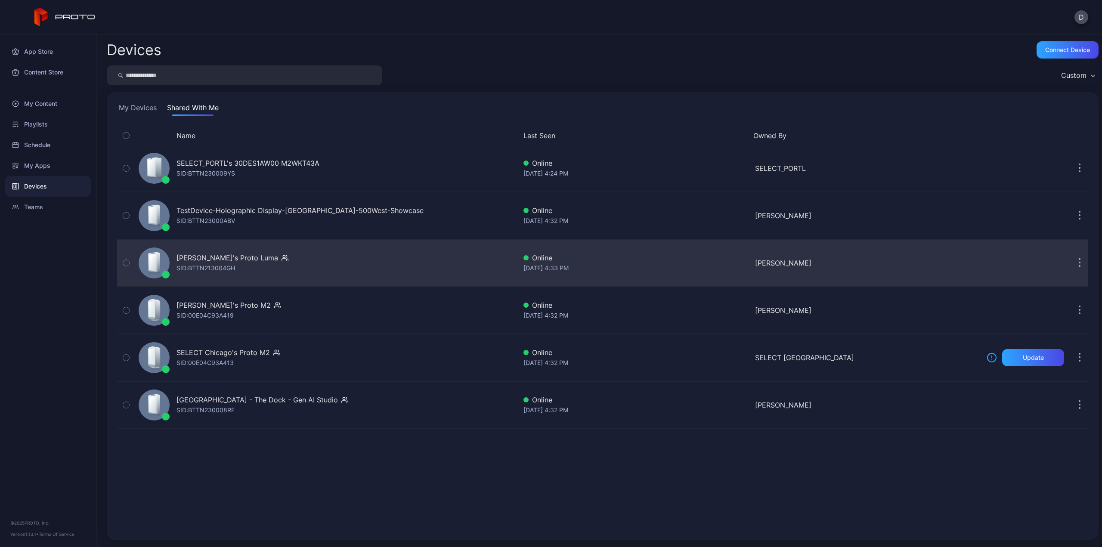
click at [311, 265] on div "Rick's Proto Luma SID: BTTN213004GH" at bounding box center [325, 262] width 381 height 43
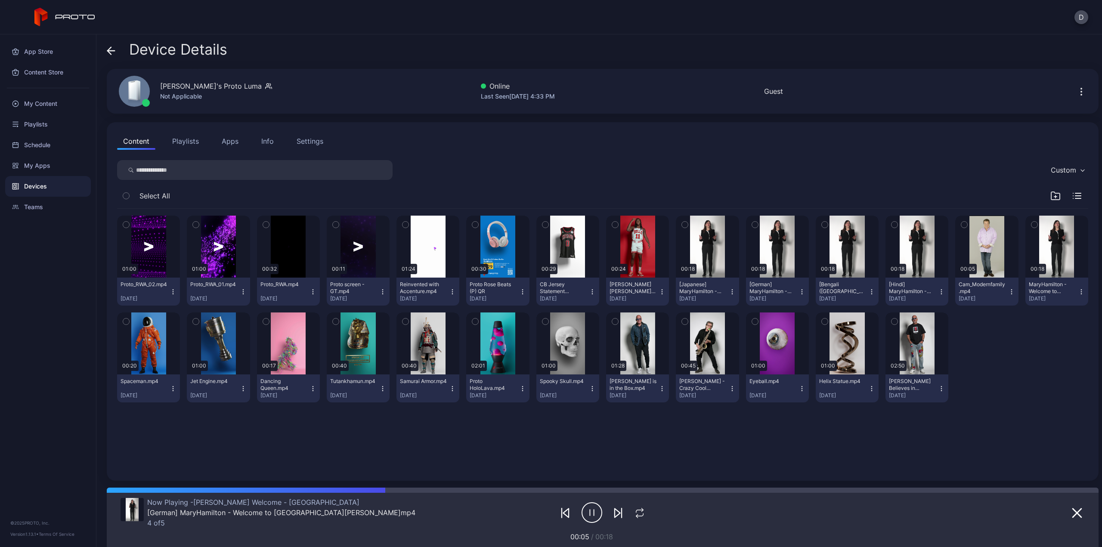
click at [186, 138] on button "Playlists" at bounding box center [185, 141] width 39 height 17
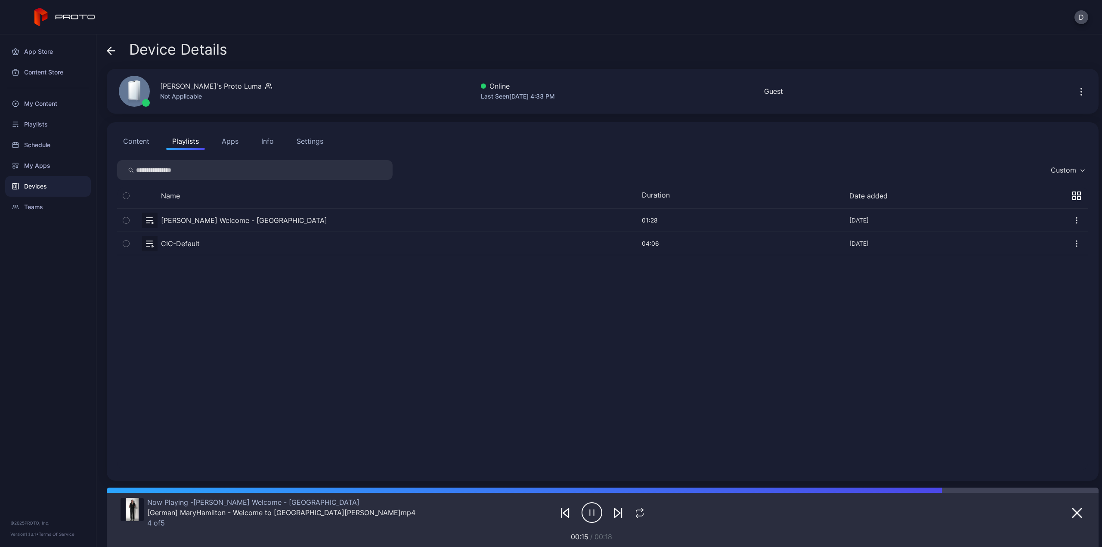
click at [176, 243] on button "button" at bounding box center [602, 243] width 971 height 23
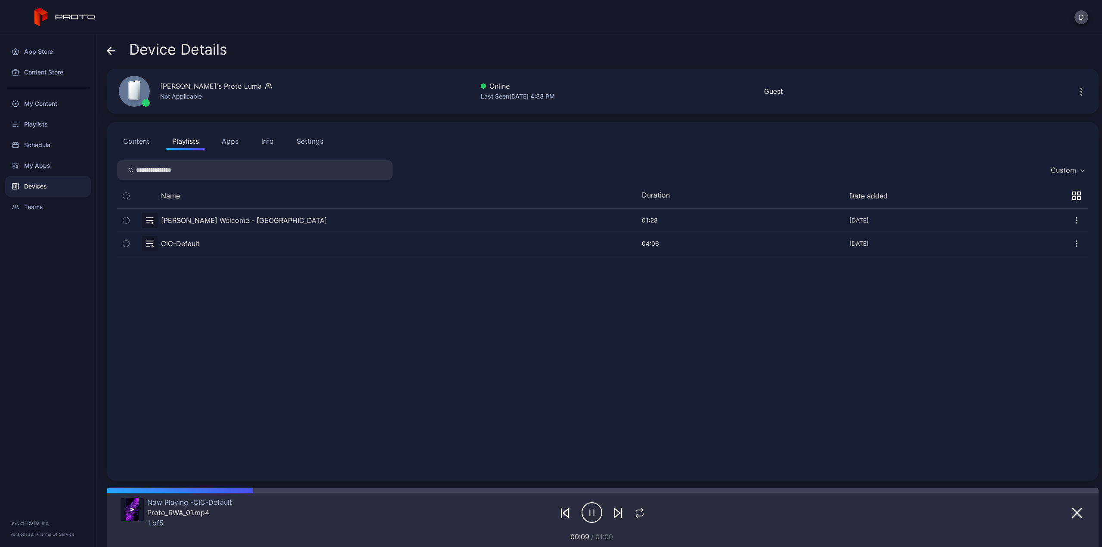
click at [230, 141] on button "Apps" at bounding box center [230, 141] width 29 height 17
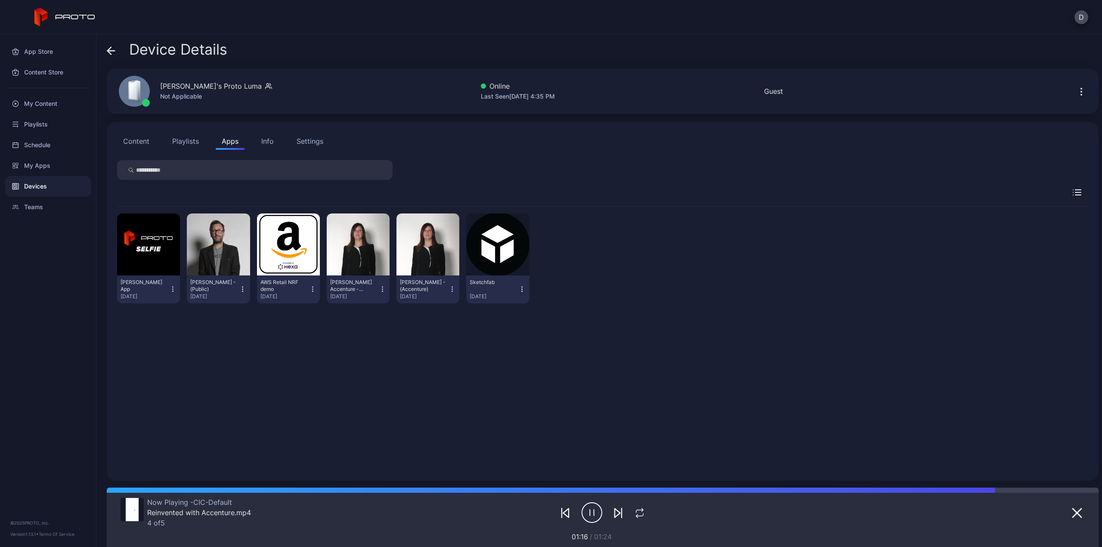
click at [138, 144] on button "Content" at bounding box center [136, 141] width 38 height 17
